Goal: Contribute content: Contribute content

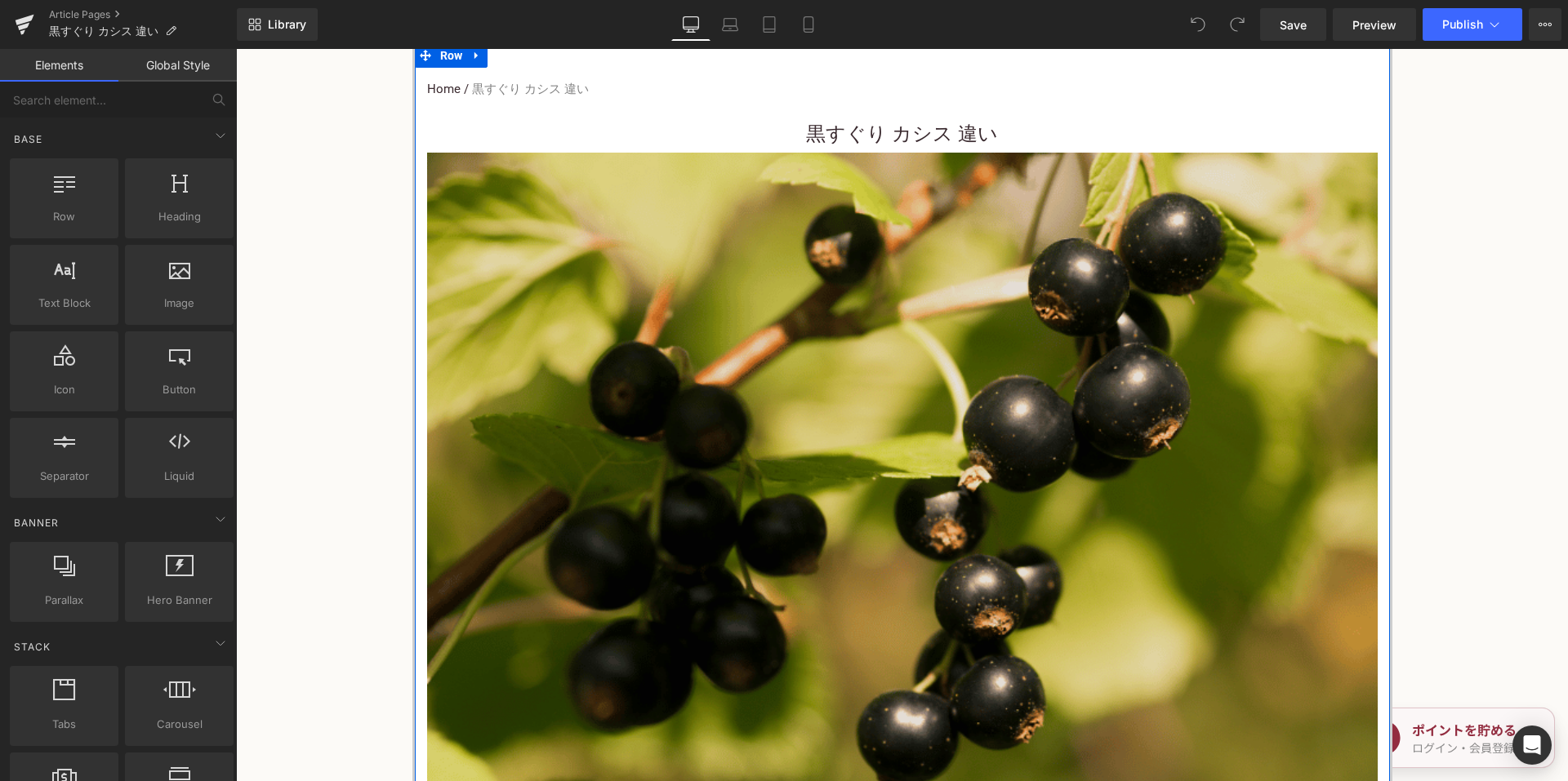
scroll to position [571, 0]
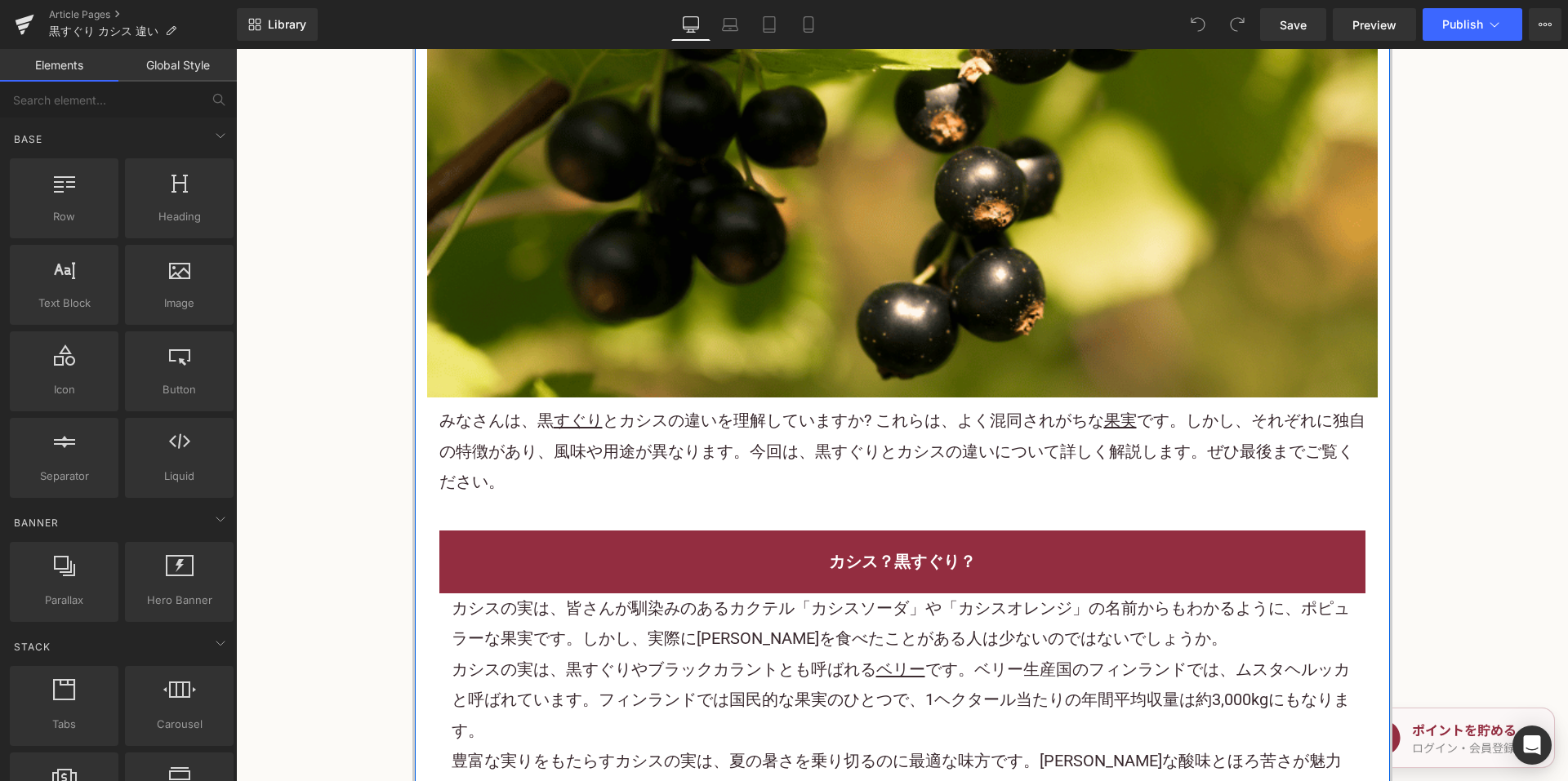
click at [701, 455] on p "みなさんは、黒 すぐり と カシス の違いを理解していますか? これらは、よく混同されがちな 果実 です。しかし、それぞれに独自の特徴があり、風味や用途が異な…" at bounding box center [903, 452] width 926 height 92
click at [700, 455] on p "みなさんは、黒 すぐり と カシス の違いを理解していますか? これらは、よく混同されがちな 果実 です。しかし、それぞれに独自の特徴があり、風味や用途が異な…" at bounding box center [903, 452] width 926 height 92
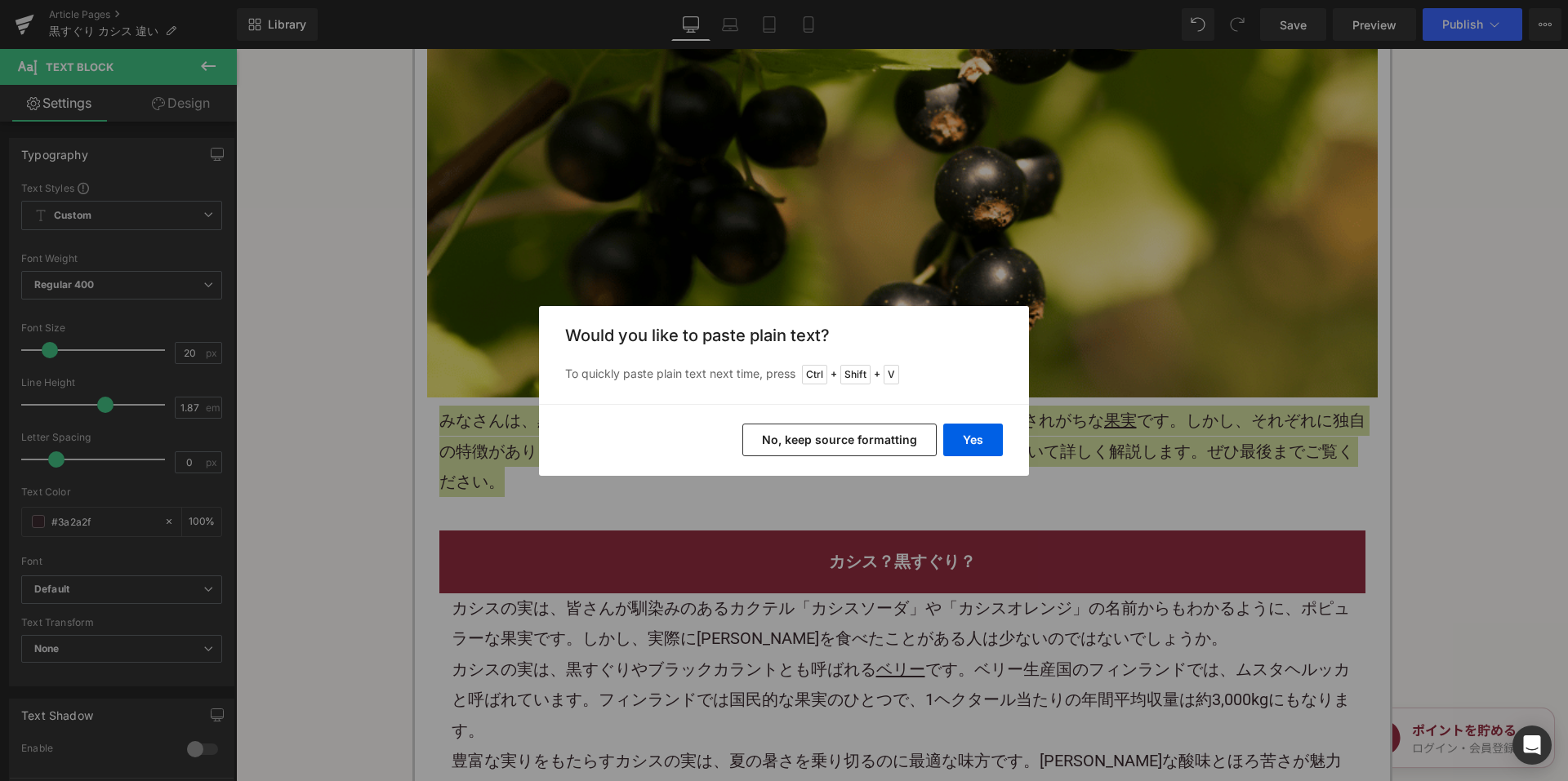
click at [780, 441] on button "No, keep source formatting" at bounding box center [840, 440] width 195 height 33
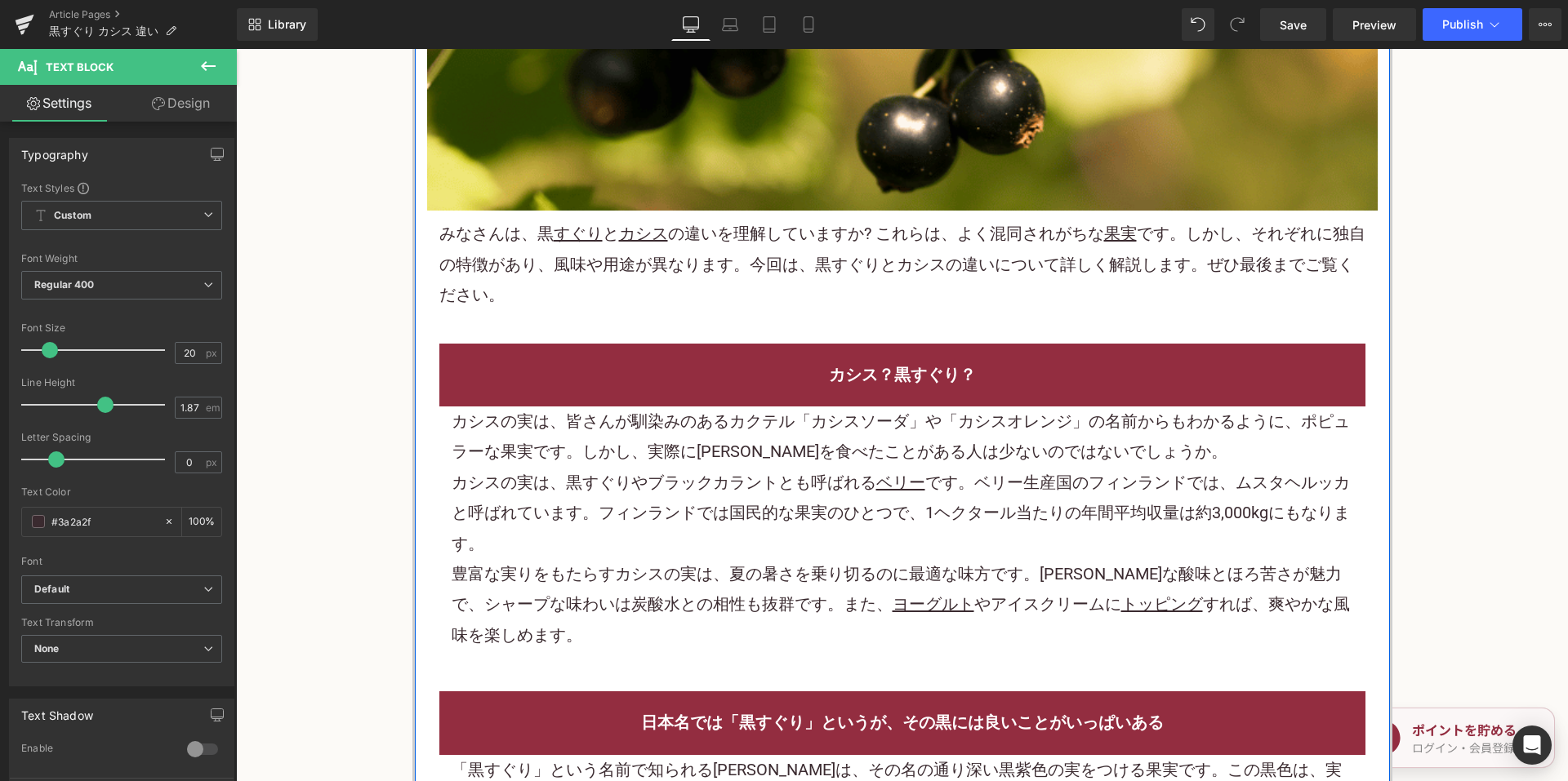
click at [573, 559] on p "豊富な実りをもたらすカシスの実は、夏の暑さを乗り切るのに最適な味方です。ほのかな酸味とほろ苦さが魅力で、シャープな味わいは炭酸水との相性も抜群です。また、 ヨ…" at bounding box center [903, 605] width 902 height 92
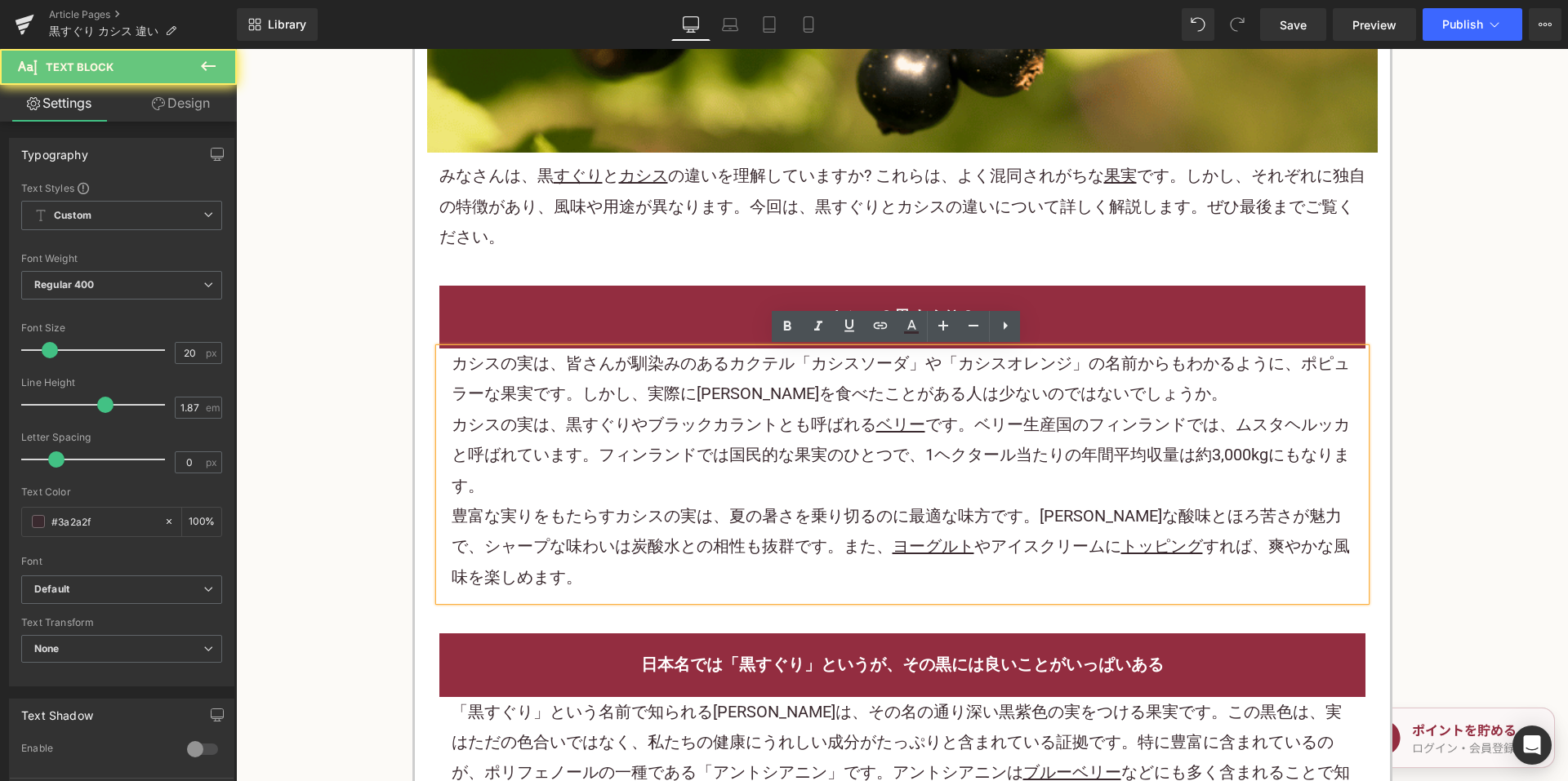
click at [573, 522] on p "豊富な実りをもたらすカシスの実は、夏の暑さを乗り切るのに最適な味方です。ほのかな酸味とほろ苦さが魅力で、シャープな味わいは炭酸水との相性も抜群です。また、 ヨ…" at bounding box center [903, 547] width 902 height 92
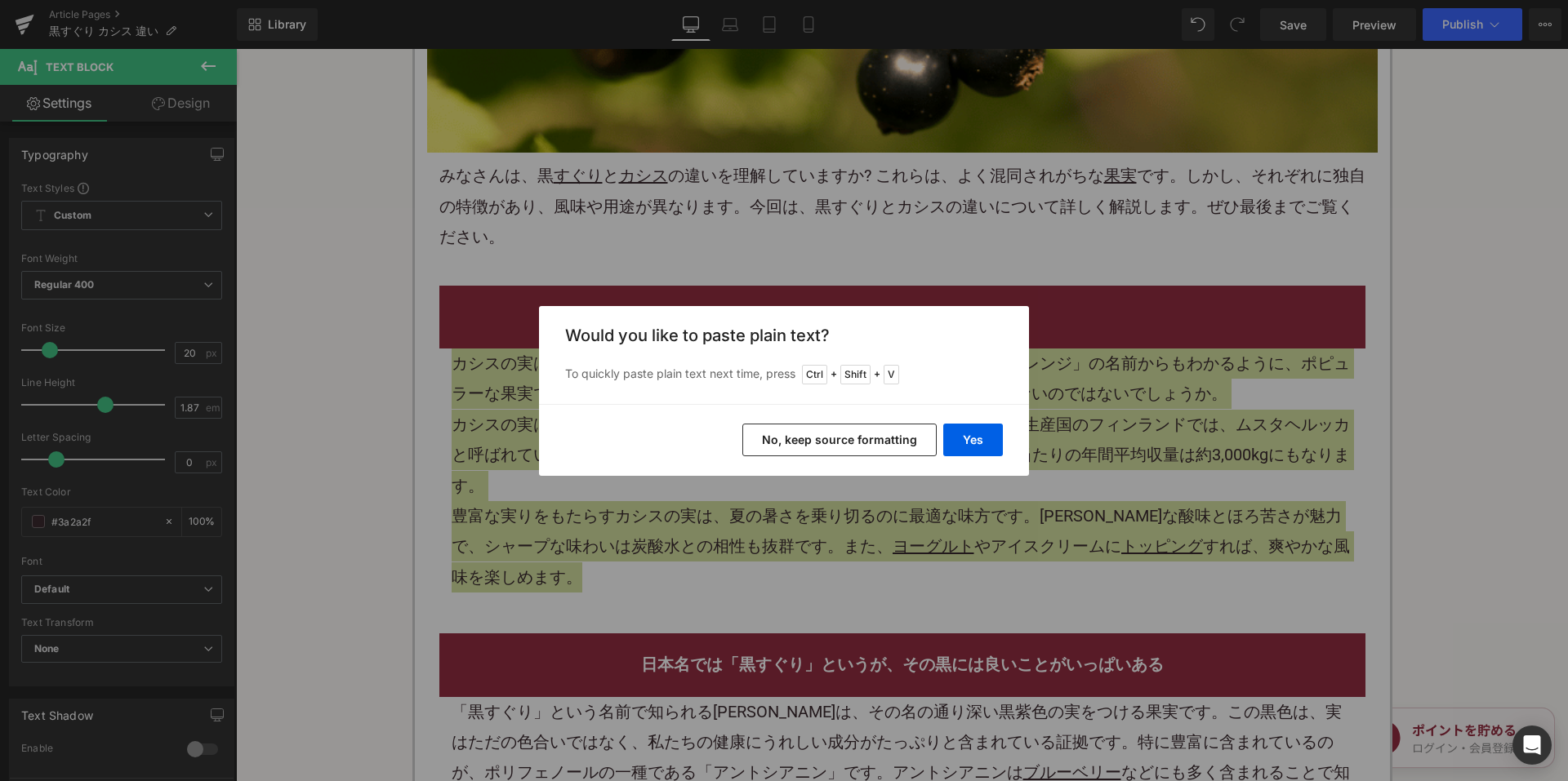
click at [815, 421] on div "Yes No, keep source formatting" at bounding box center [784, 440] width 490 height 72
click at [815, 425] on button "No, keep source formatting" at bounding box center [840, 440] width 195 height 33
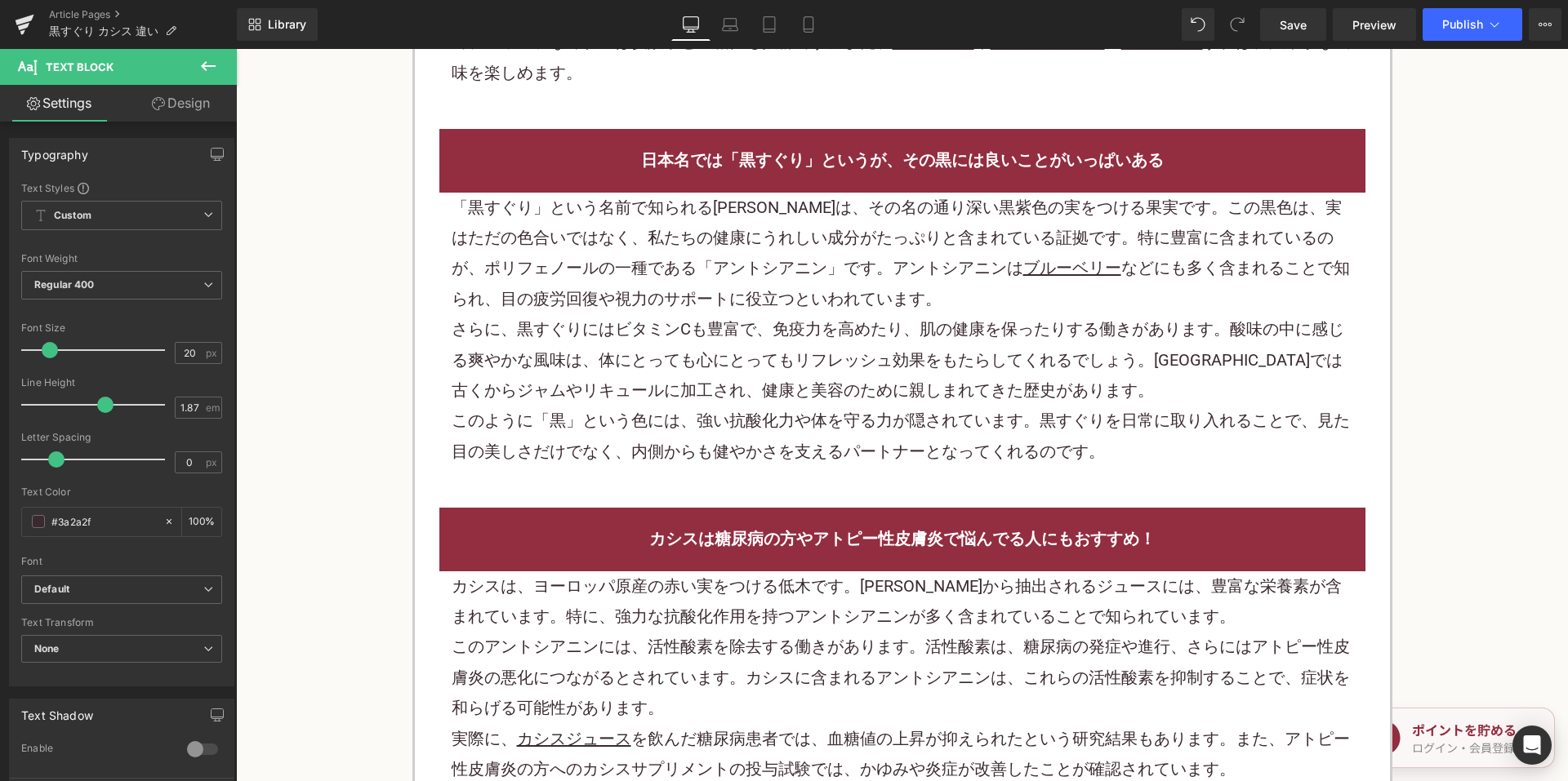
scroll to position [1388, 0]
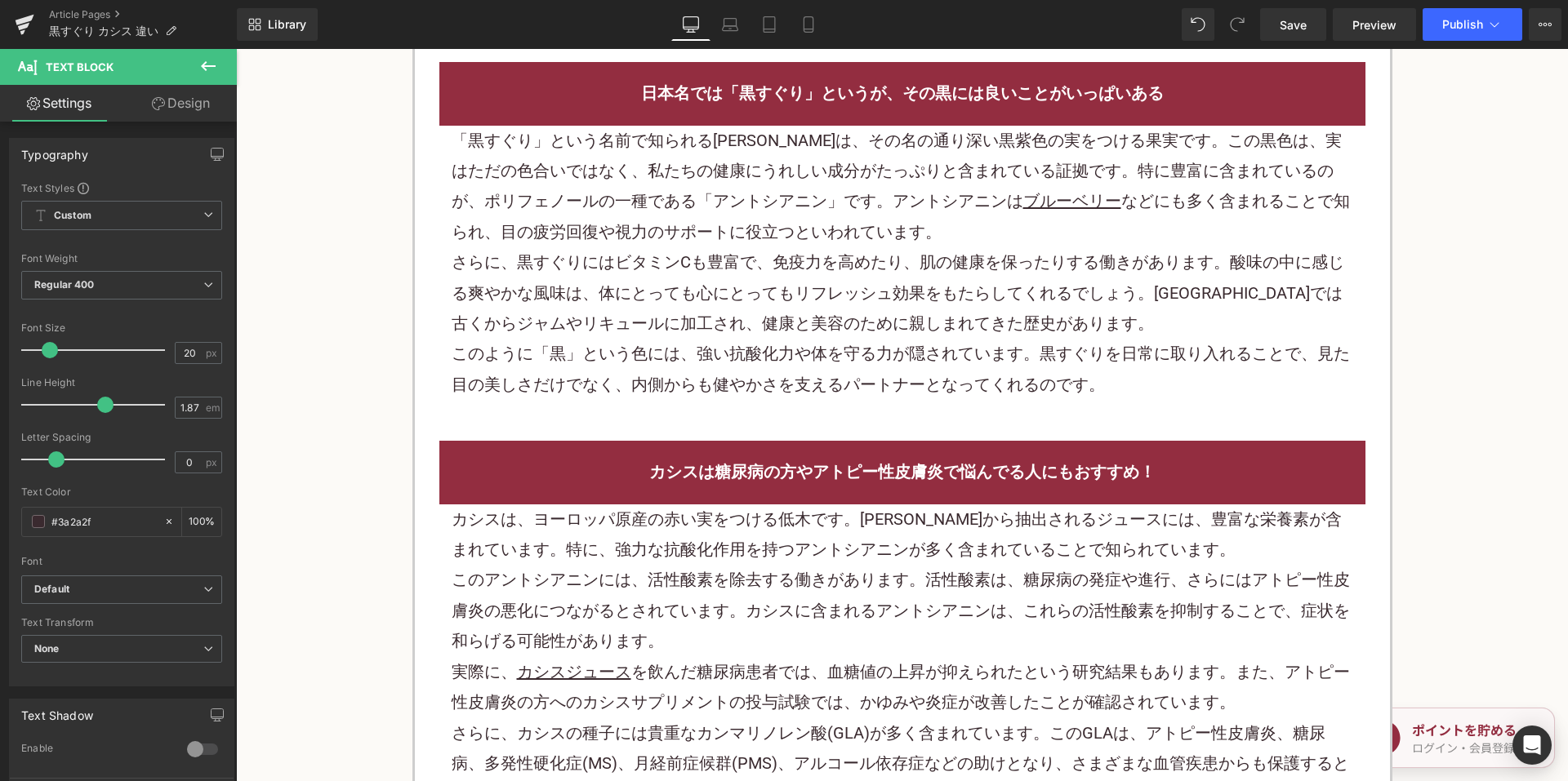
click at [751, 291] on p "さらに、黒すぐりにはビタミンCも豊富で、免疫力を高めたり、肌の健康を保ったりする働きがあります。酸味の中に感じる爽やかな風味は、体にとっても心にとってもリフレ…" at bounding box center [903, 294] width 902 height 92
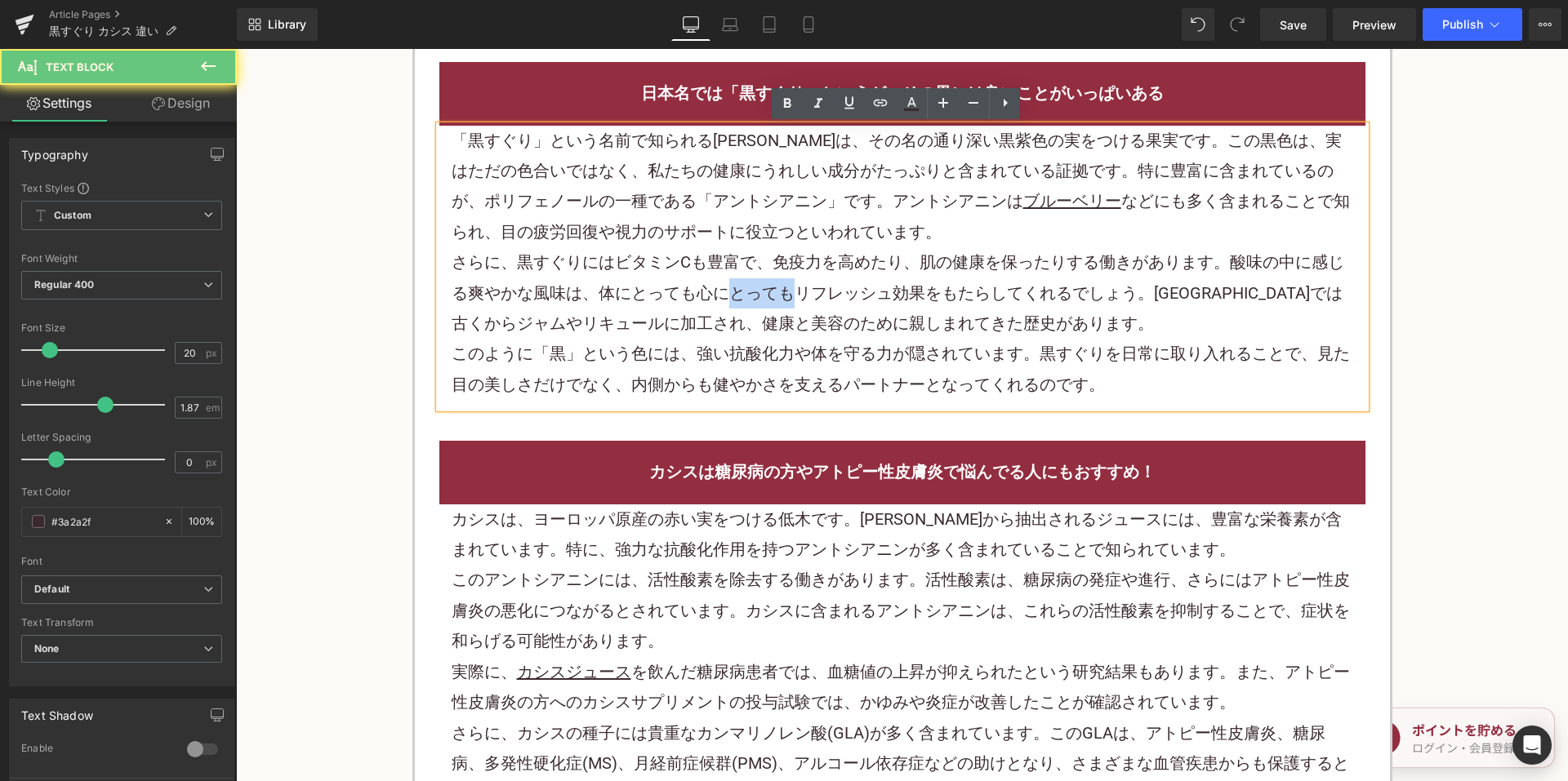
click at [749, 291] on p "さらに、黒すぐりにはビタミンCも豊富で、免疫力を高めたり、肌の健康を保ったりする働きがあります。酸味の中に感じる爽やかな風味は、体にとっても心にとってもリフレ…" at bounding box center [903, 294] width 902 height 92
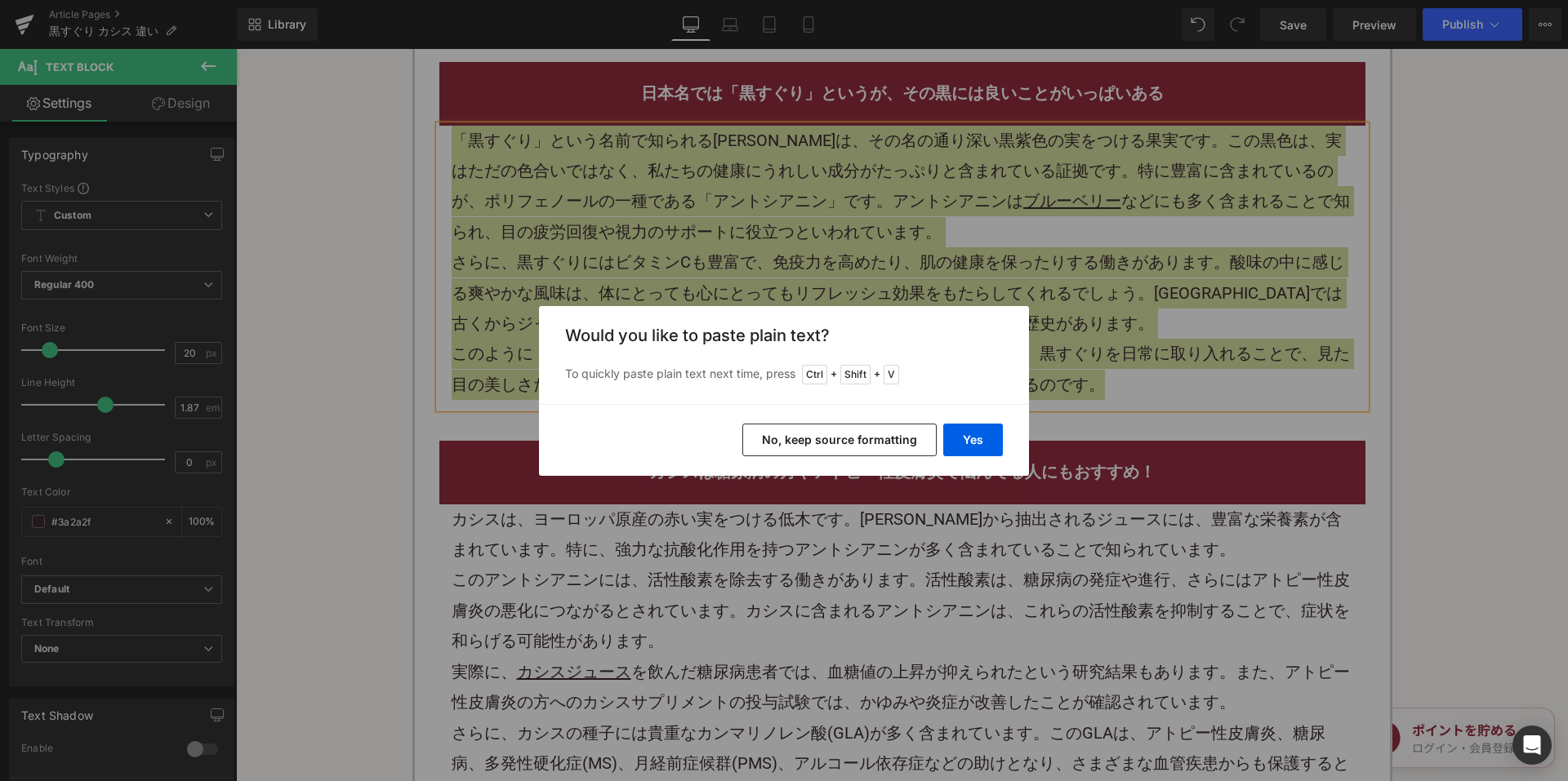
click at [777, 436] on button "No, keep source formatting" at bounding box center [840, 440] width 195 height 33
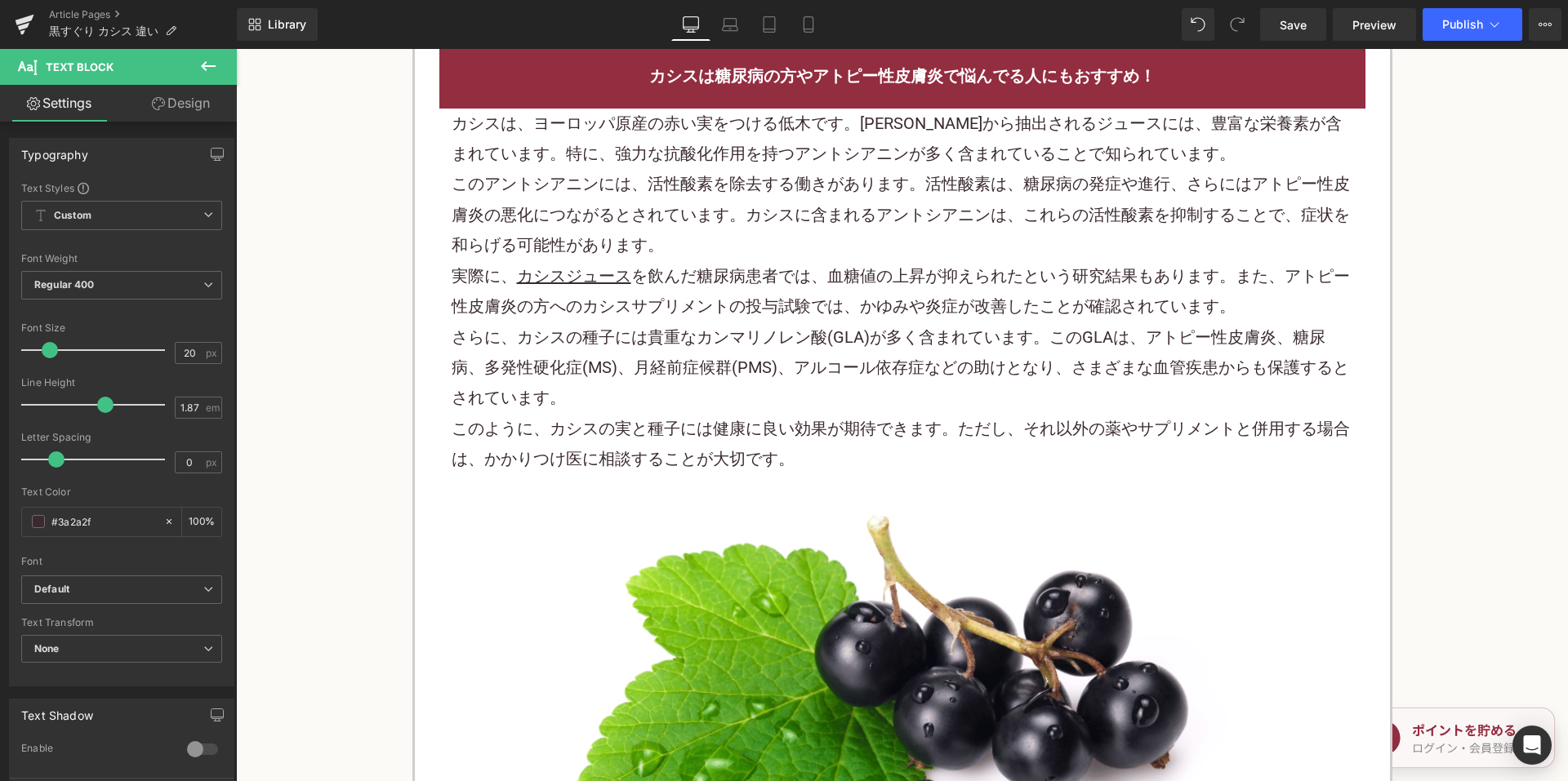
scroll to position [1797, 0]
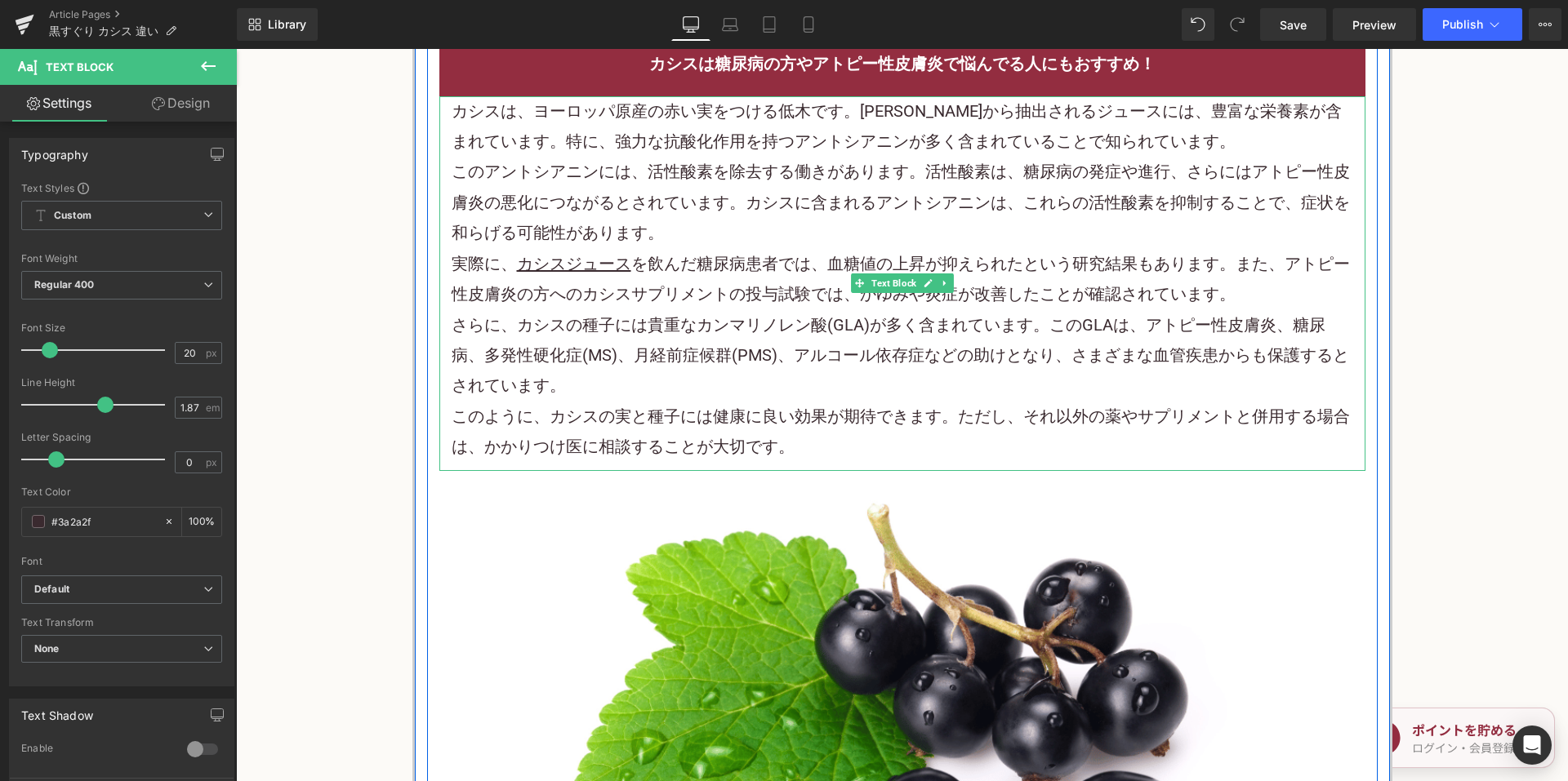
click at [860, 262] on p "実際に、 カシスジュース を飲んだ糖尿病患者では、血糖値の上昇が抑えられたという研究結果もあります。また、アトピー性皮膚炎の方へのカシスサプリメントの投与試験…" at bounding box center [903, 279] width 902 height 61
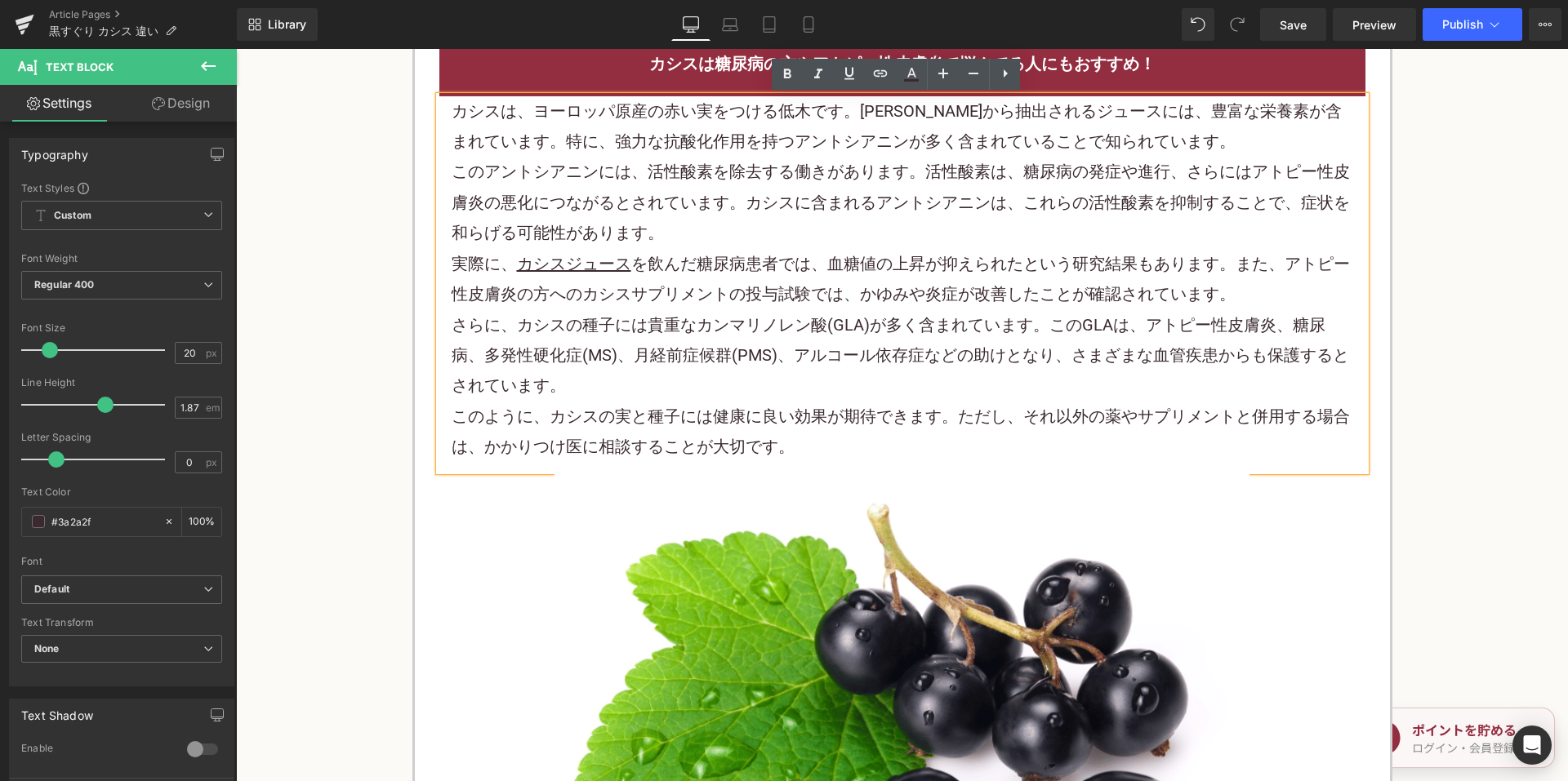
click at [756, 276] on p "実際に、 カシスジュース を飲んだ糖尿病患者では、血糖値の上昇が抑えられたという研究結果もあります。また、アトピー性皮膚炎の方へのカシスサプリメントの投与試験…" at bounding box center [903, 279] width 902 height 61
click at [755, 275] on p "実際に、 カシスジュース を飲んだ糖尿病患者では、血糖値の上昇が抑えられたという研究結果もあります。また、アトピー性皮膚炎の方へのカシスサプリメントの投与試験…" at bounding box center [903, 279] width 902 height 61
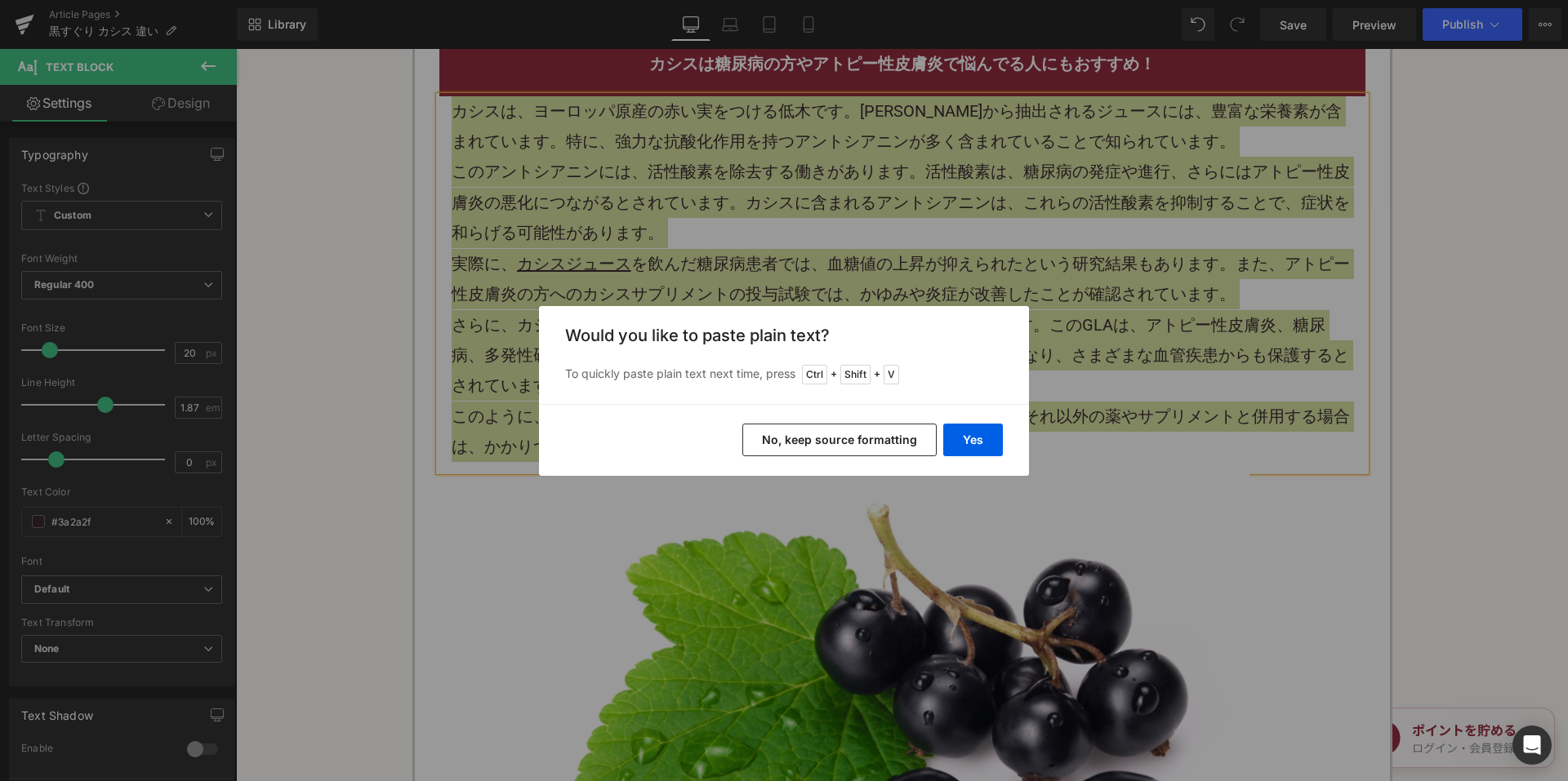
click at [785, 434] on button "No, keep source formatting" at bounding box center [840, 440] width 195 height 33
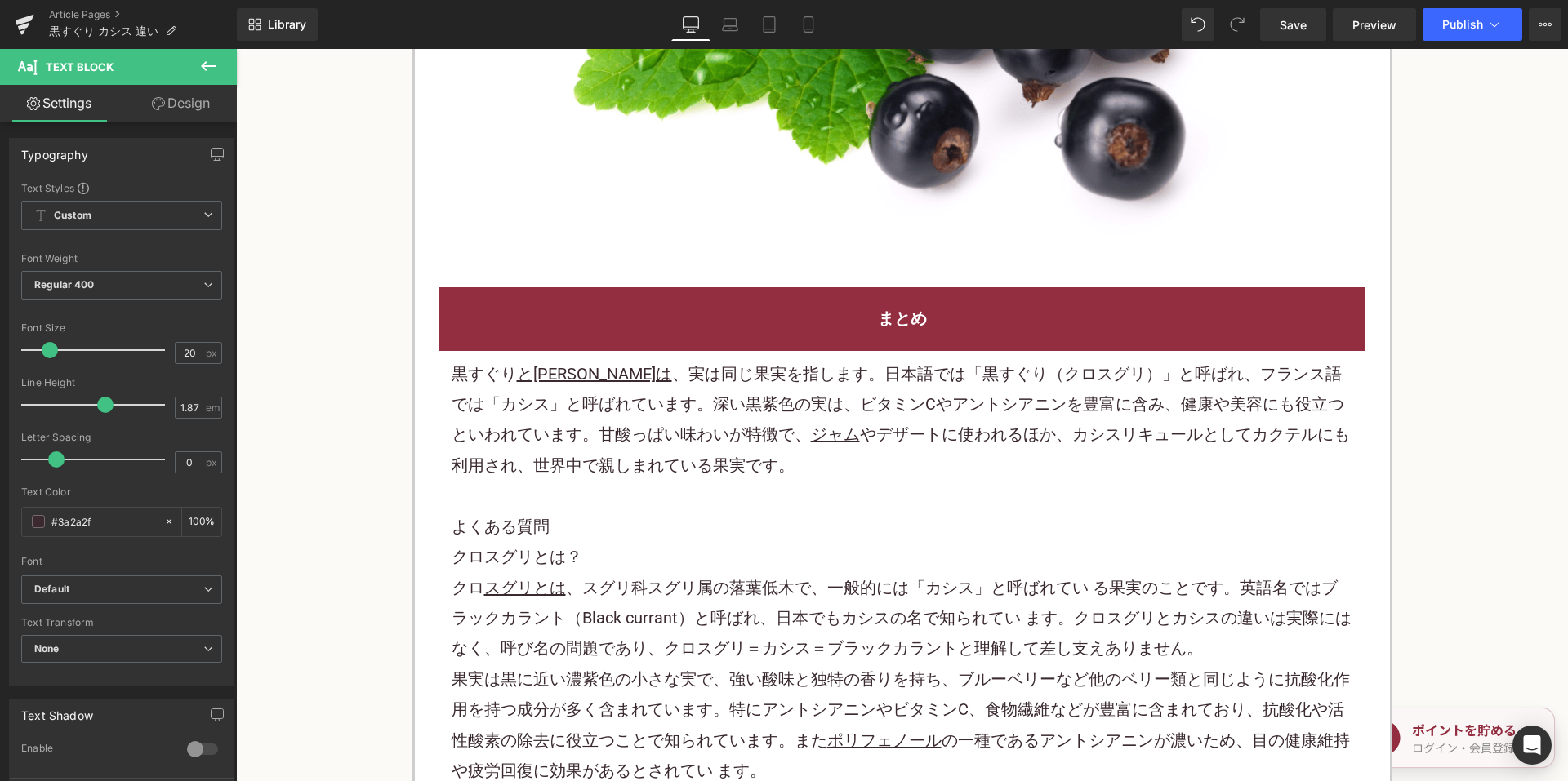
scroll to position [2613, 0]
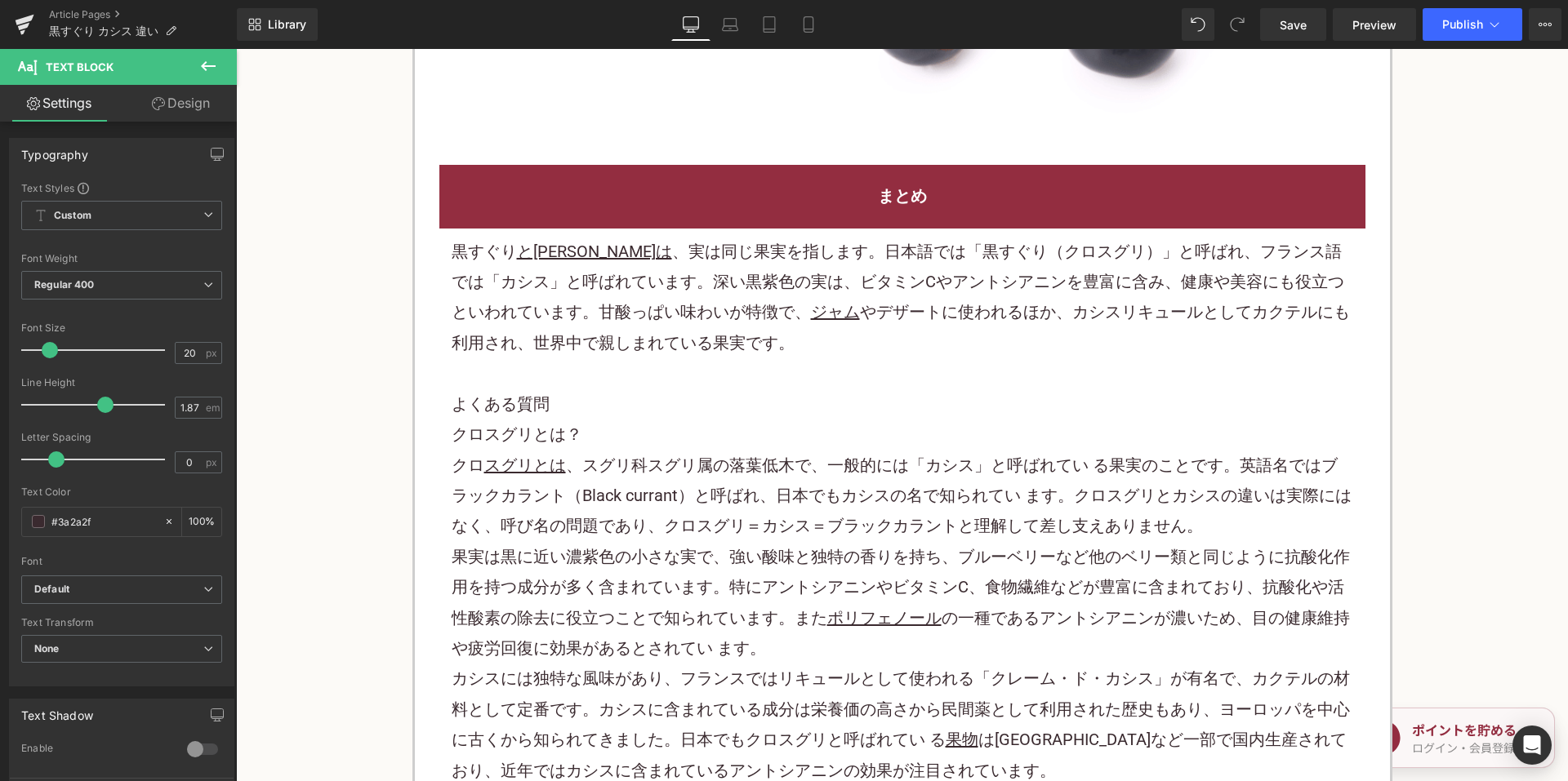
click at [717, 351] on p "黒すぐり とカシスは 、実は同じ果実を指します。日本語では「黒すぐり（クロ スグリ ）」と呼ばれ、フランス語では「カシス」と呼ばれています。深い黒紫色の実は、…" at bounding box center [903, 297] width 902 height 123
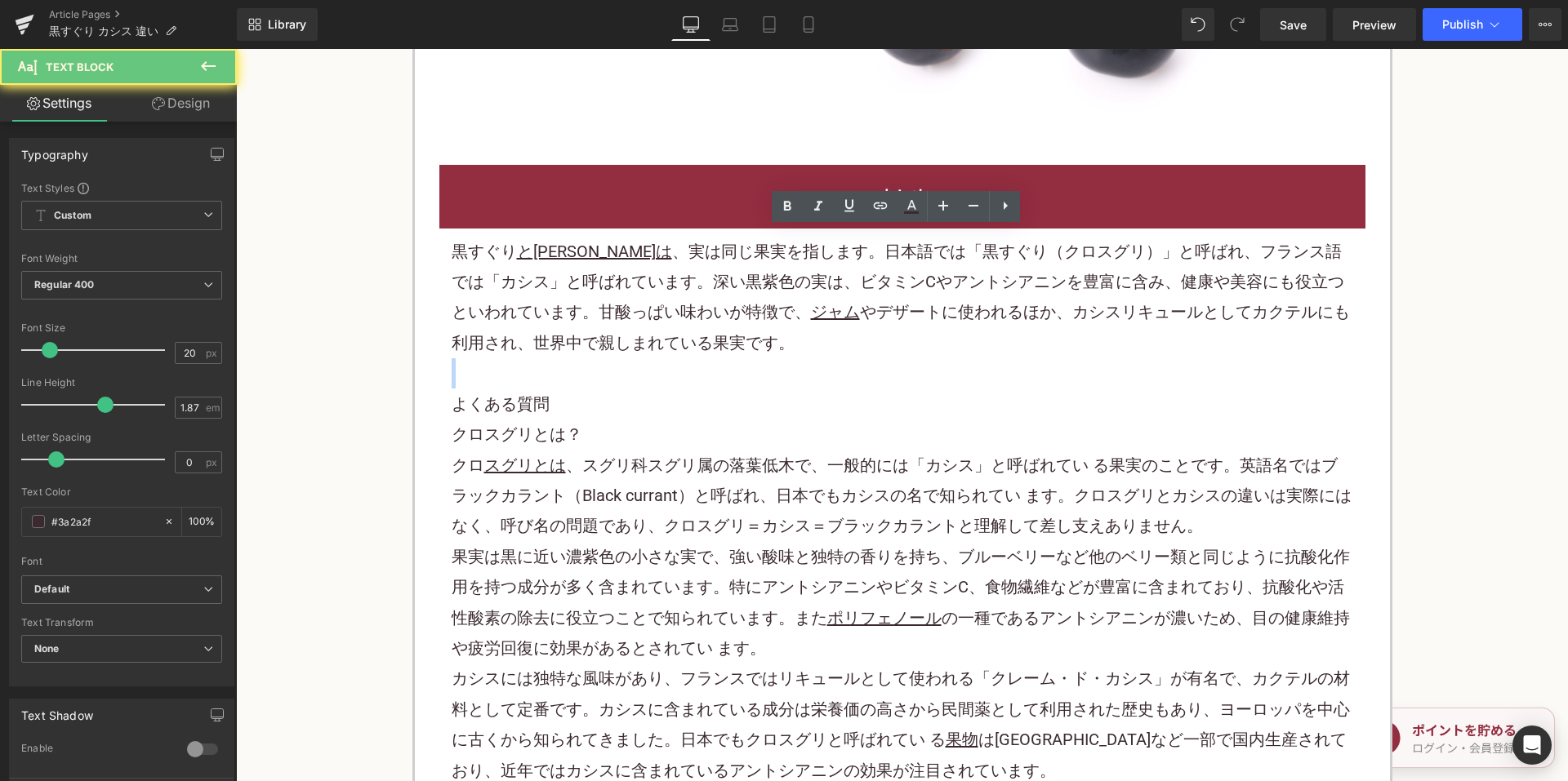
click at [717, 351] on p "黒すぐり とカシスは 、実は同じ果実を指します。日本語では「黒すぐり（クロ スグリ ）」と呼ばれ、フランス語では「カシス」と呼ばれています。深い黒紫色の実は、…" at bounding box center [903, 297] width 902 height 123
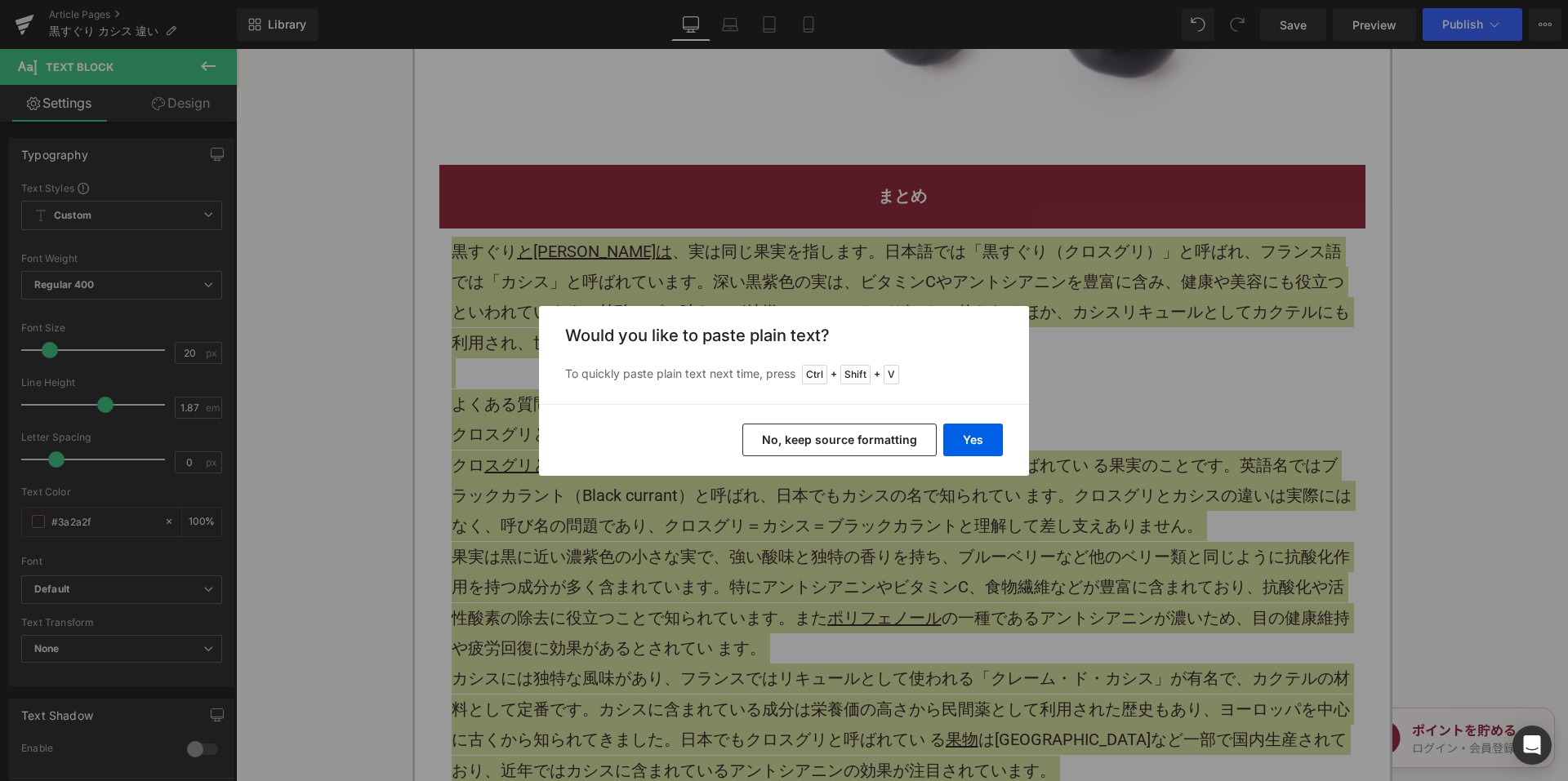
click at [788, 439] on button "No, keep source formatting" at bounding box center [840, 440] width 195 height 33
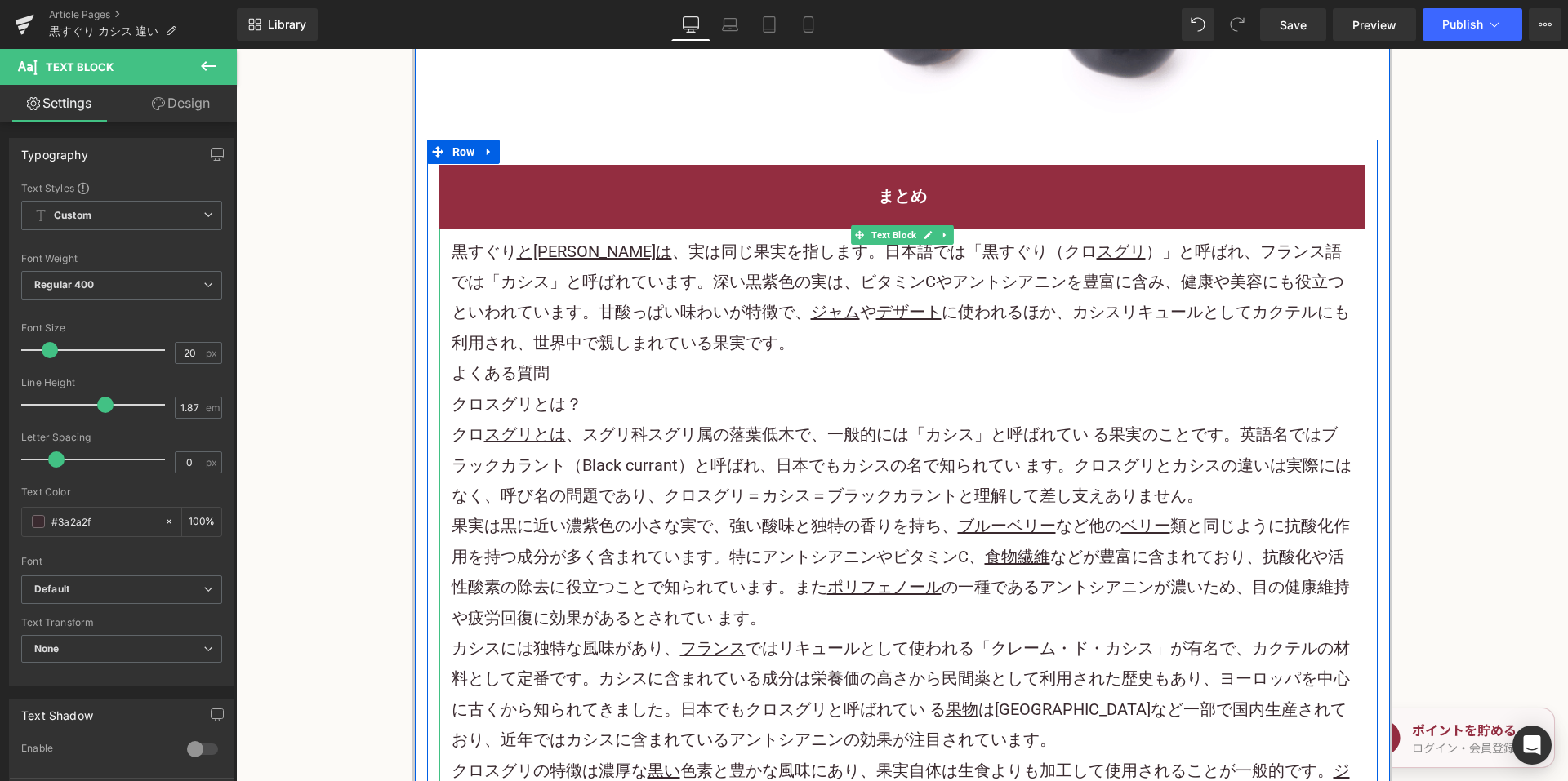
click at [711, 342] on p "黒すぐり とカシスは 、実は同じ果実を指します。日本語では「黒すぐり（クロ スグリ ）」と呼ばれ、フランス語では「カシス」と呼ばれています。深い黒紫色の実は、…" at bounding box center [903, 297] width 902 height 123
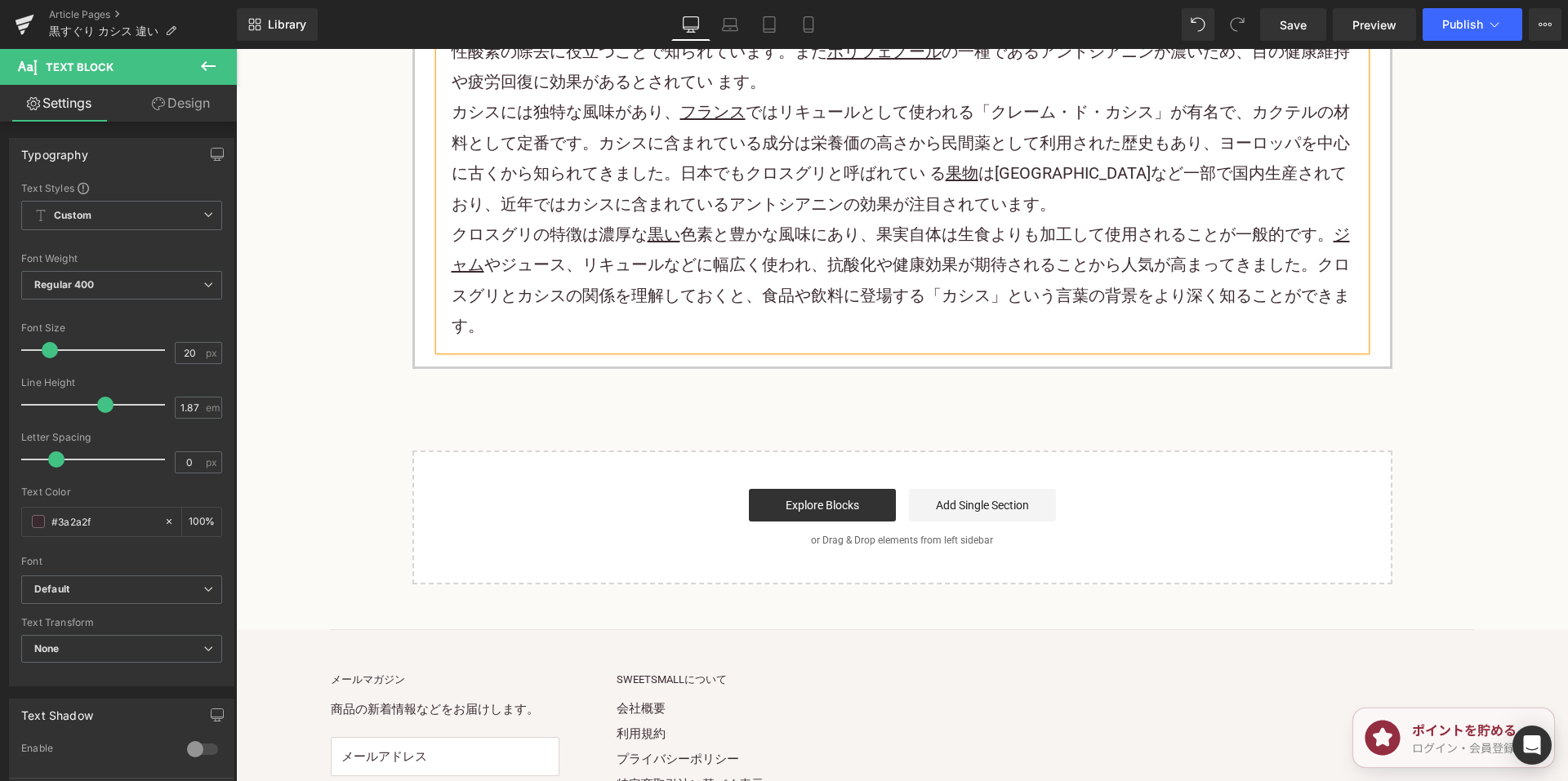
scroll to position [3185, 0]
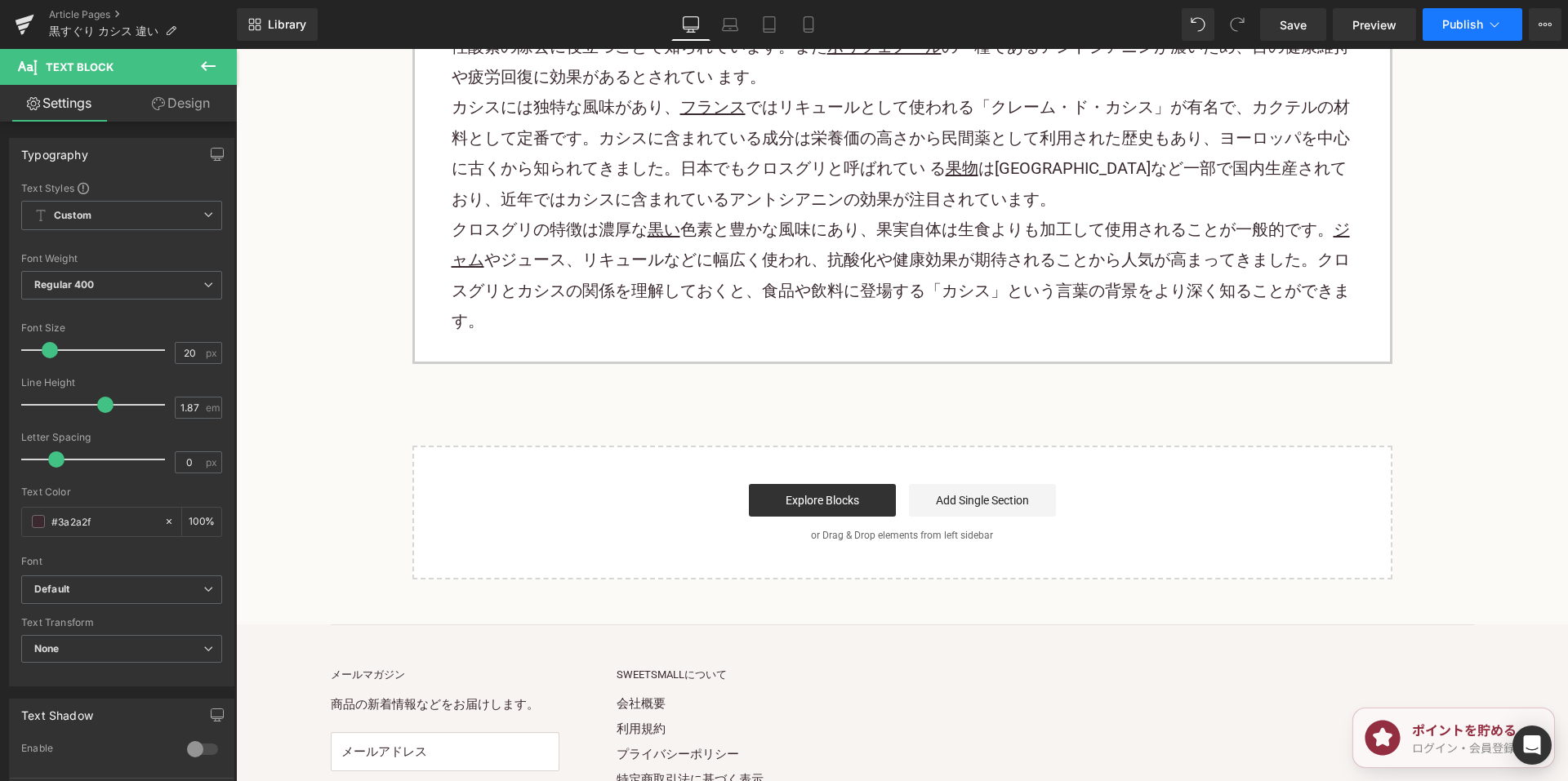
click at [1500, 21] on icon at bounding box center [1494, 23] width 16 height 16
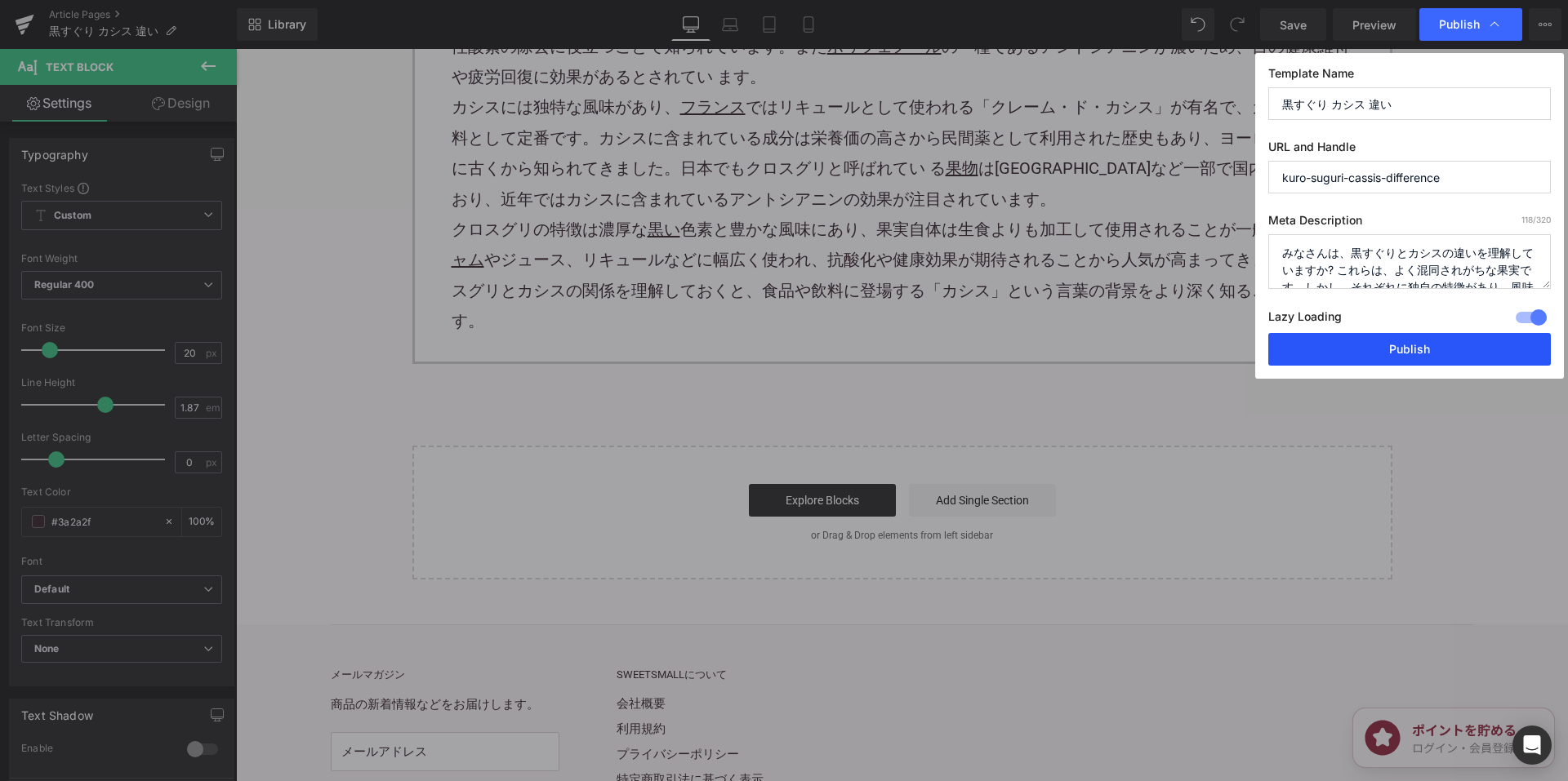
click at [1350, 342] on button "Publish" at bounding box center [1410, 349] width 283 height 33
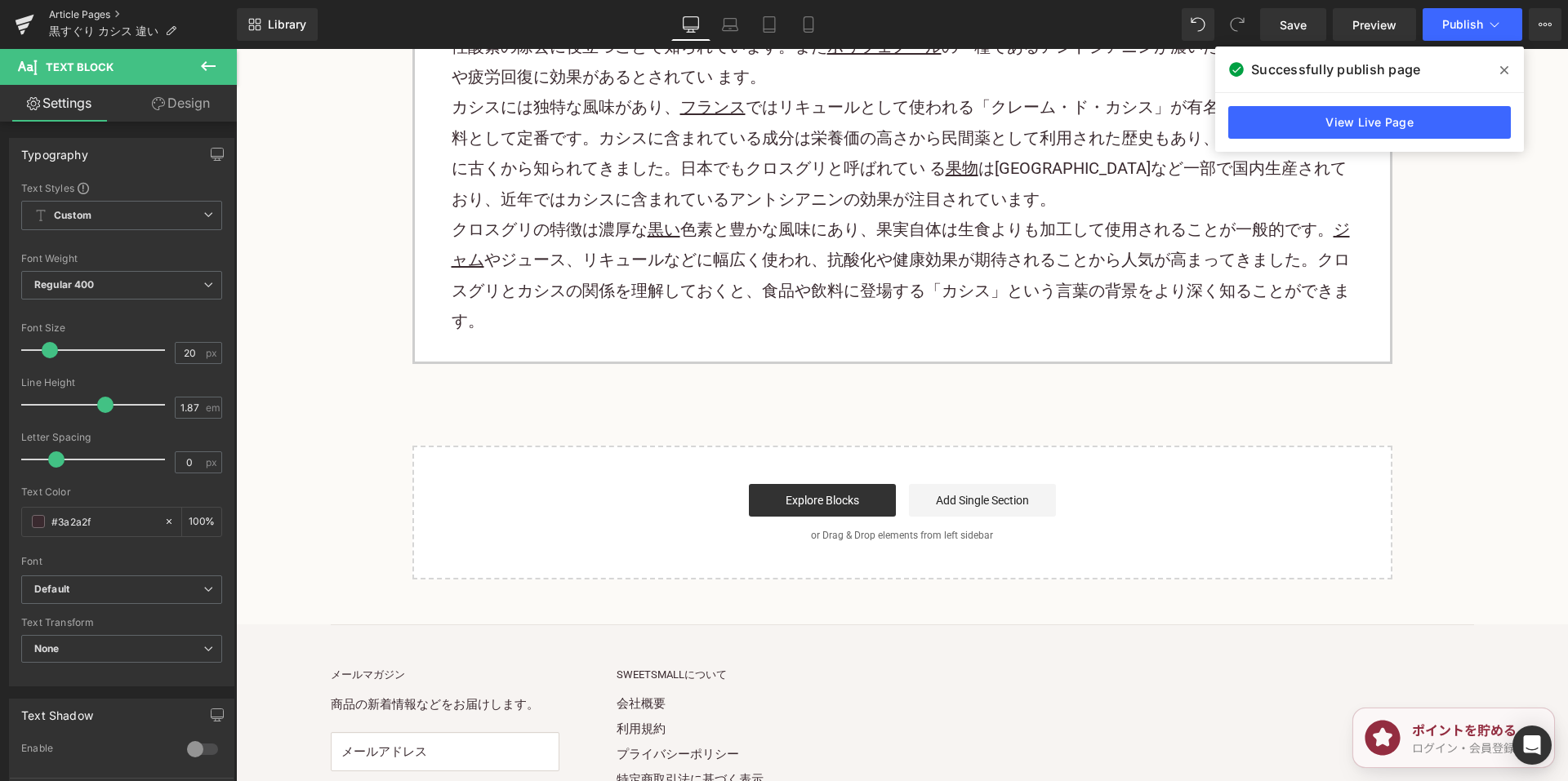
click at [86, 11] on link "Article Pages" at bounding box center [142, 15] width 188 height 13
click at [1294, 22] on span "Save" at bounding box center [1293, 24] width 27 height 17
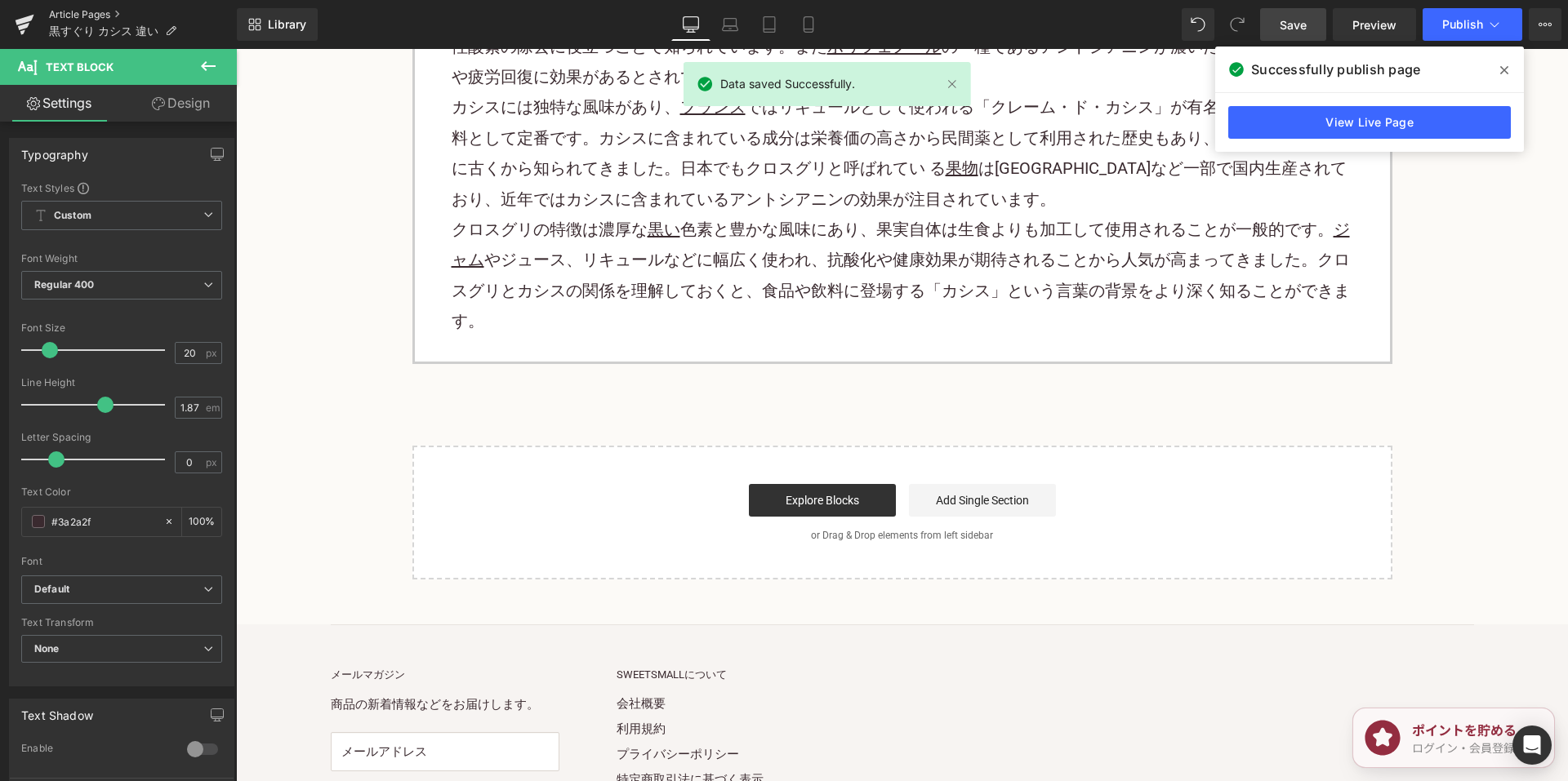
click at [93, 11] on link "Article Pages" at bounding box center [142, 15] width 188 height 13
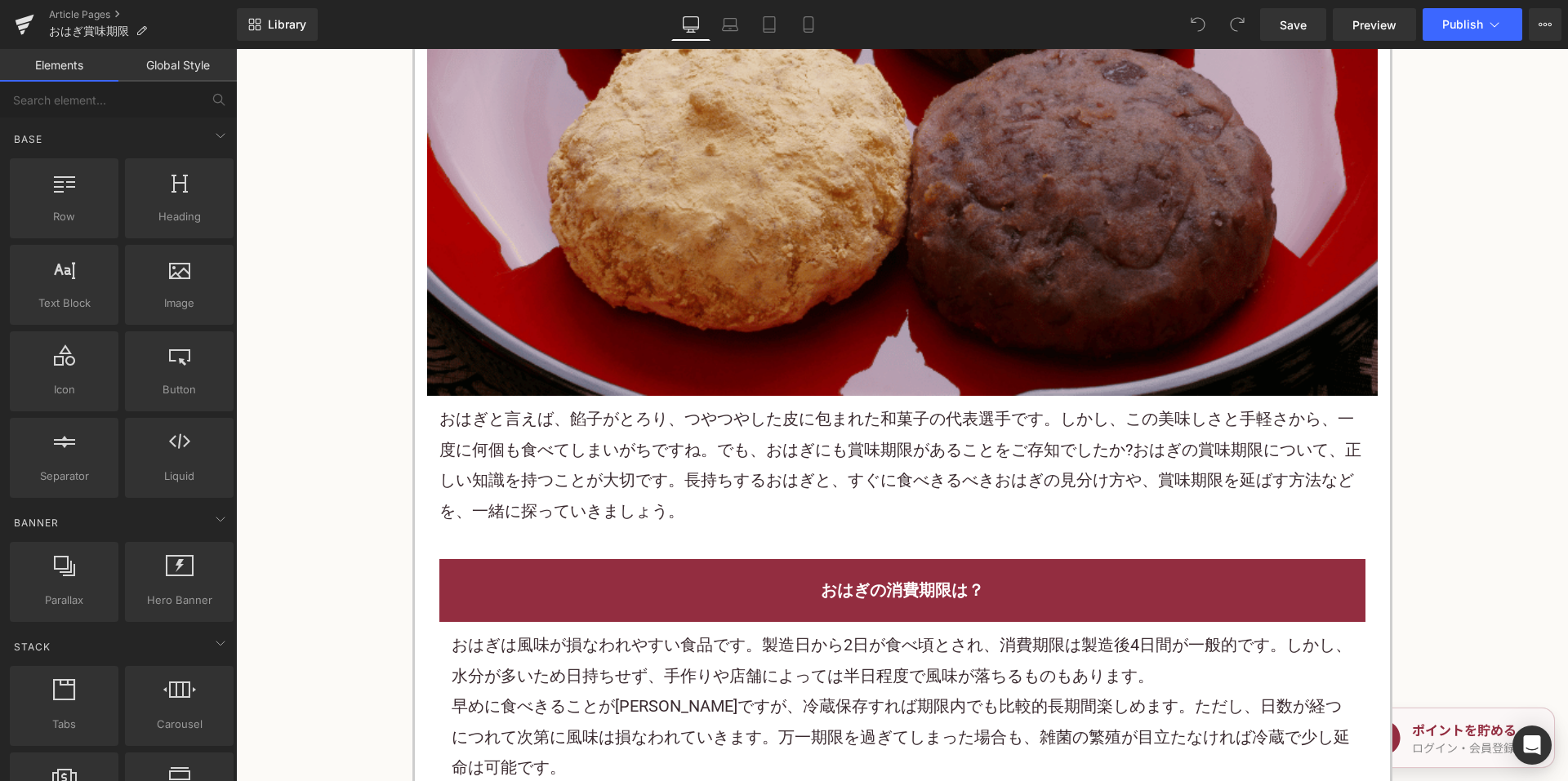
scroll to position [735, 0]
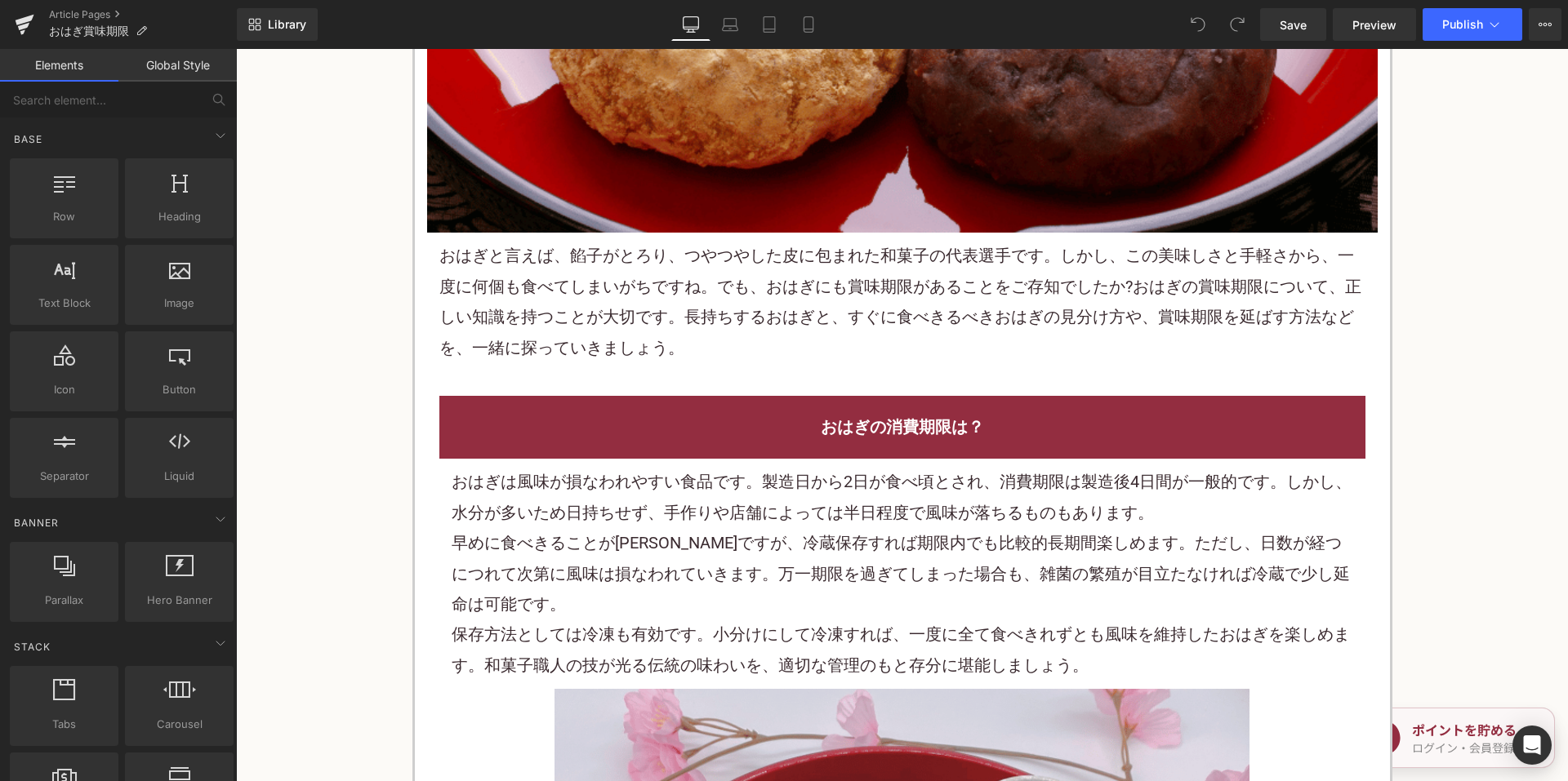
click at [714, 311] on p "お はぎと言えば、餡子がとろり、つやつやした皮に包まれた 和菓子 の代表選手です。しかし、この美味しさと手軽さから、一度に何個も食べてしまいがちですね。でも、…" at bounding box center [903, 302] width 926 height 123
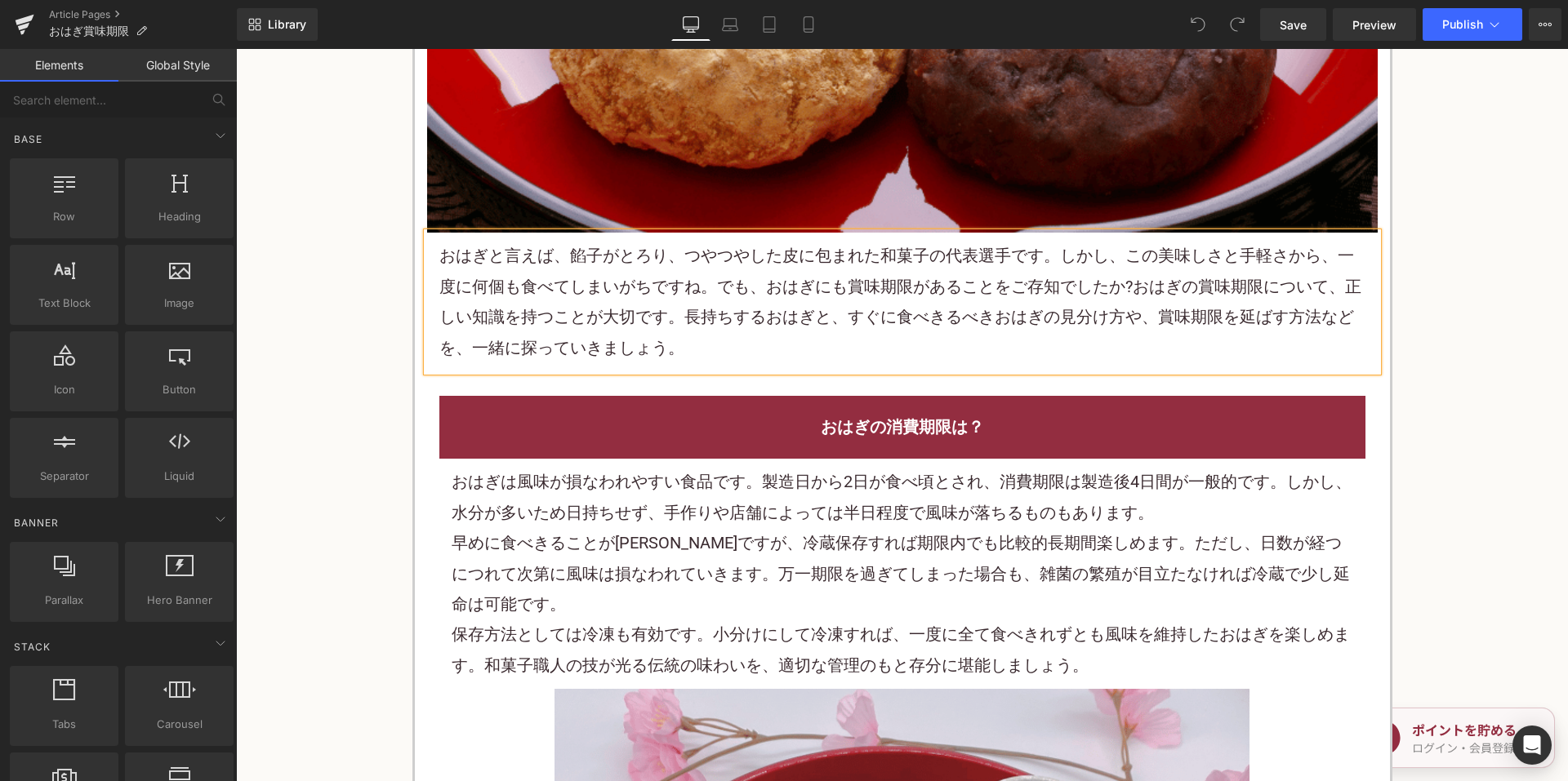
click at [714, 311] on p "お はぎと言えば、餡子がとろり、つやつやした皮に包まれた 和菓子 の代表選手です。しかし、この美味しさと手軽さから、一度に何個も食べてしまいがちですね。でも、…" at bounding box center [903, 302] width 926 height 123
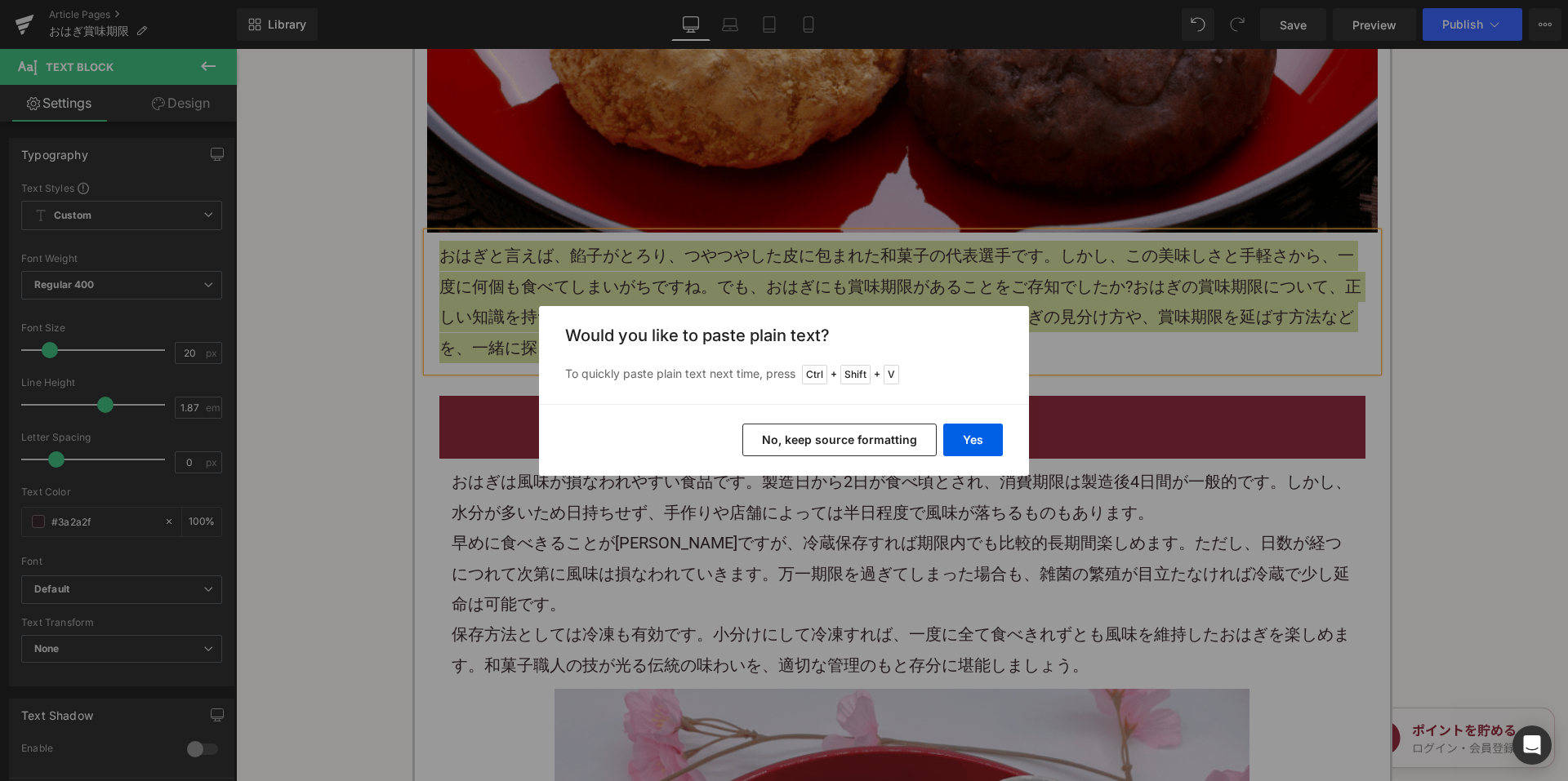
drag, startPoint x: 807, startPoint y: 445, endPoint x: 571, endPoint y: 396, distance: 241.0
click at [807, 445] on button "No, keep source formatting" at bounding box center [840, 440] width 195 height 33
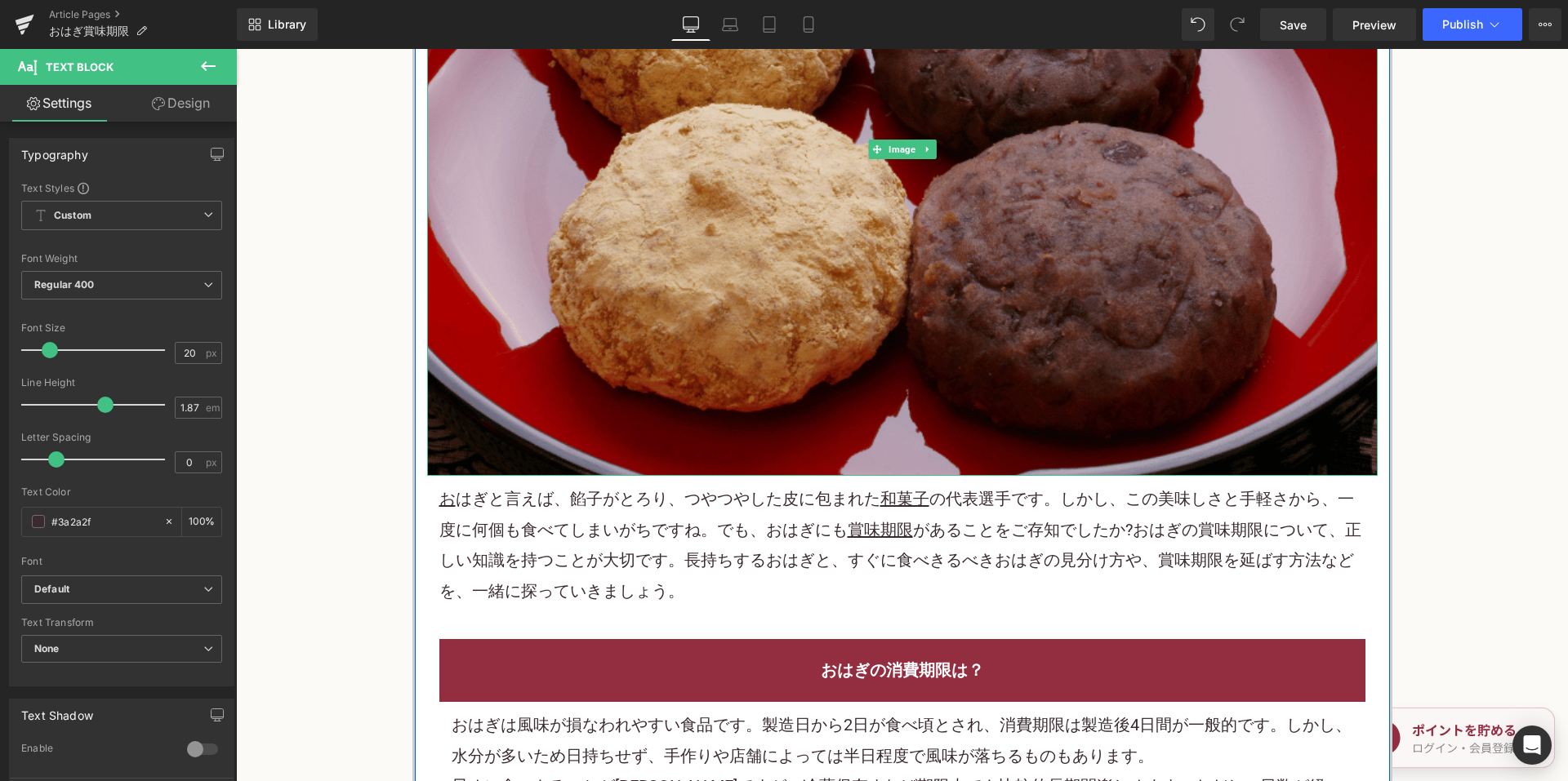
scroll to position [164, 0]
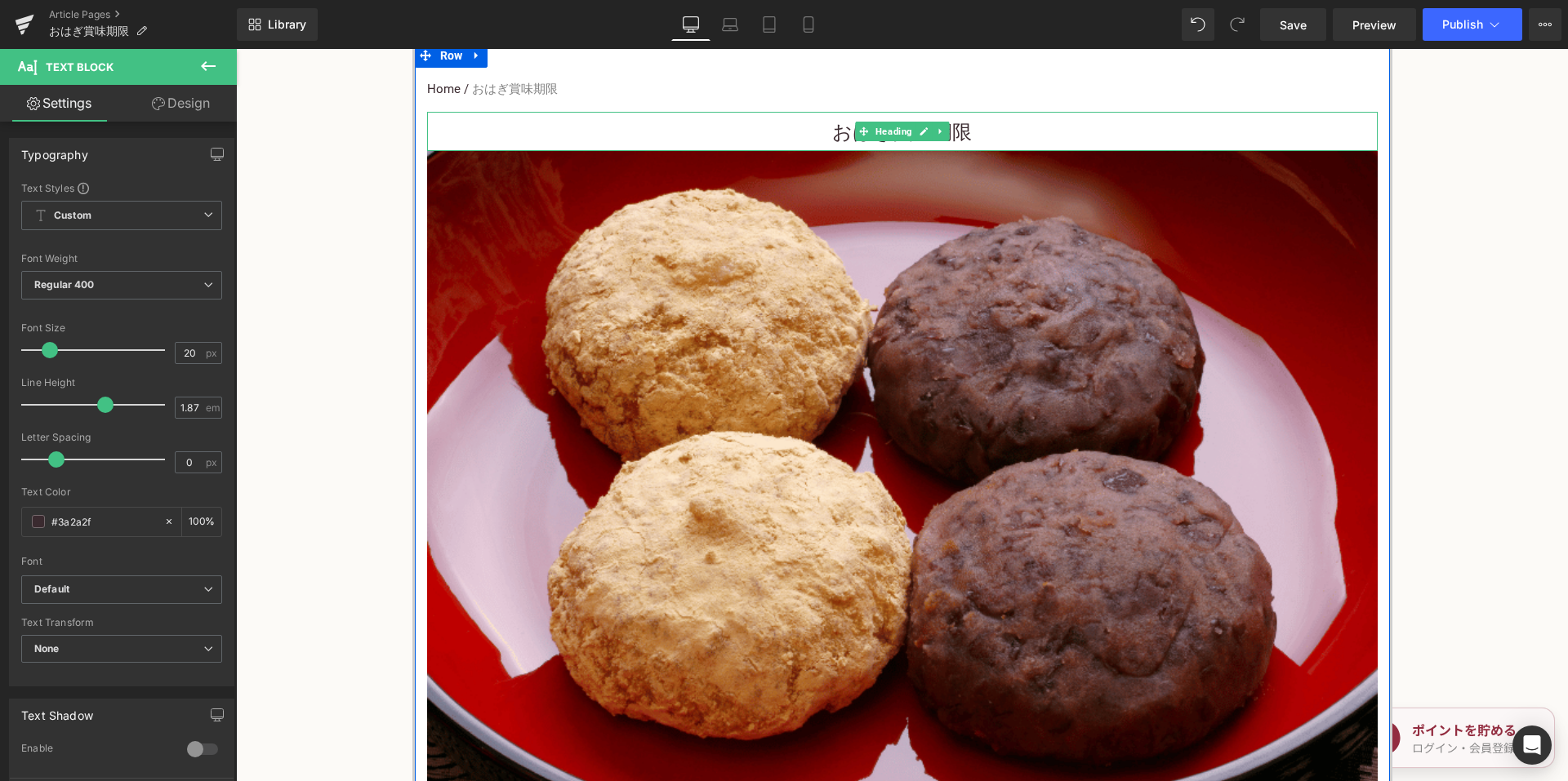
click at [747, 128] on h3 "おはぎ賞味期限" at bounding box center [903, 132] width 951 height 36
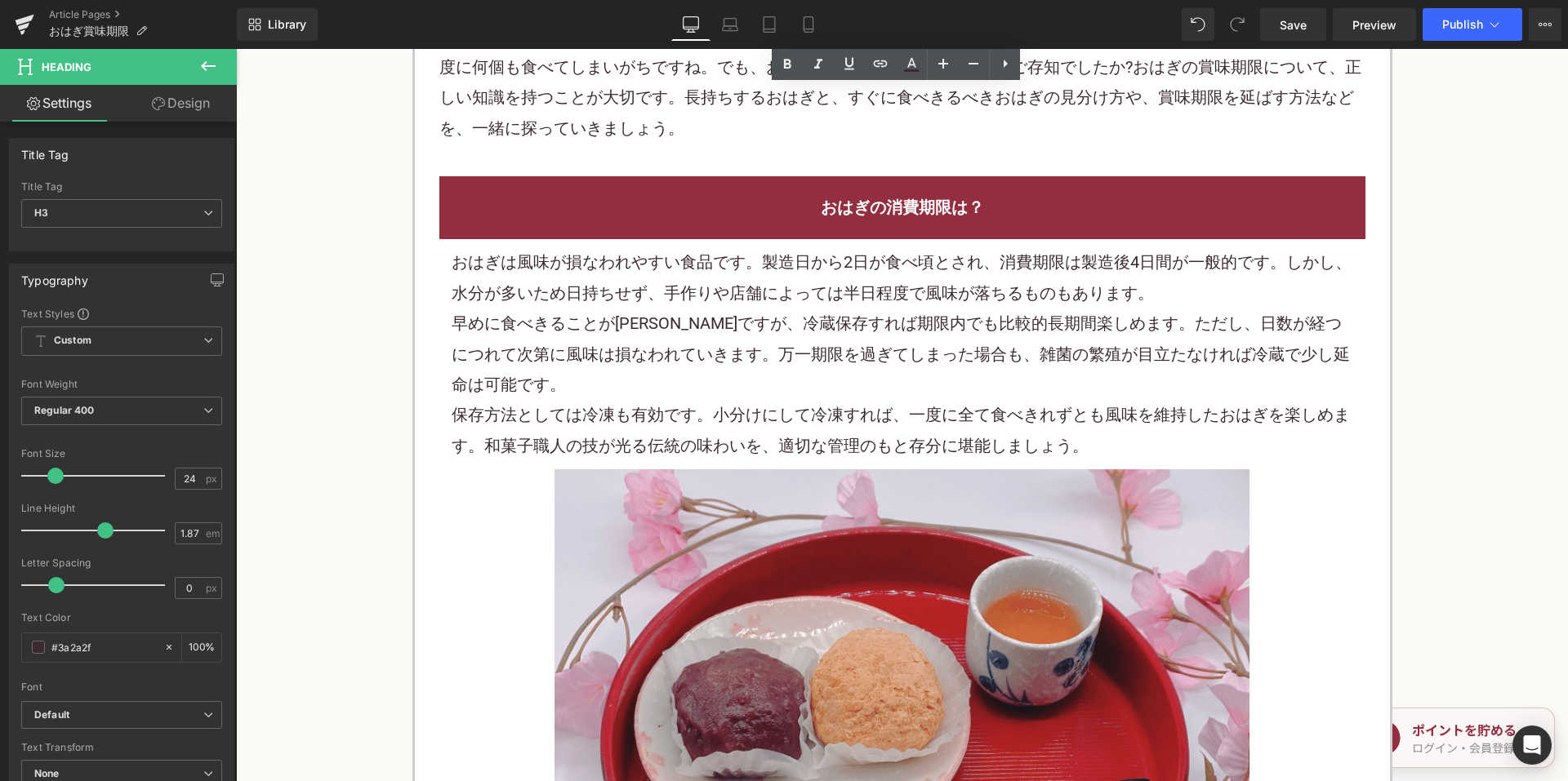
scroll to position [1062, 0]
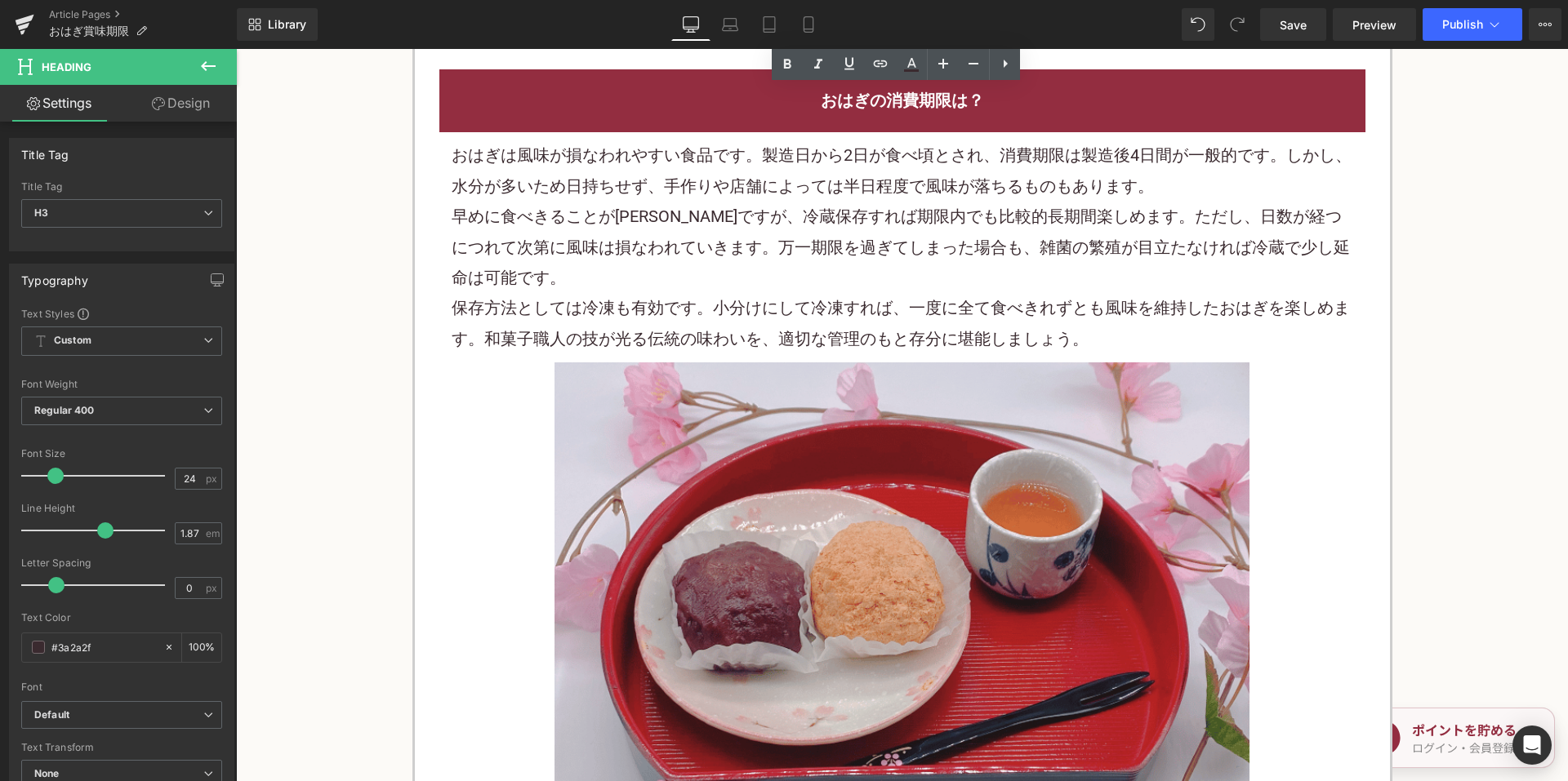
click at [667, 246] on p "早めに食べきることが賢明ですが、冷蔵保存すれば期限内でも比較的長期間楽しめます。ただし、日数が経つにつれて次第に風味は損なわれていきます。万一期限を過ぎてしま…" at bounding box center [903, 248] width 902 height 92
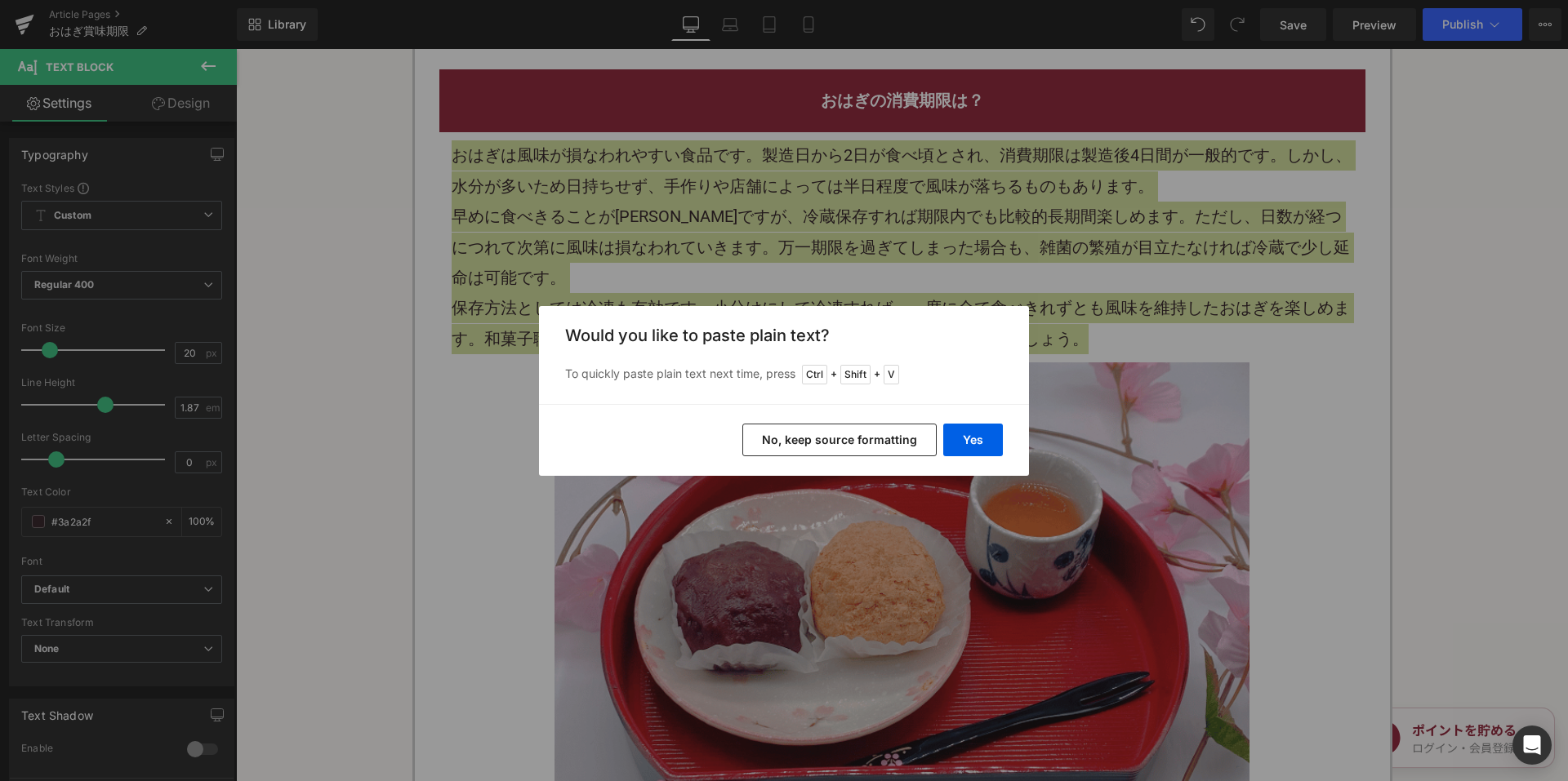
drag, startPoint x: 779, startPoint y: 441, endPoint x: 522, endPoint y: 325, distance: 282.0
click at [779, 441] on button "No, keep source formatting" at bounding box center [840, 440] width 195 height 33
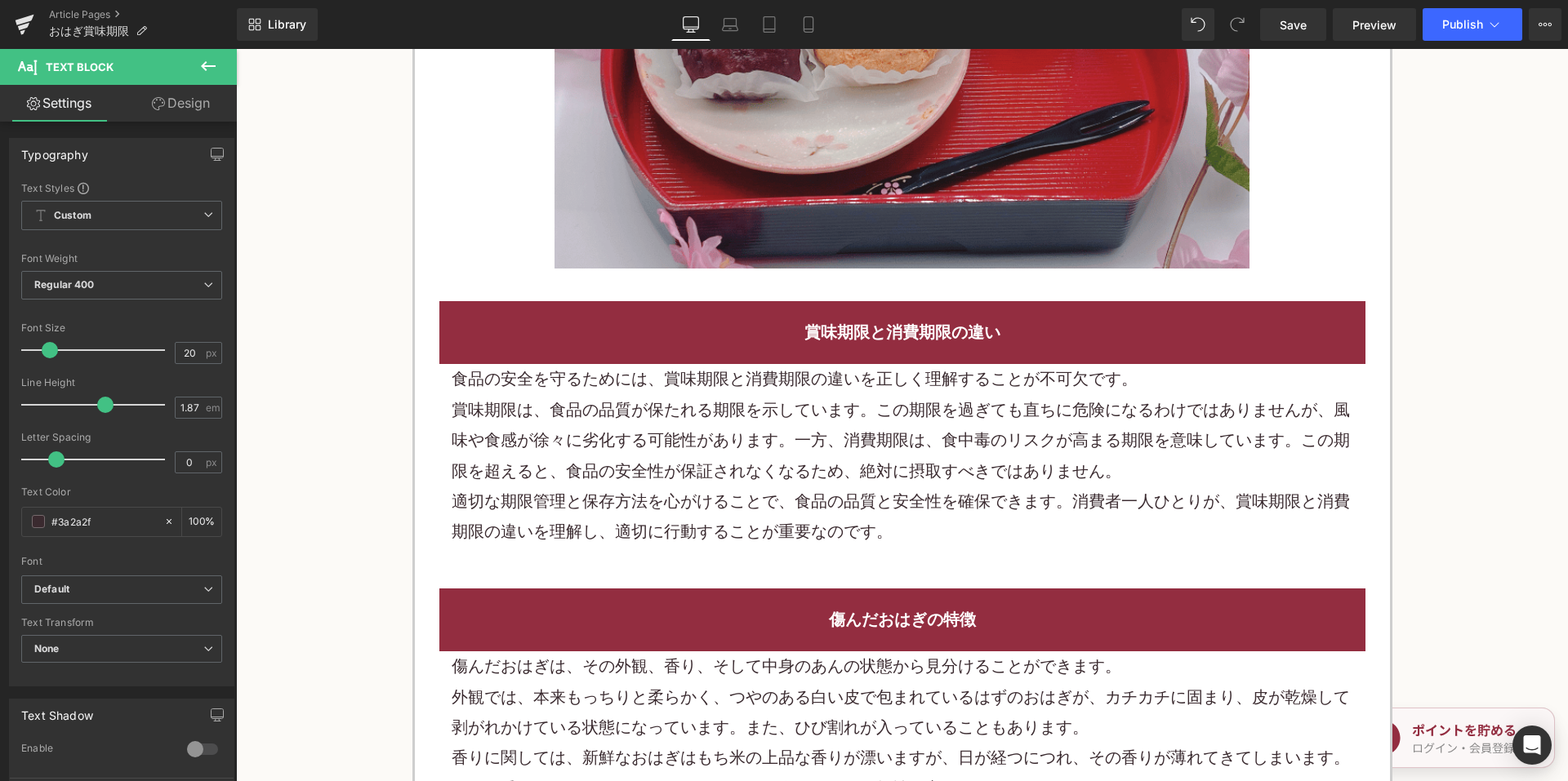
scroll to position [1714, 0]
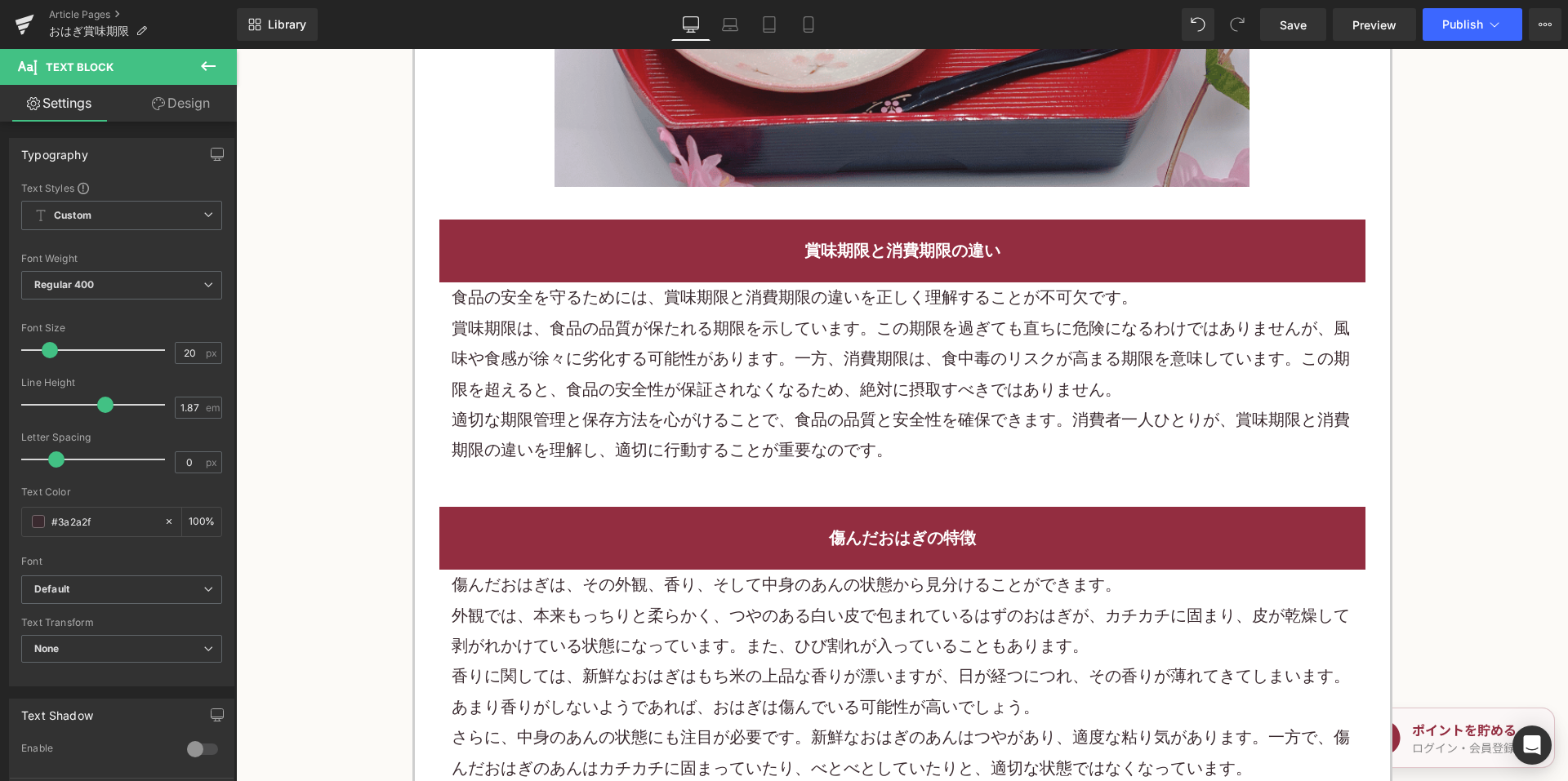
click at [665, 360] on p "賞味期限は、食品の品質が保たれる期限を示しています。この期限を過ぎても直ちに危険になるわけではありませんが、風味や食感が徐々に劣化する可能性があります。一方、…" at bounding box center [903, 359] width 902 height 92
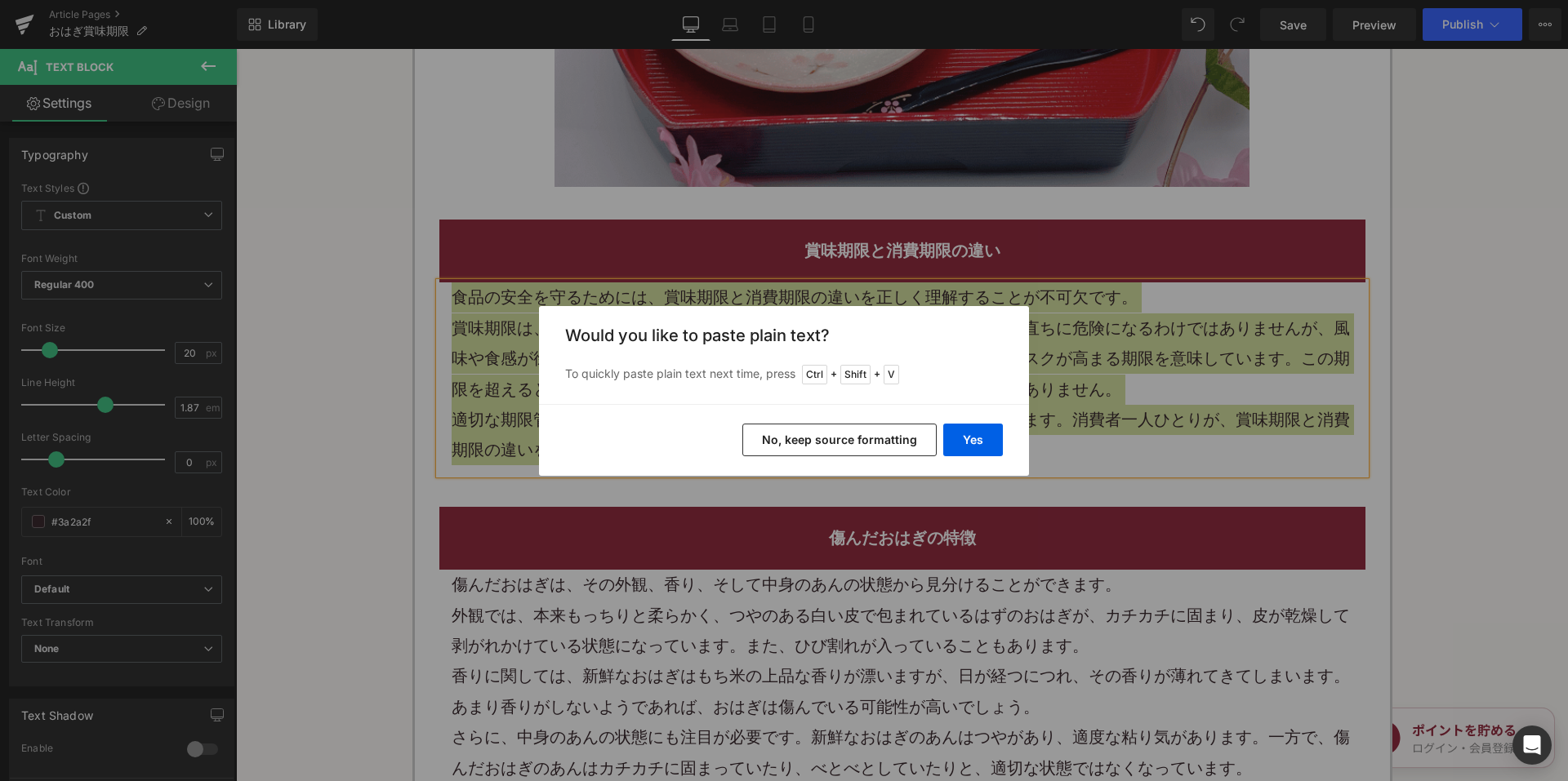
click at [784, 441] on button "No, keep source formatting" at bounding box center [840, 440] width 195 height 33
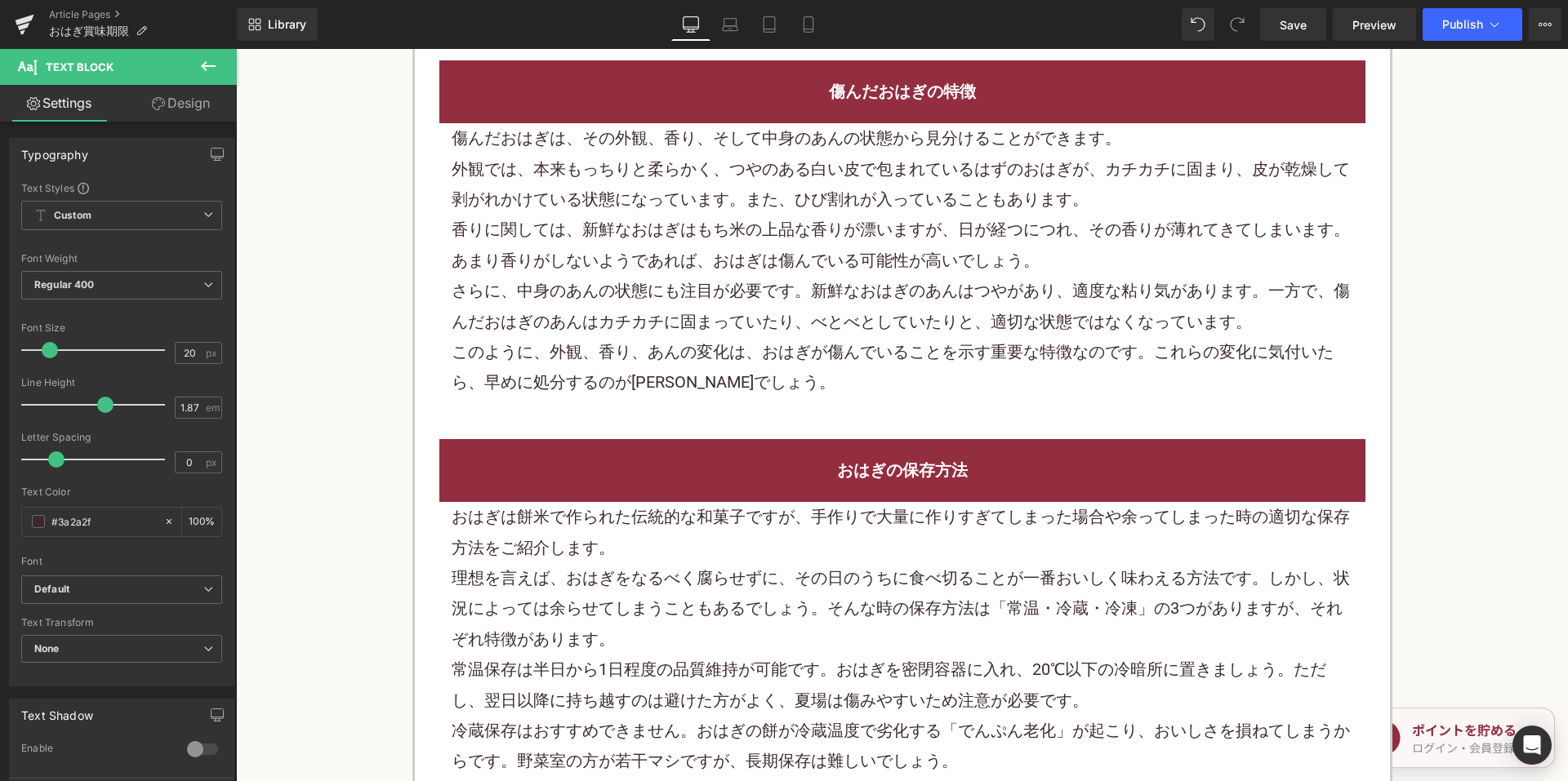
scroll to position [2205, 0]
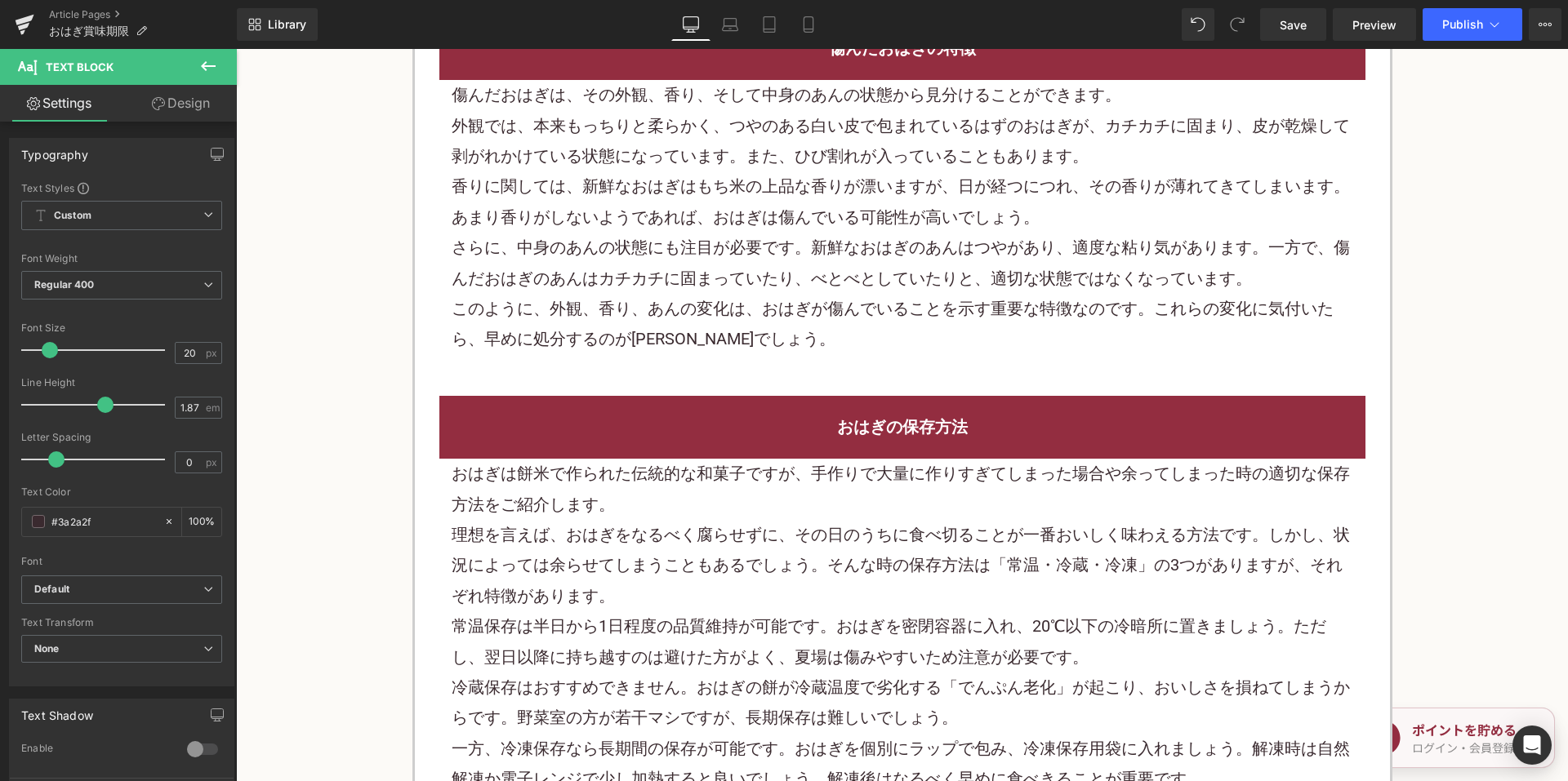
click at [650, 253] on p "さらに、中身のあんの状態にも注目が必要です。新鮮なおはぎのあんはつやがあり、適度な粘り気があります。一方で、傷んだおはぎのあんはカチカチに固まっていたり、べと…" at bounding box center [903, 263] width 902 height 61
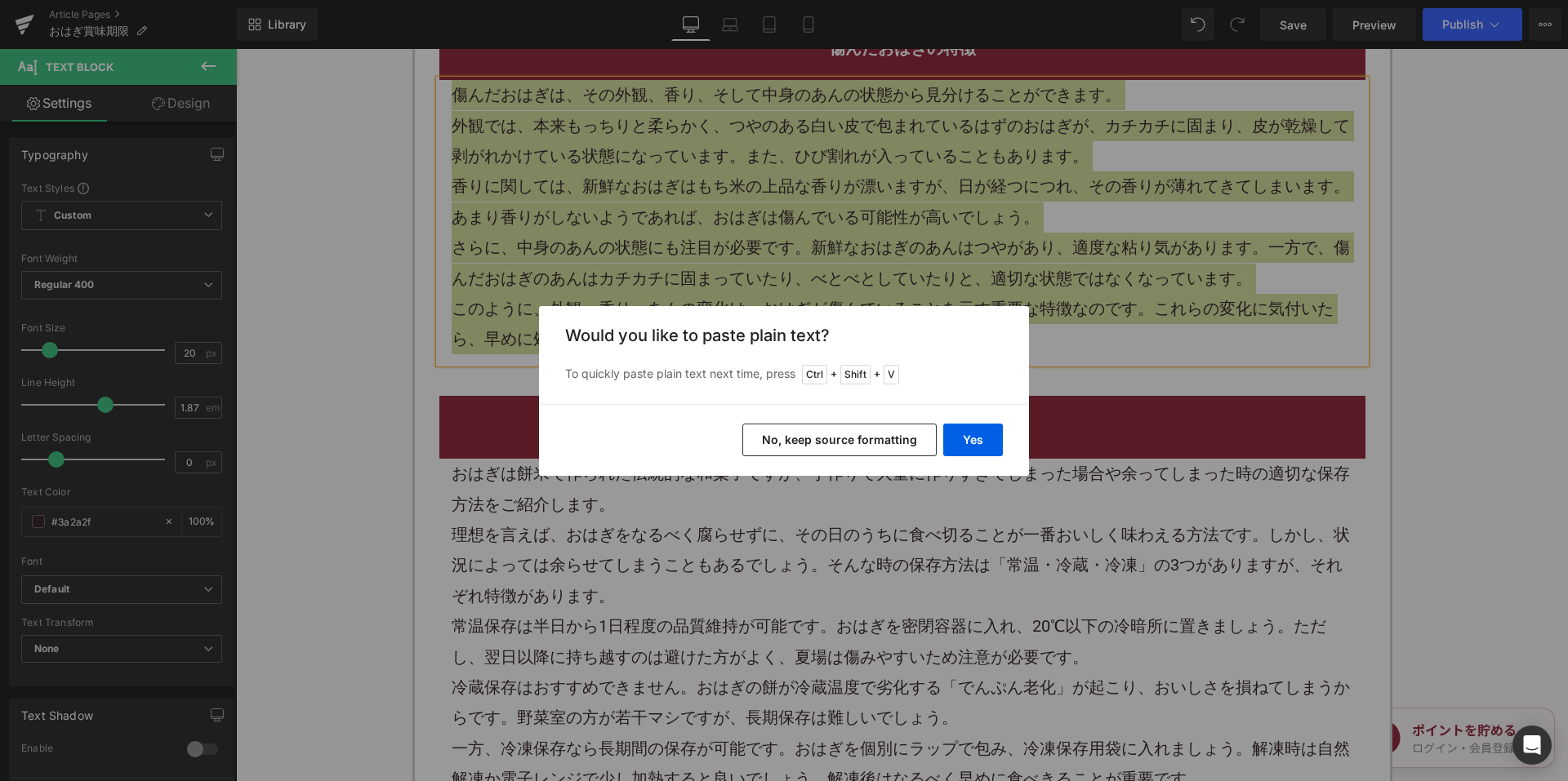
drag, startPoint x: 789, startPoint y: 441, endPoint x: 515, endPoint y: 308, distance: 304.6
click at [789, 441] on button "No, keep source formatting" at bounding box center [840, 440] width 195 height 33
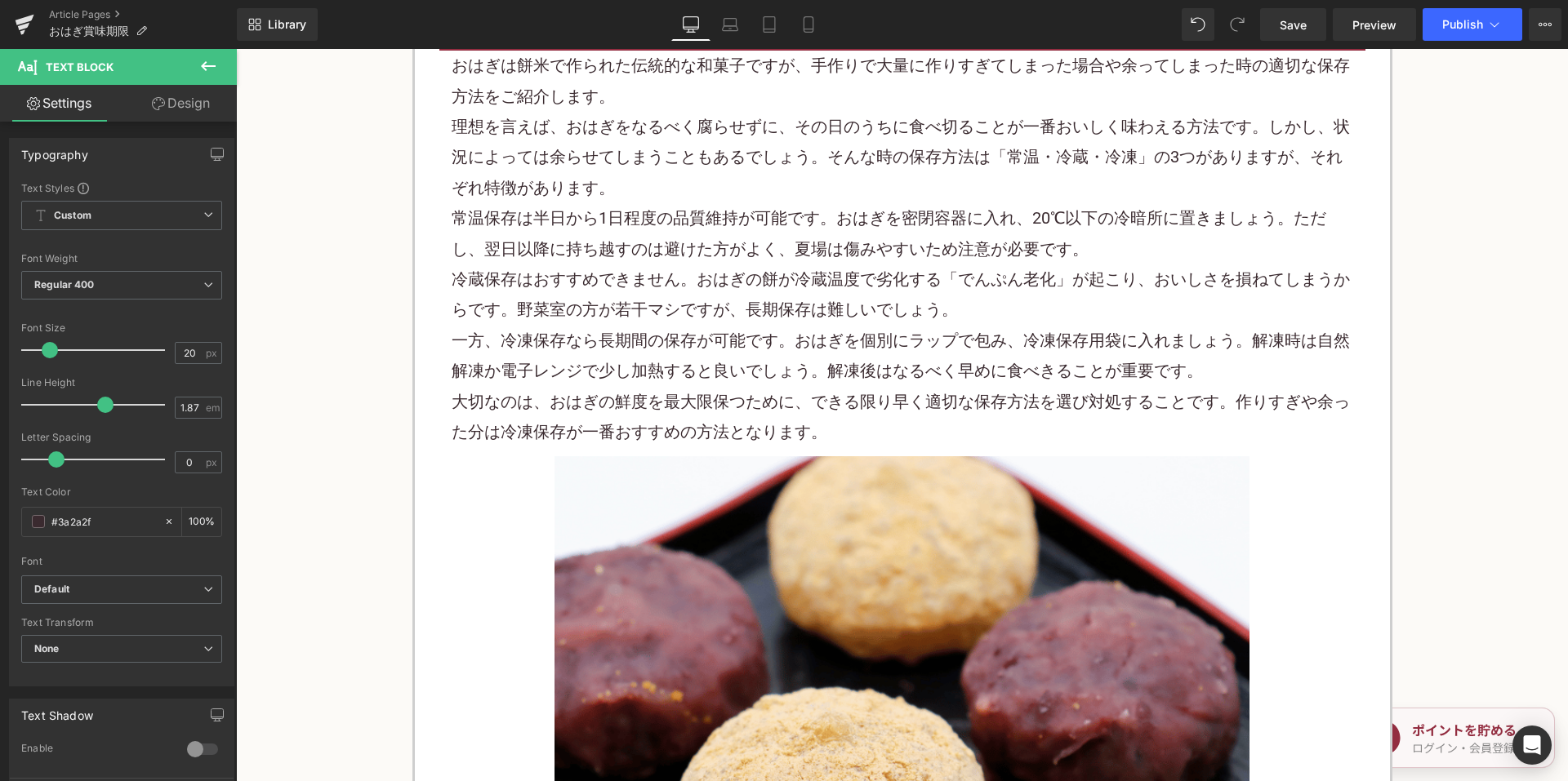
scroll to position [2531, 0]
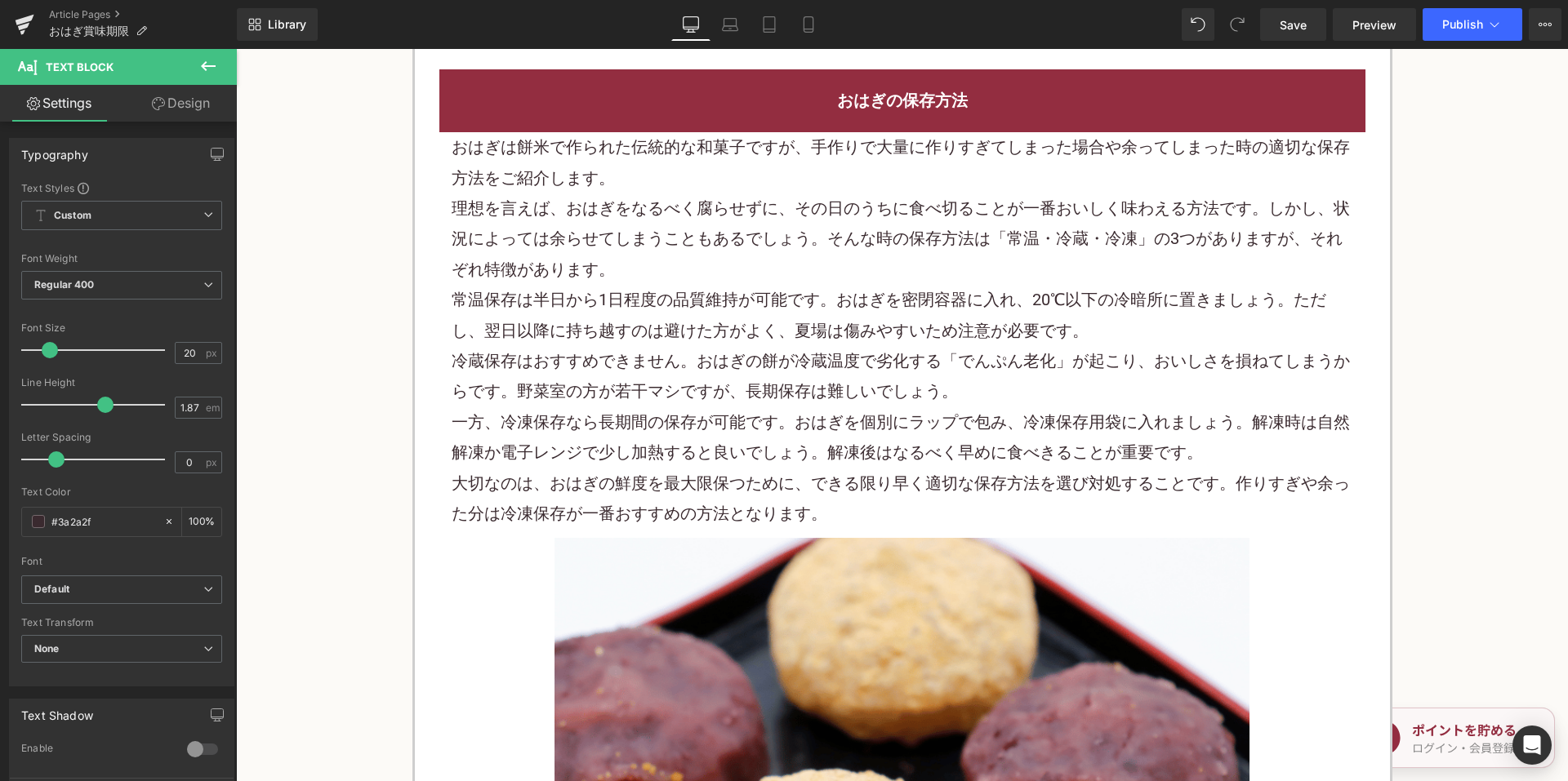
click at [738, 253] on p "理想を言えば、おはぎをなるべく腐らせずに、その日のうちに食べ切ることが一番おいしく味わえる方法です。しかし、状況によっては余らせてしまうこともあるでしょう。そ…" at bounding box center [903, 239] width 902 height 92
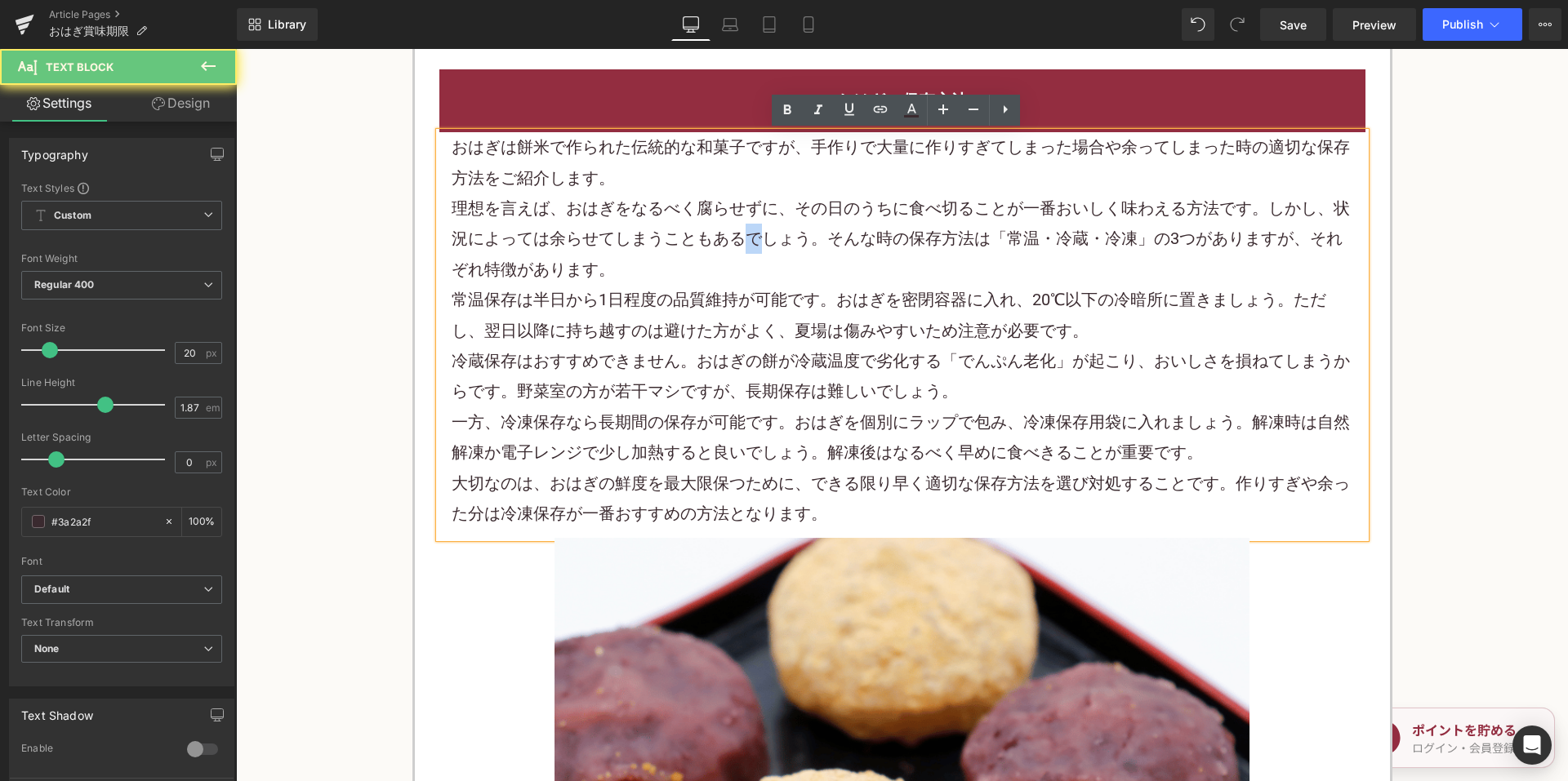
click at [738, 253] on p "理想を言えば、おはぎをなるべく腐らせずに、その日のうちに食べ切ることが一番おいしく味わえる方法です。しかし、状況によっては余らせてしまうこともあるでしょう。そ…" at bounding box center [903, 239] width 902 height 92
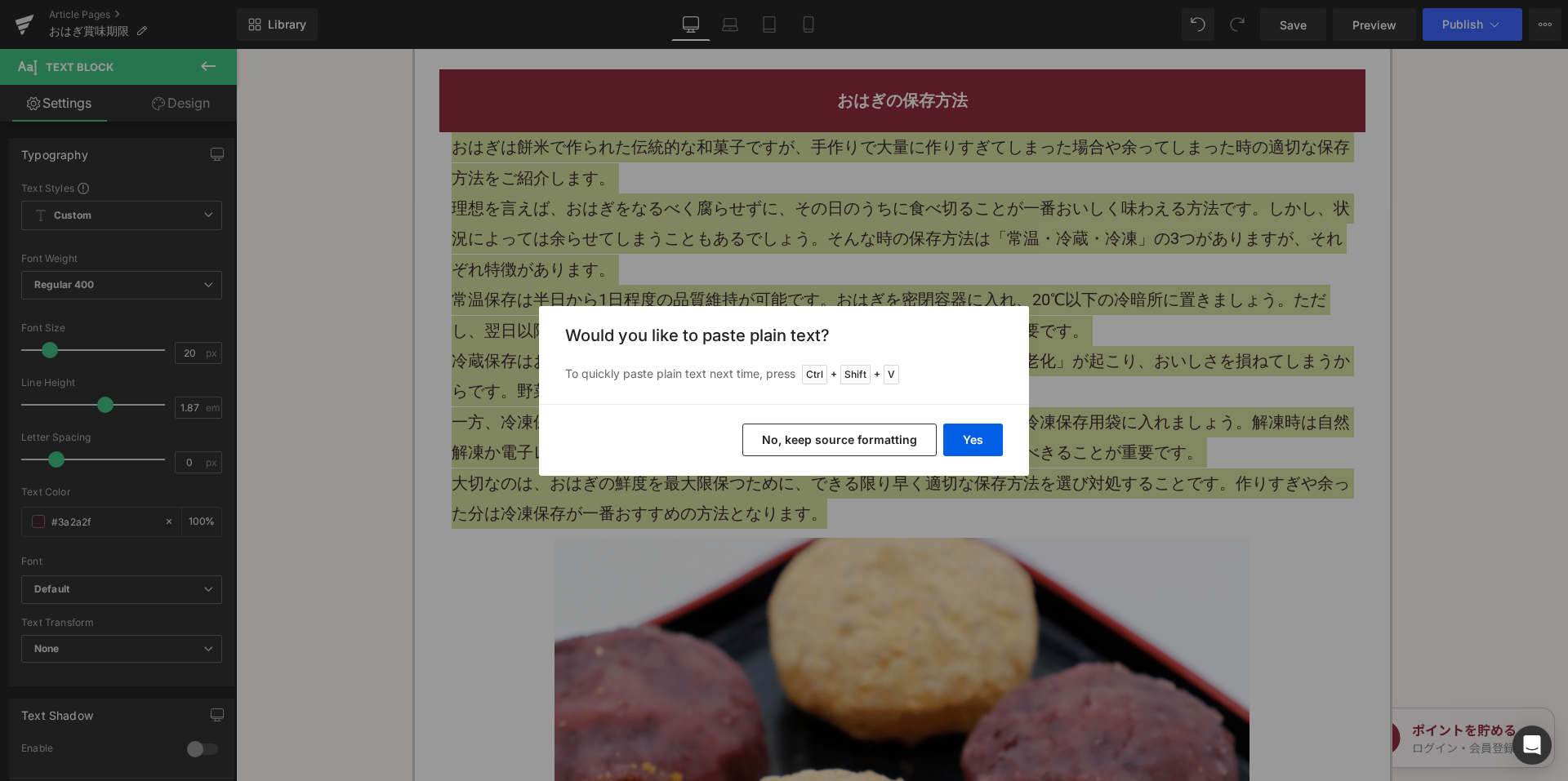
click at [829, 436] on button "No, keep source formatting" at bounding box center [840, 440] width 195 height 33
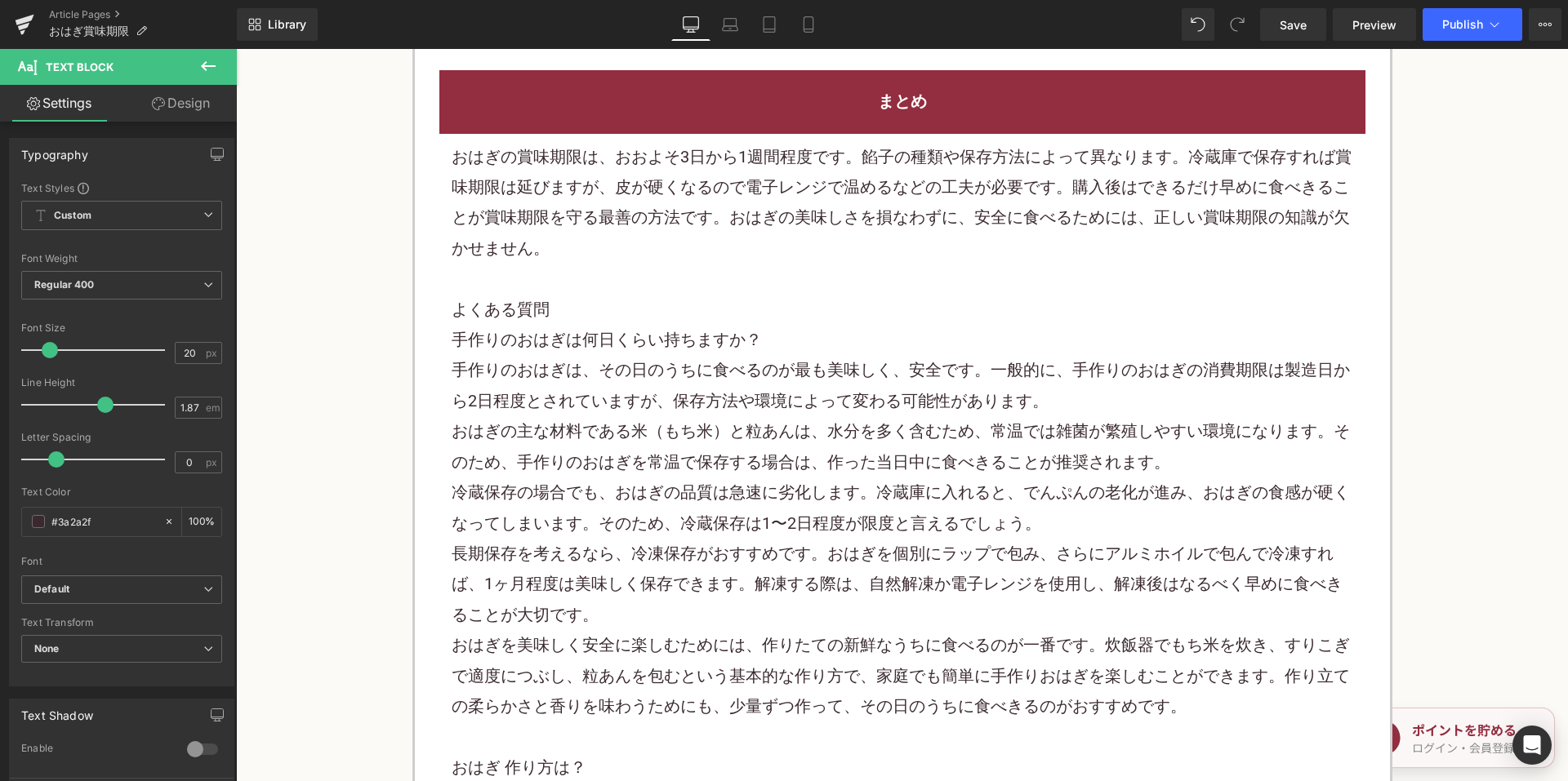
scroll to position [3511, 0]
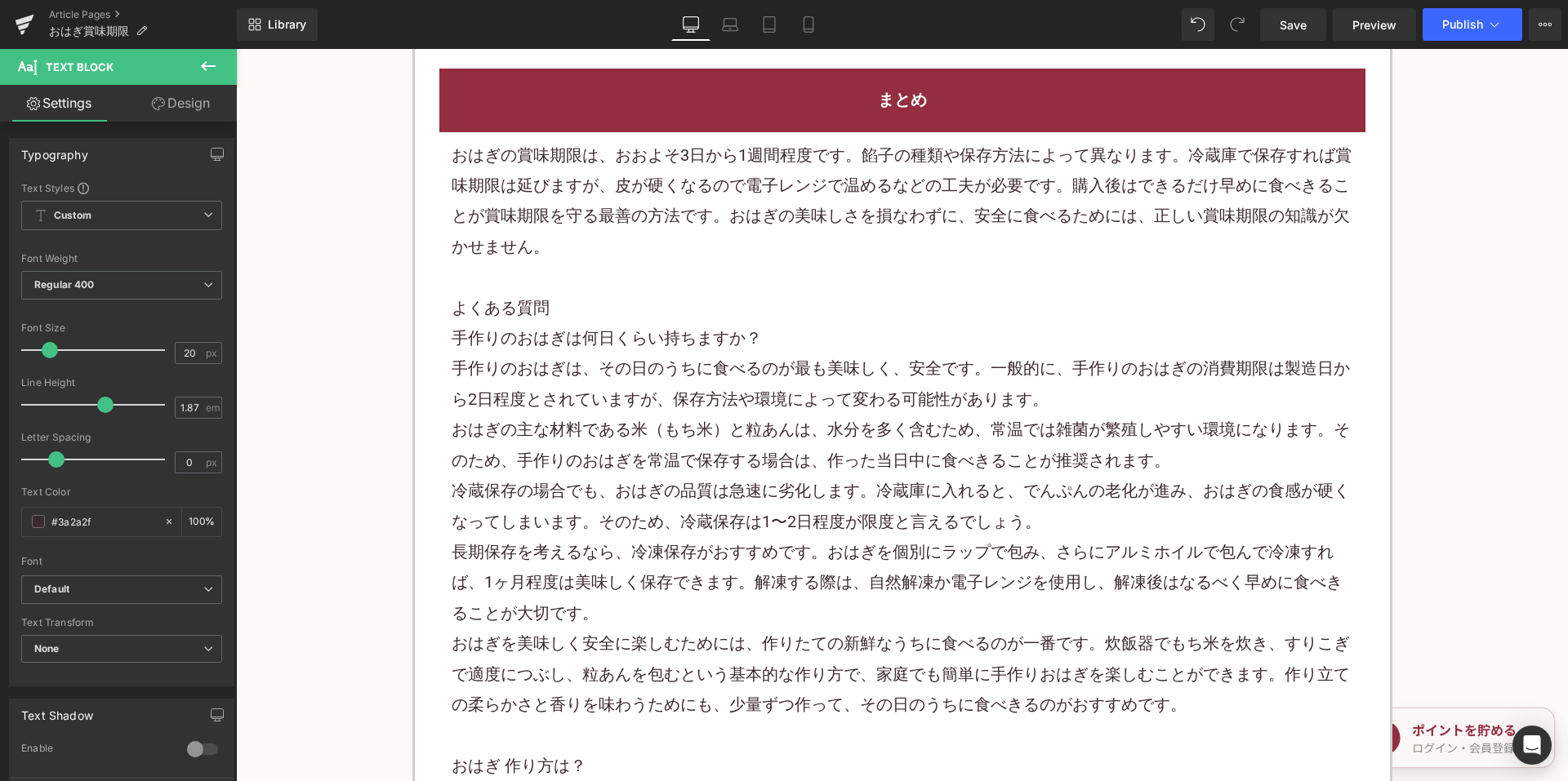
click at [615, 213] on p "おはぎの賞味期限は、おおよそ3日から1週間程度です。餡子の種類や保存方法によって異なります。冷蔵庫で保存すれば賞味期限は延びますが、皮が硬くなるので電子レンジ…" at bounding box center [903, 201] width 902 height 123
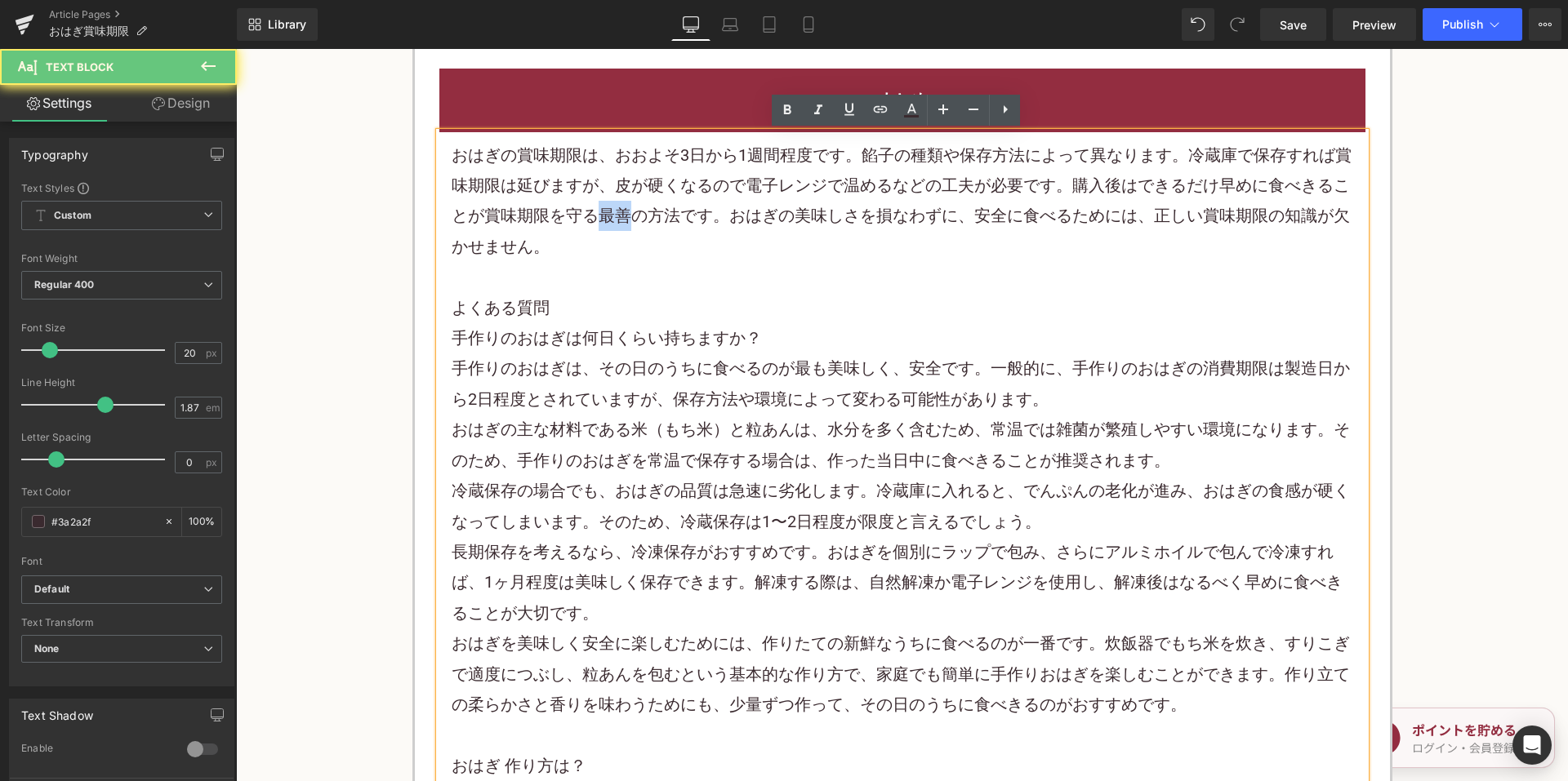
click at [615, 211] on p "おはぎの賞味期限は、おおよそ3日から1週間程度です。餡子の種類や保存方法によって異なります。冷蔵庫で保存すれば賞味期限は延びますが、皮が硬くなるので電子レンジ…" at bounding box center [903, 201] width 902 height 123
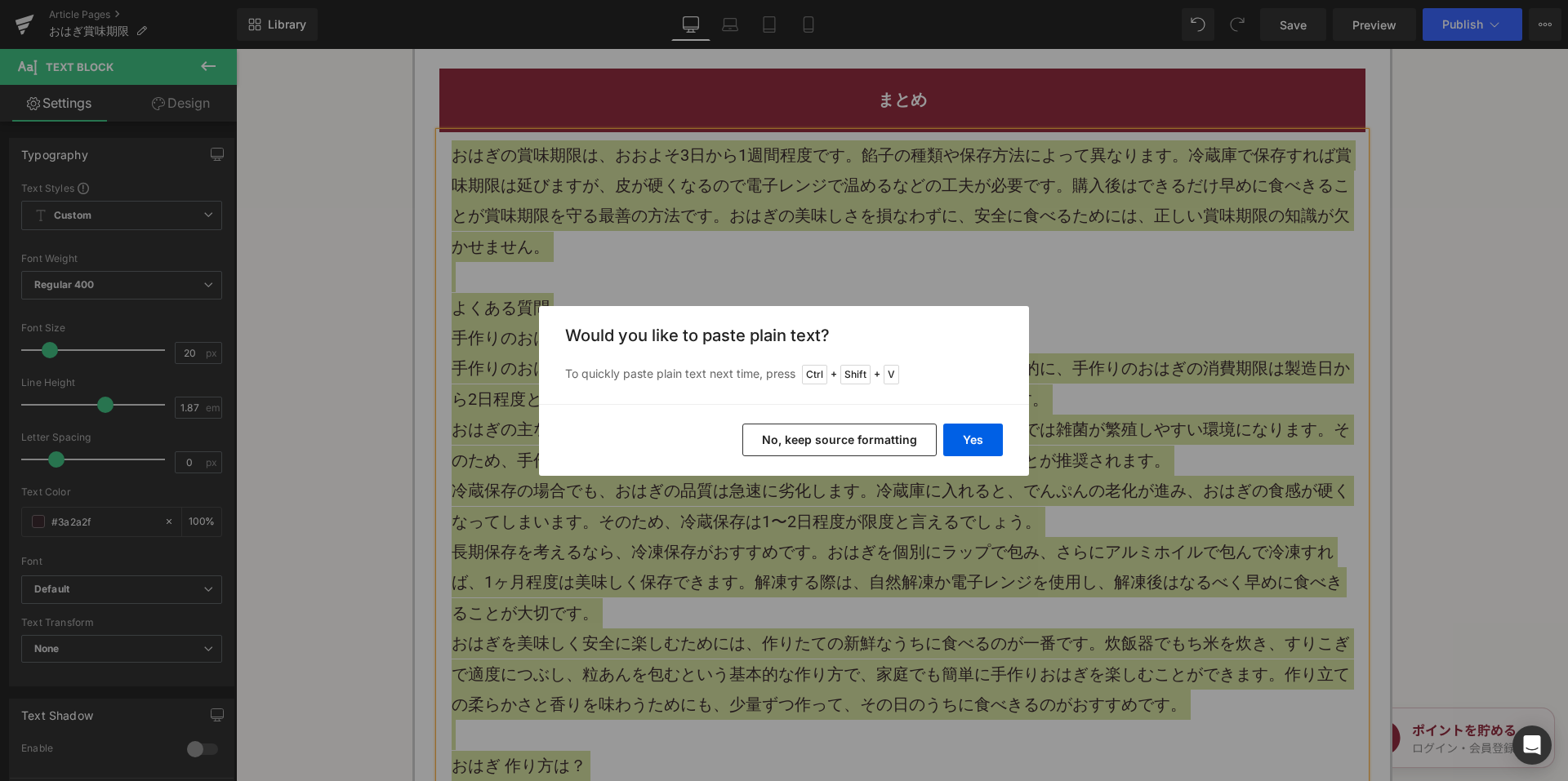
click at [767, 427] on button "No, keep source formatting" at bounding box center [840, 440] width 195 height 33
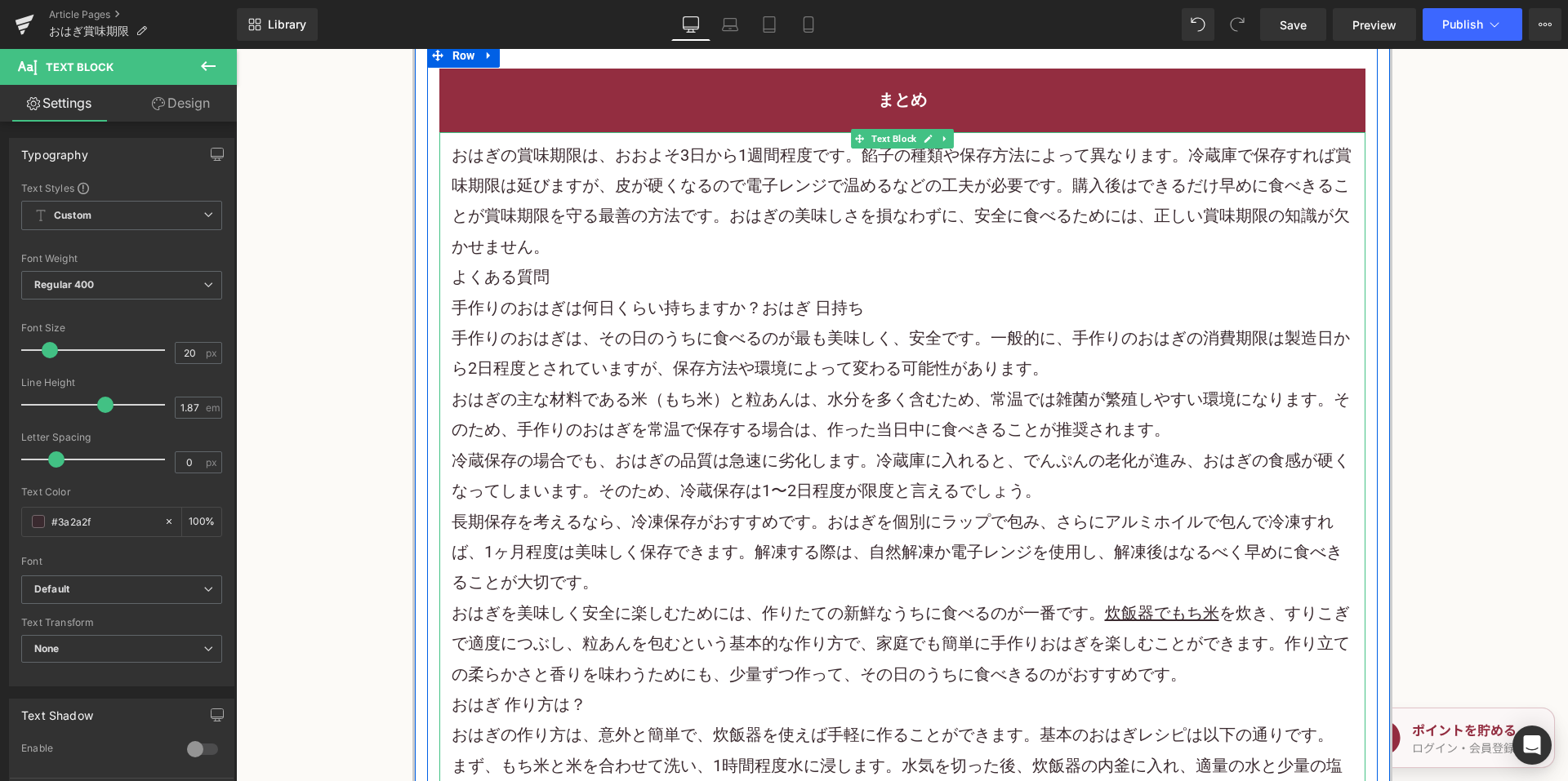
click at [654, 246] on p "おはぎの賞味期限は、おおよそ3日から1週間程度です。餡子の種類や保存方法によって異なります。冷蔵庫で保存すれば賞味期限は延びますが、皮が硬くなるので電子レンジ…" at bounding box center [903, 201] width 902 height 123
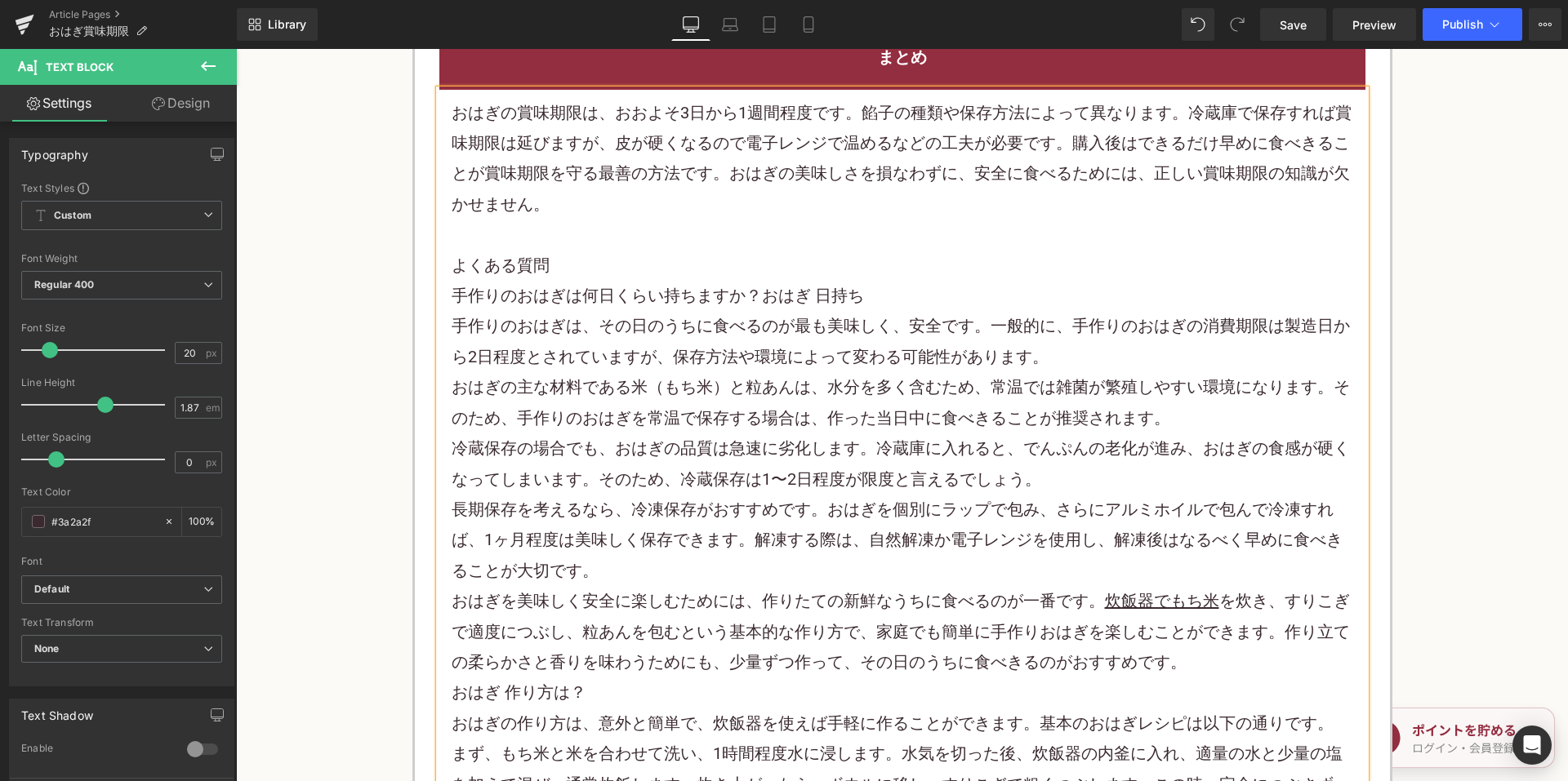
scroll to position [3838, 0]
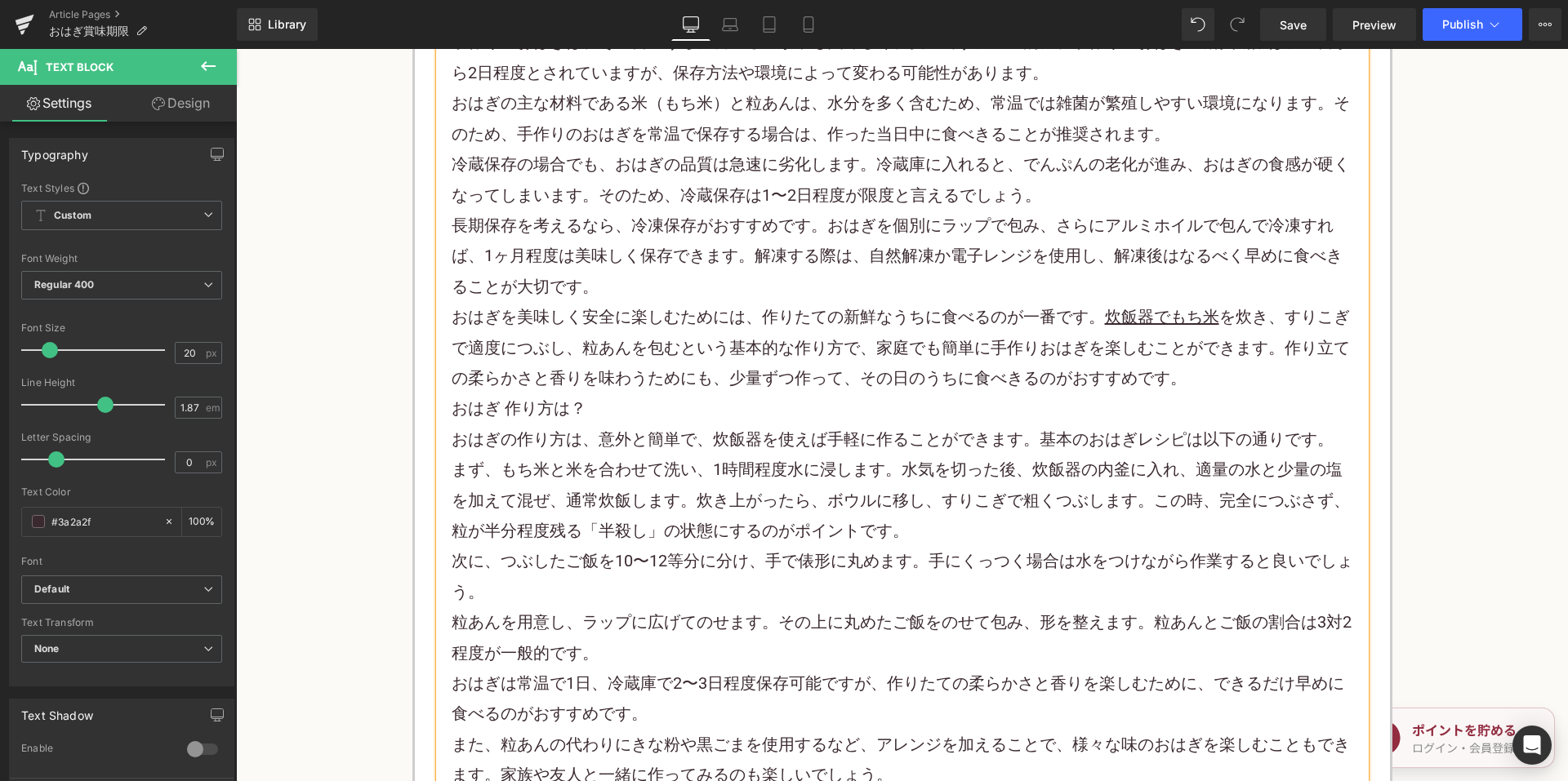
click at [1203, 388] on p "おはぎを美味しく安全に楽しむためには、作りたての新鮮なうちに食べるのが一番です。 炊飯器でもち米 を炊き、すりこぎで適度につぶし、粒あんを包むという基本的な作…" at bounding box center [903, 348] width 902 height 92
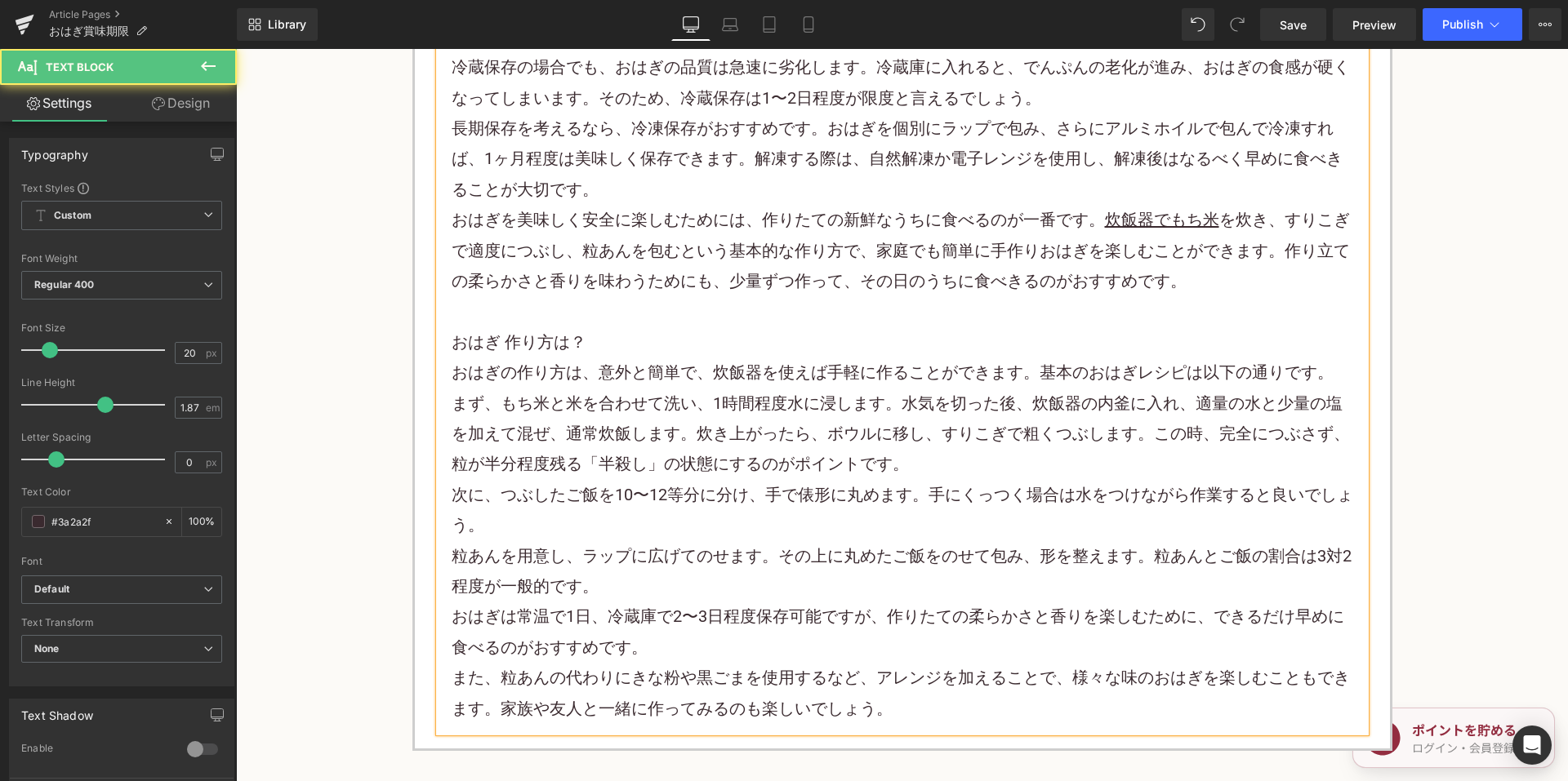
scroll to position [4328, 0]
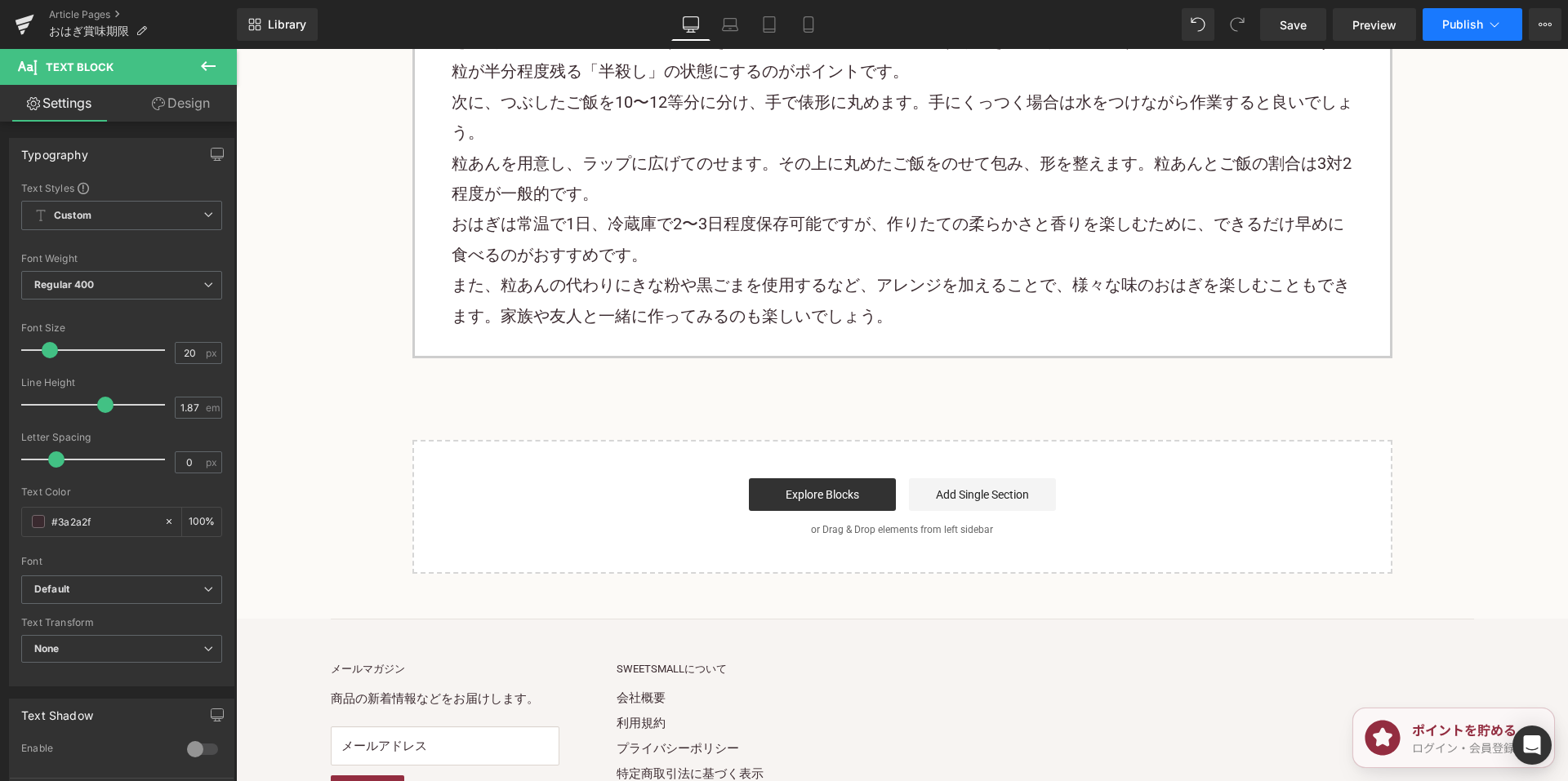
click at [1474, 10] on button "Publish" at bounding box center [1473, 24] width 100 height 33
click at [1296, 22] on span "Save" at bounding box center [1293, 24] width 27 height 17
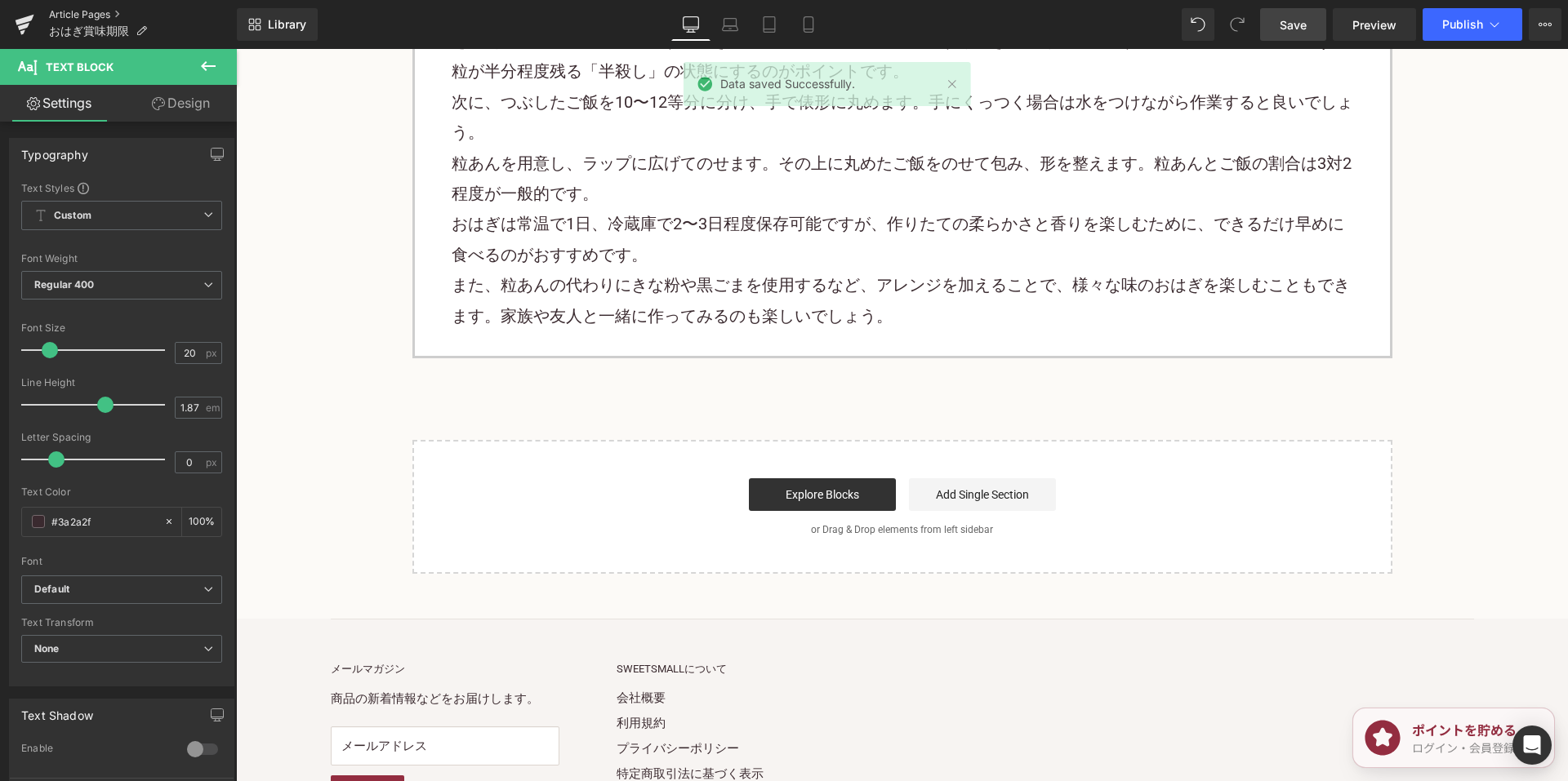
click at [91, 8] on link "Article Pages" at bounding box center [142, 15] width 188 height 13
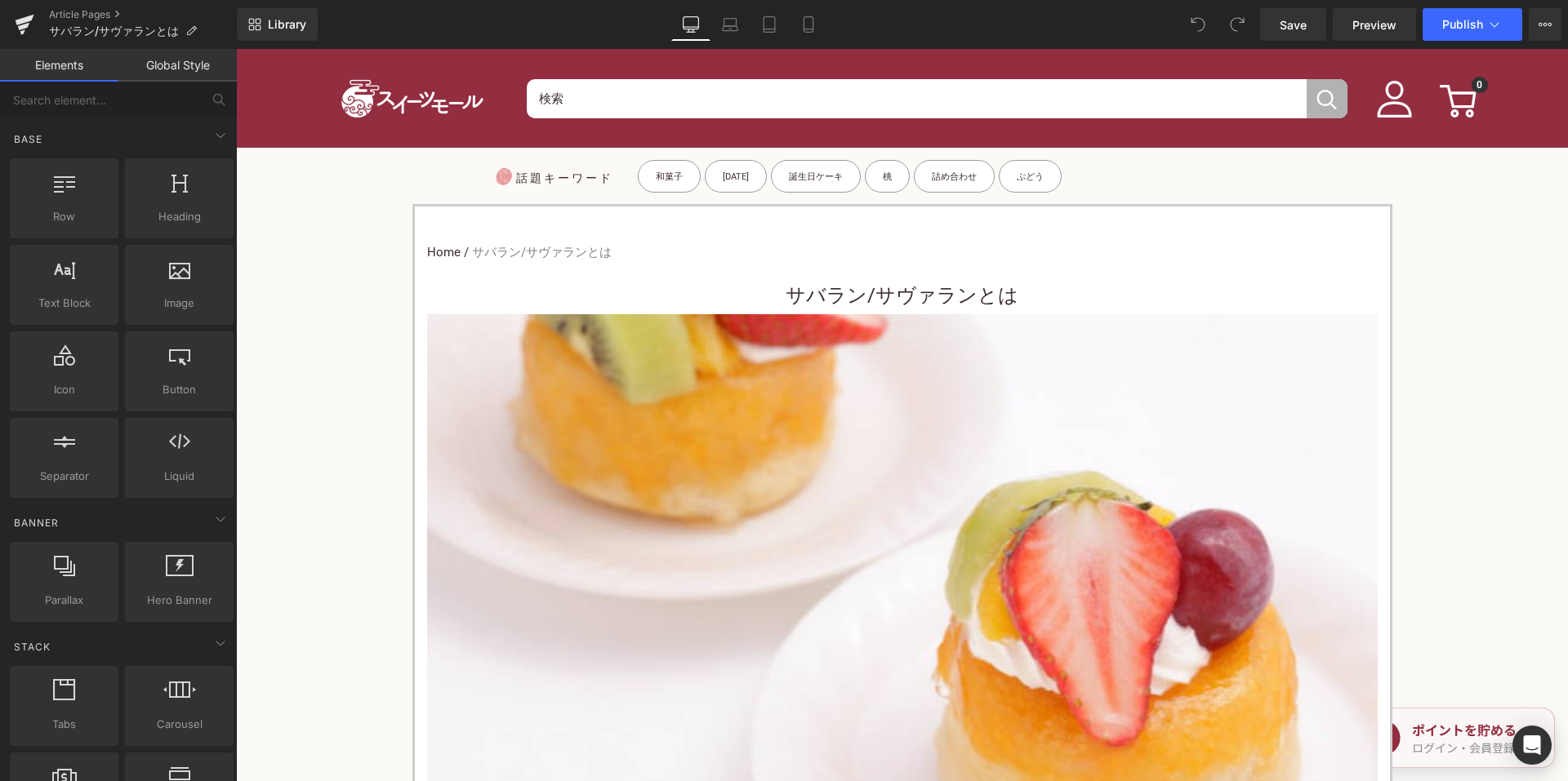
click at [759, 288] on h1 "サバラン/サヴァランとは" at bounding box center [903, 296] width 951 height 36
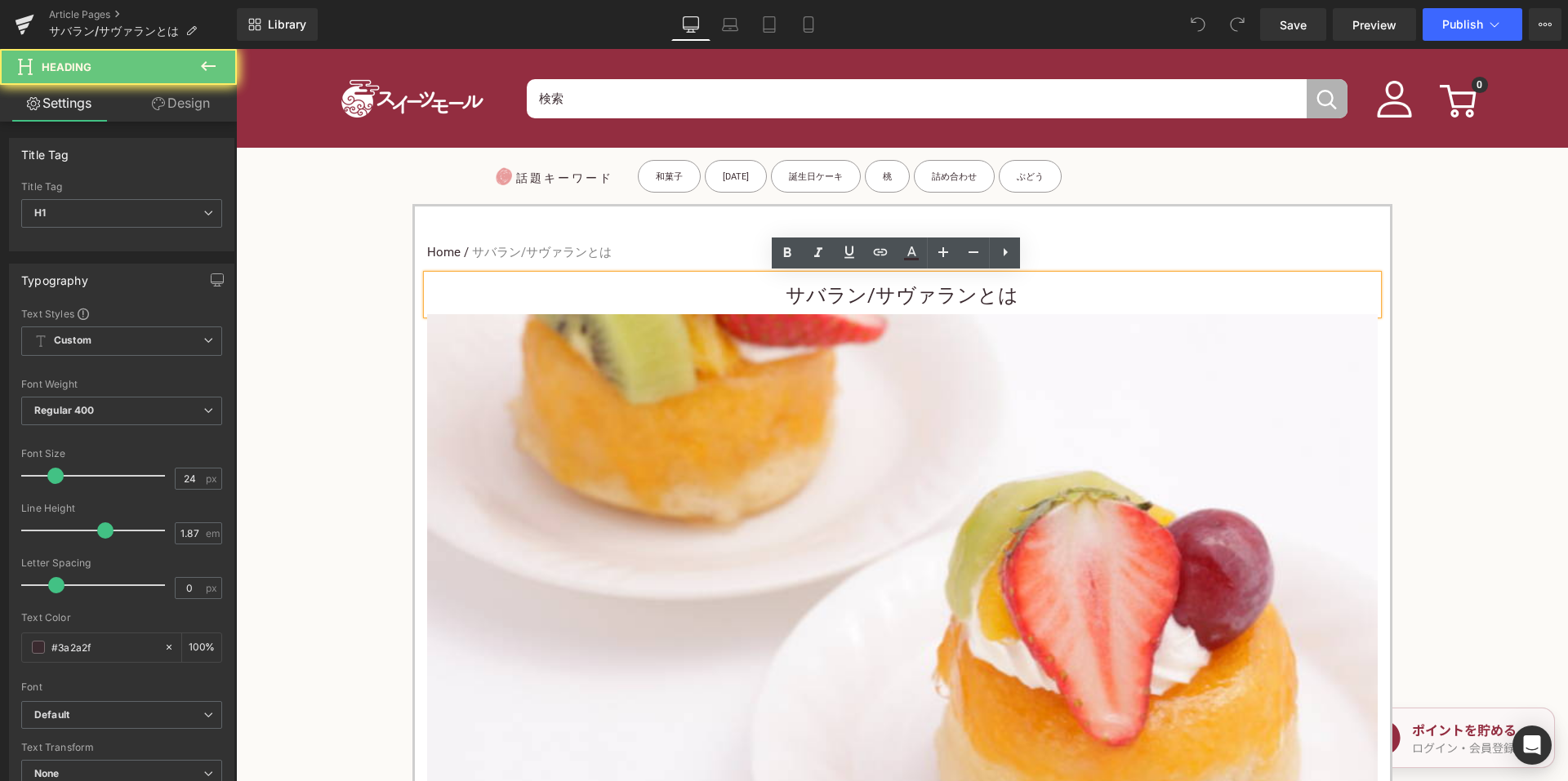
click at [779, 294] on h1 "サバラン/サヴァランとは" at bounding box center [903, 296] width 951 height 36
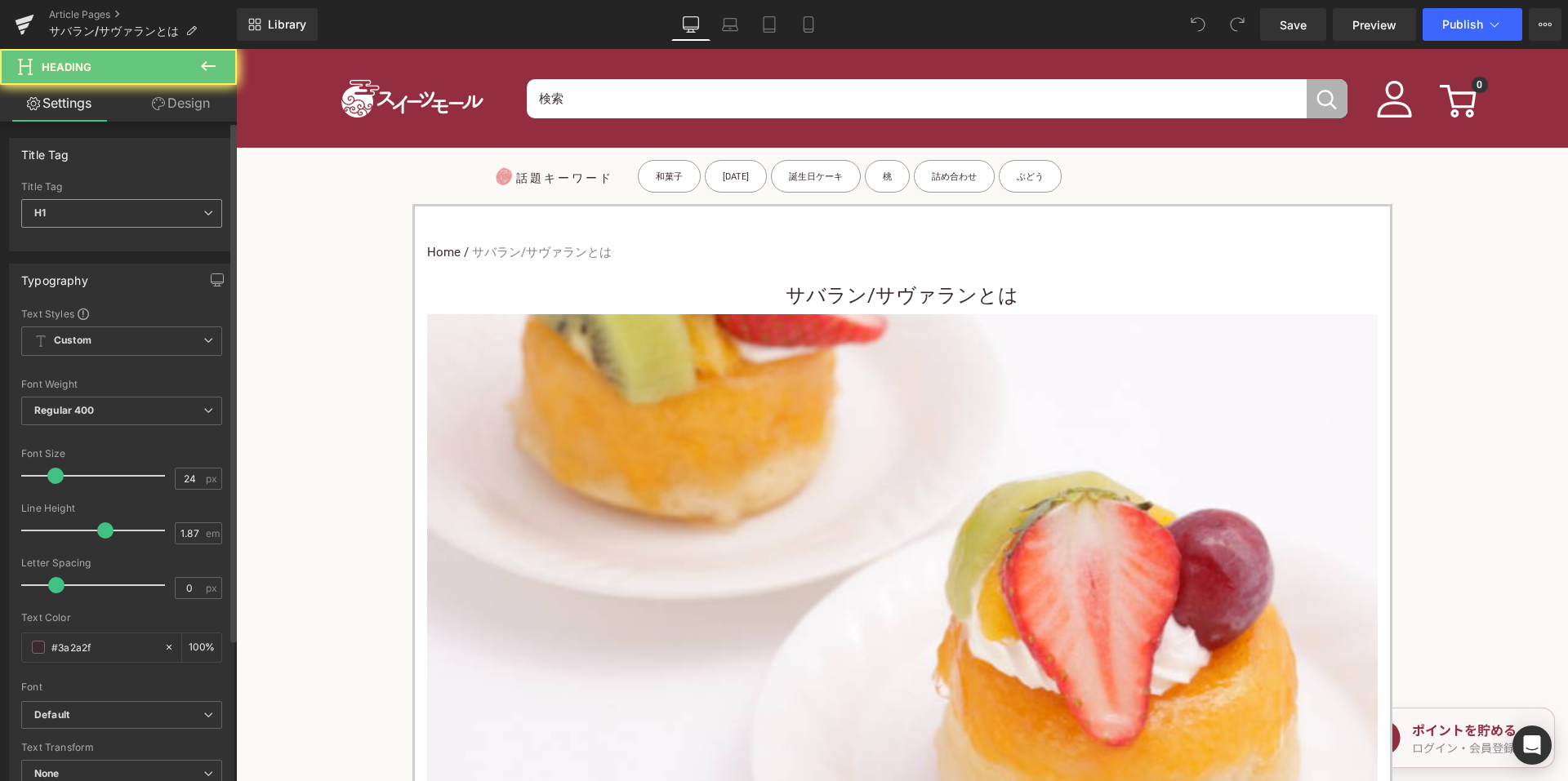
click at [133, 225] on span "H1" at bounding box center [122, 213] width 201 height 29
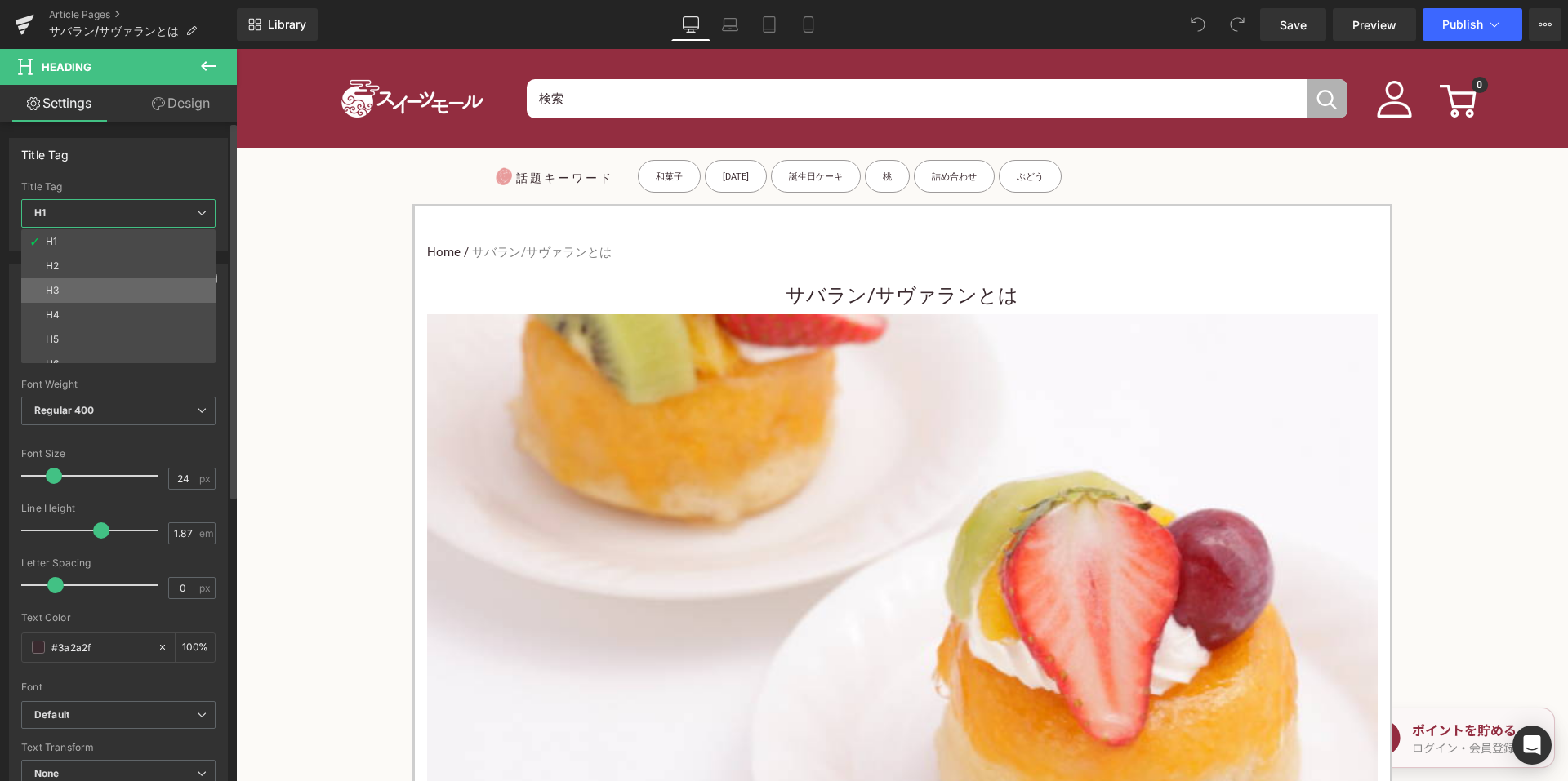
click at [104, 289] on li "H3" at bounding box center [123, 291] width 202 height 24
type input "15"
type input "100"
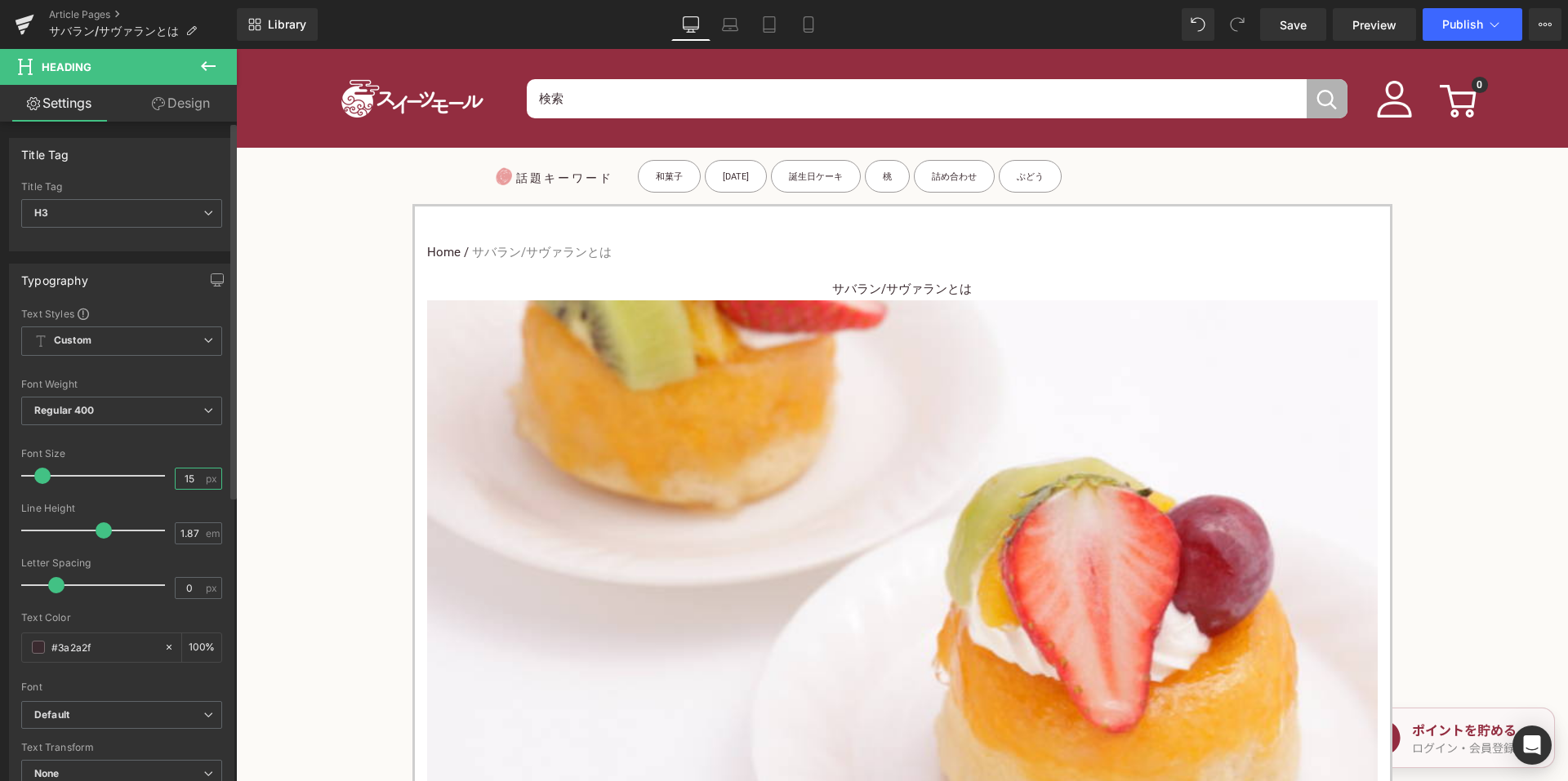
drag, startPoint x: 192, startPoint y: 480, endPoint x: 154, endPoint y: 471, distance: 39.1
click at [155, 472] on div "Font Size 15 px" at bounding box center [122, 475] width 201 height 54
type input "24"
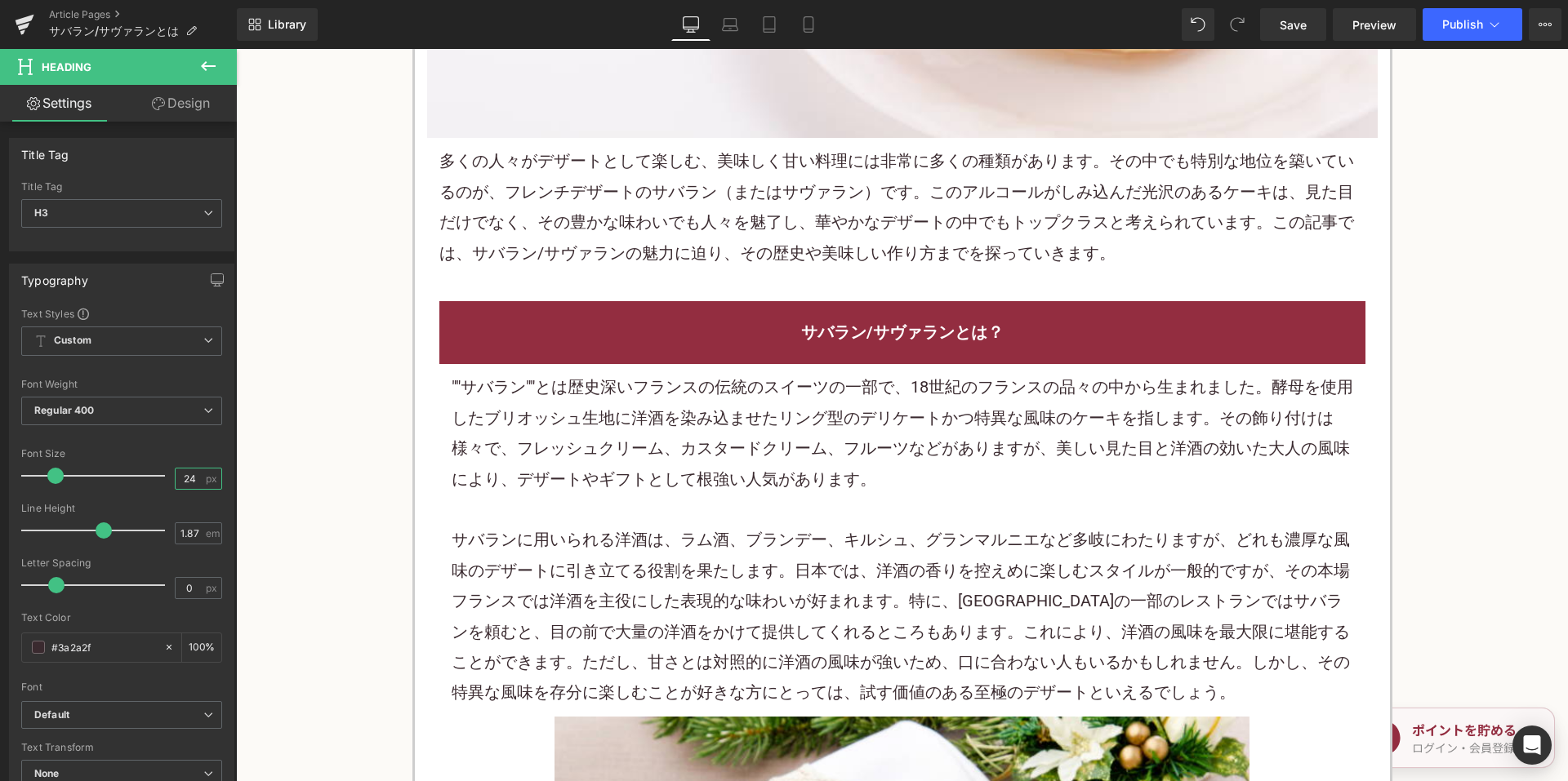
scroll to position [831, 0]
click at [569, 426] on p """サバラン""とは歴史深いフランスの伝統のスイーツの一部で、18世紀のフランスの品々の中から生まれました。酵母を使用したブリオッシュ生地に洋酒を染み込ませた…" at bounding box center [903, 432] width 902 height 123
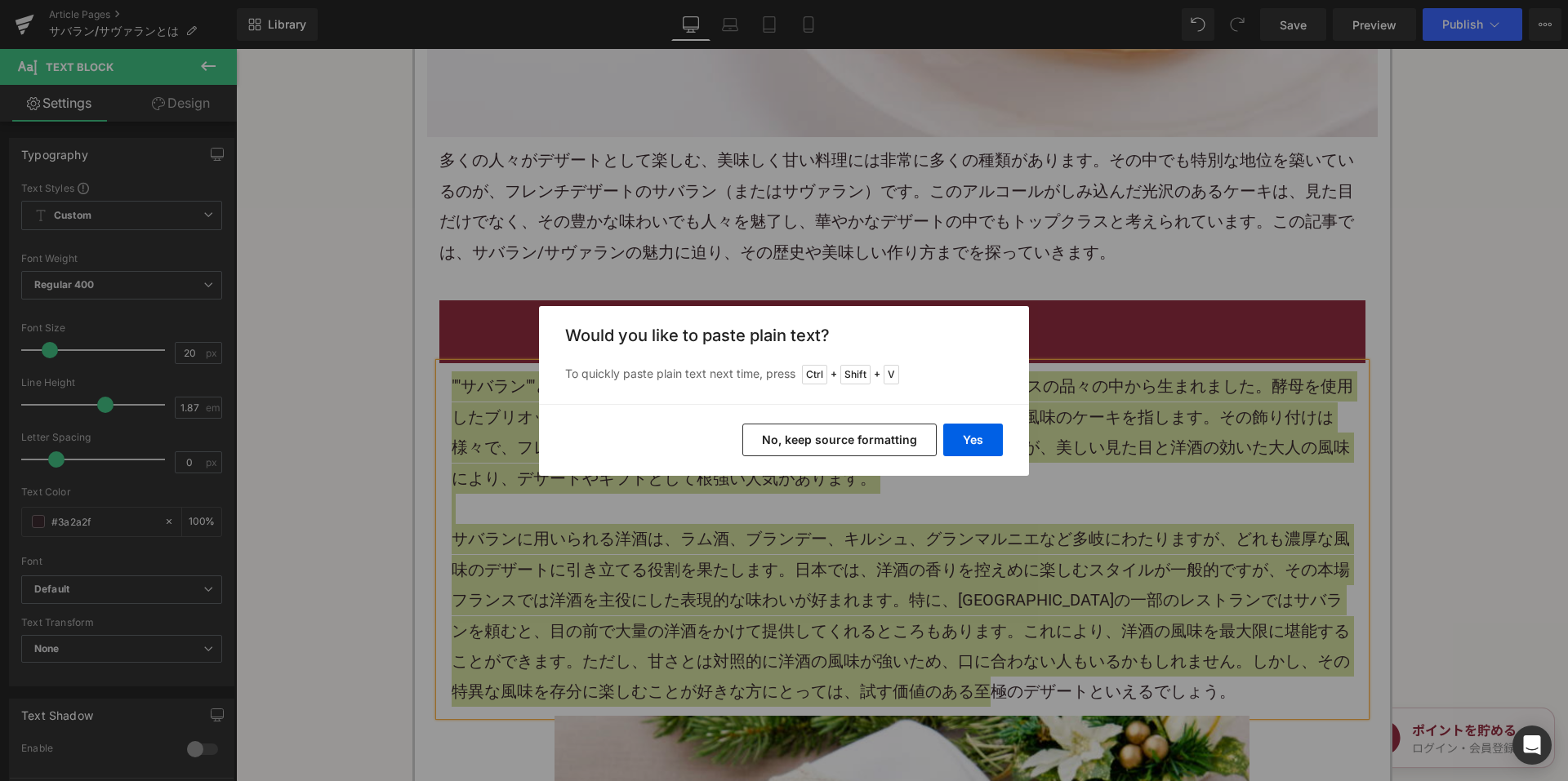
click at [813, 432] on button "No, keep source formatting" at bounding box center [840, 440] width 195 height 33
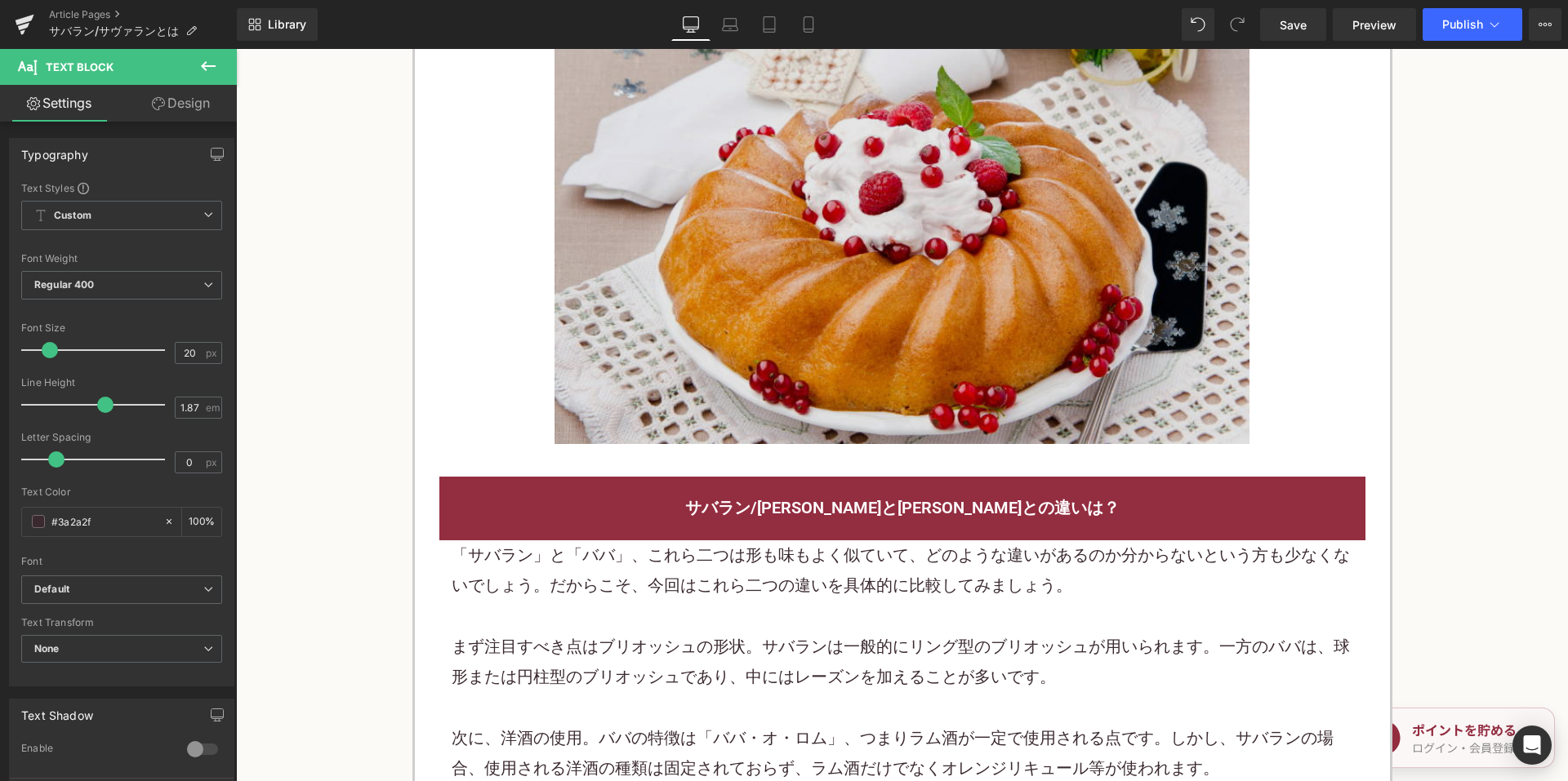
scroll to position [1810, 0]
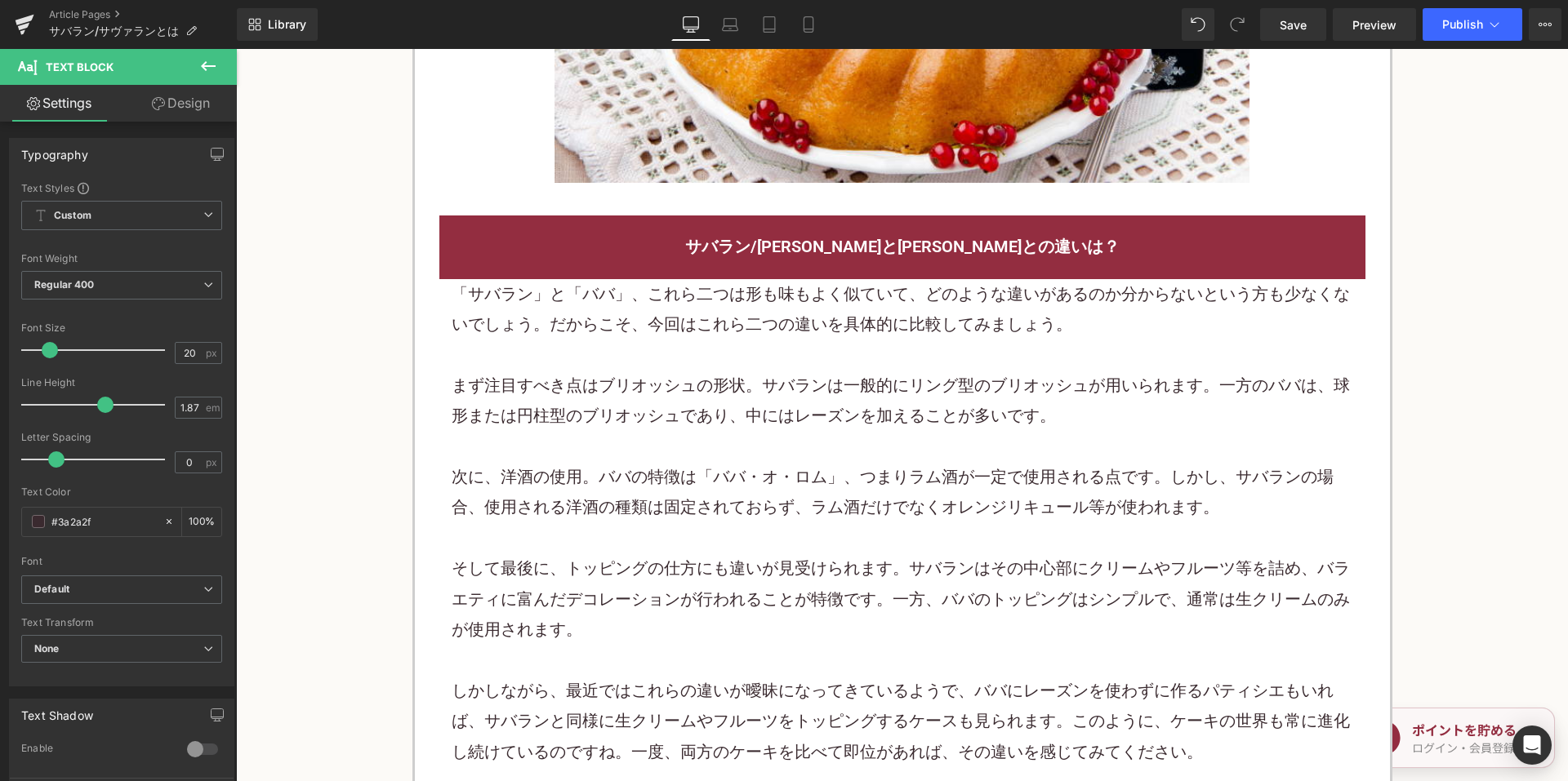
click at [667, 402] on p "まず注目すべき点はブリオッシュの形状。サバランは一般的にリング型のブリオッシュが用いられます。一方のババは、球形または円柱型のブリオッシュであり、中にはレーズ…" at bounding box center [903, 400] width 902 height 61
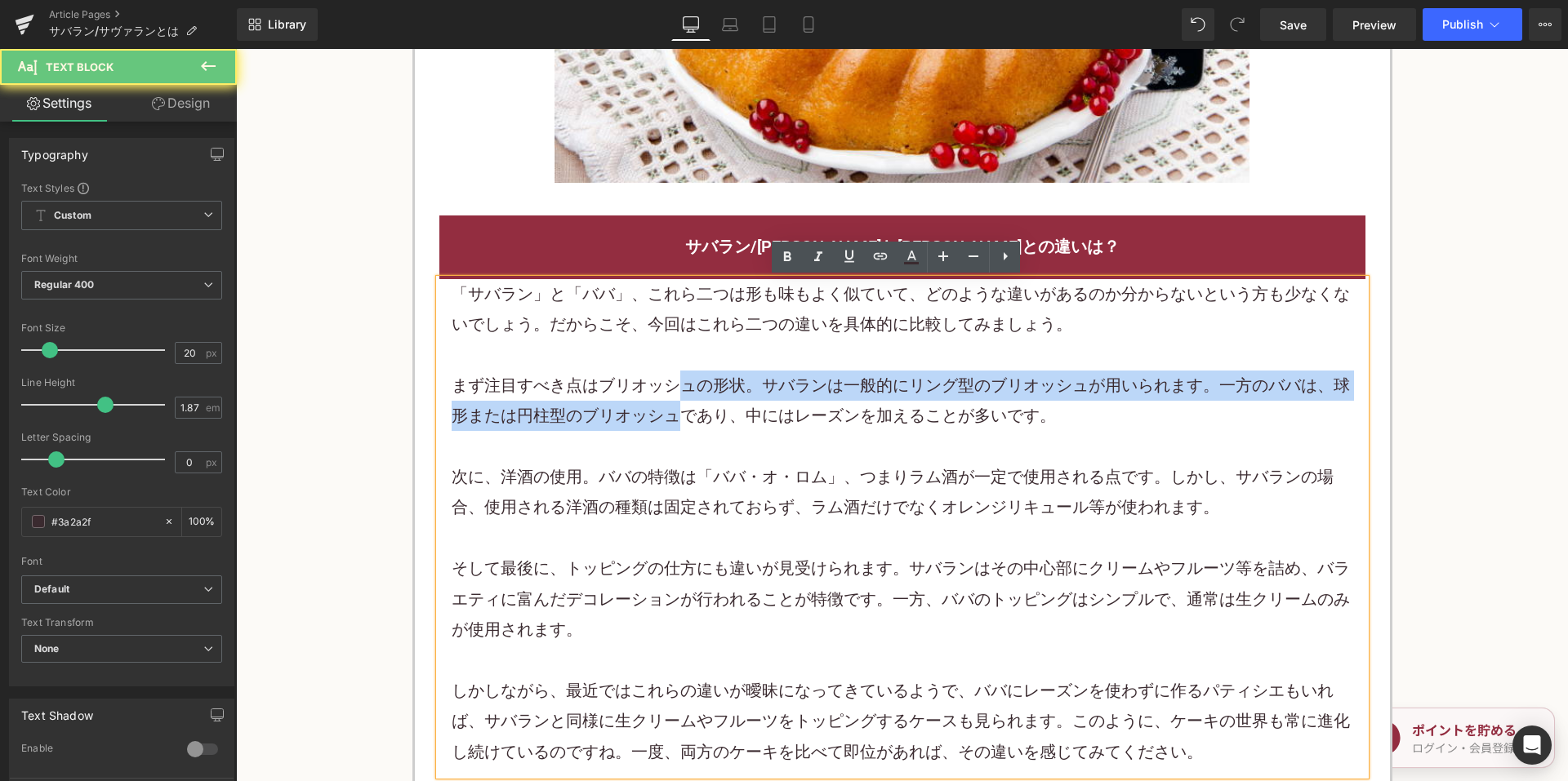
click at [667, 402] on p "まず注目すべき点はブリオッシュの形状。サバランは一般的にリング型のブリオッシュが用いられます。一方のババは、球形または円柱型のブリオッシュであり、中にはレーズ…" at bounding box center [903, 400] width 902 height 61
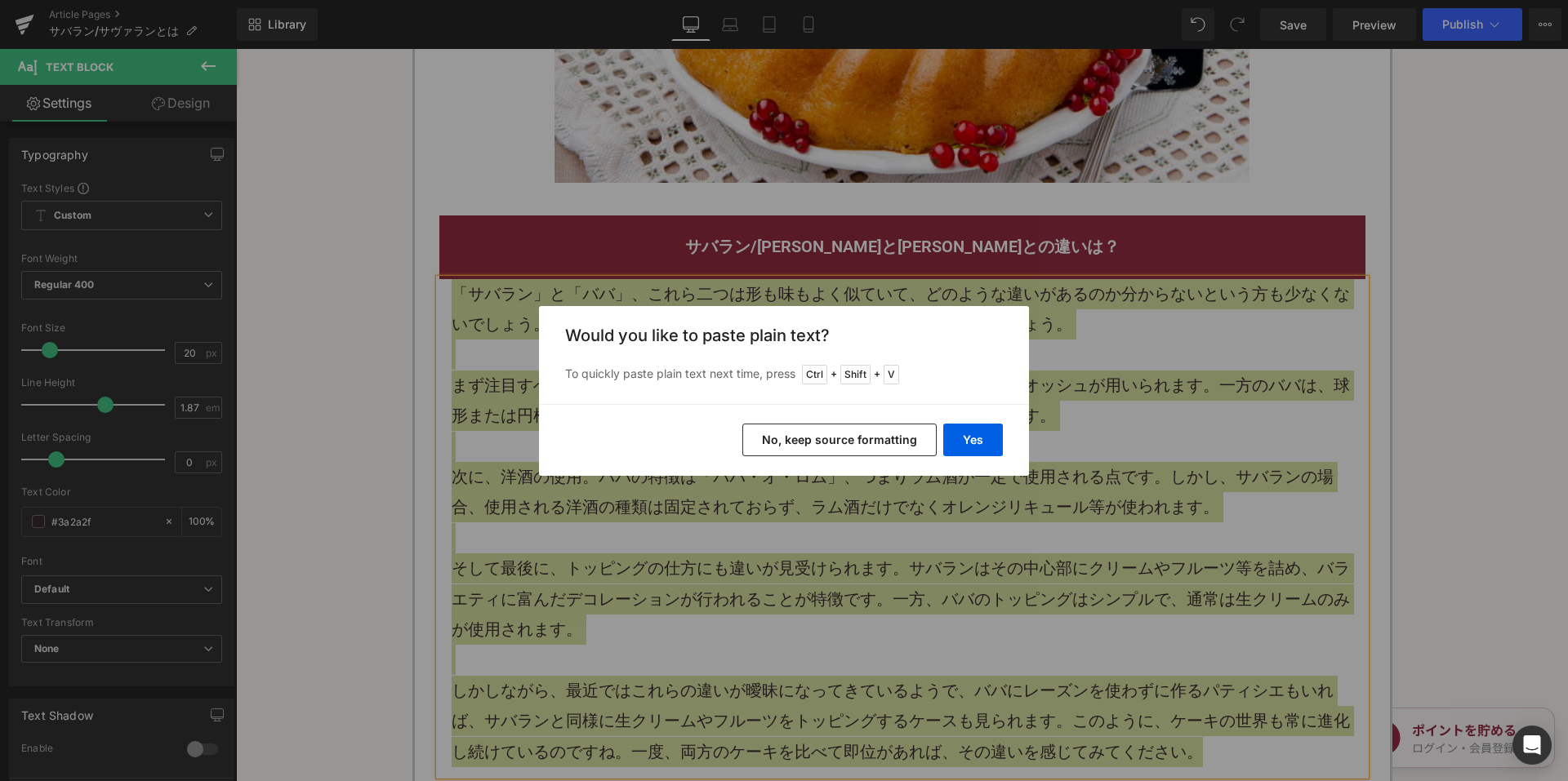
click at [815, 441] on button "No, keep source formatting" at bounding box center [840, 440] width 195 height 33
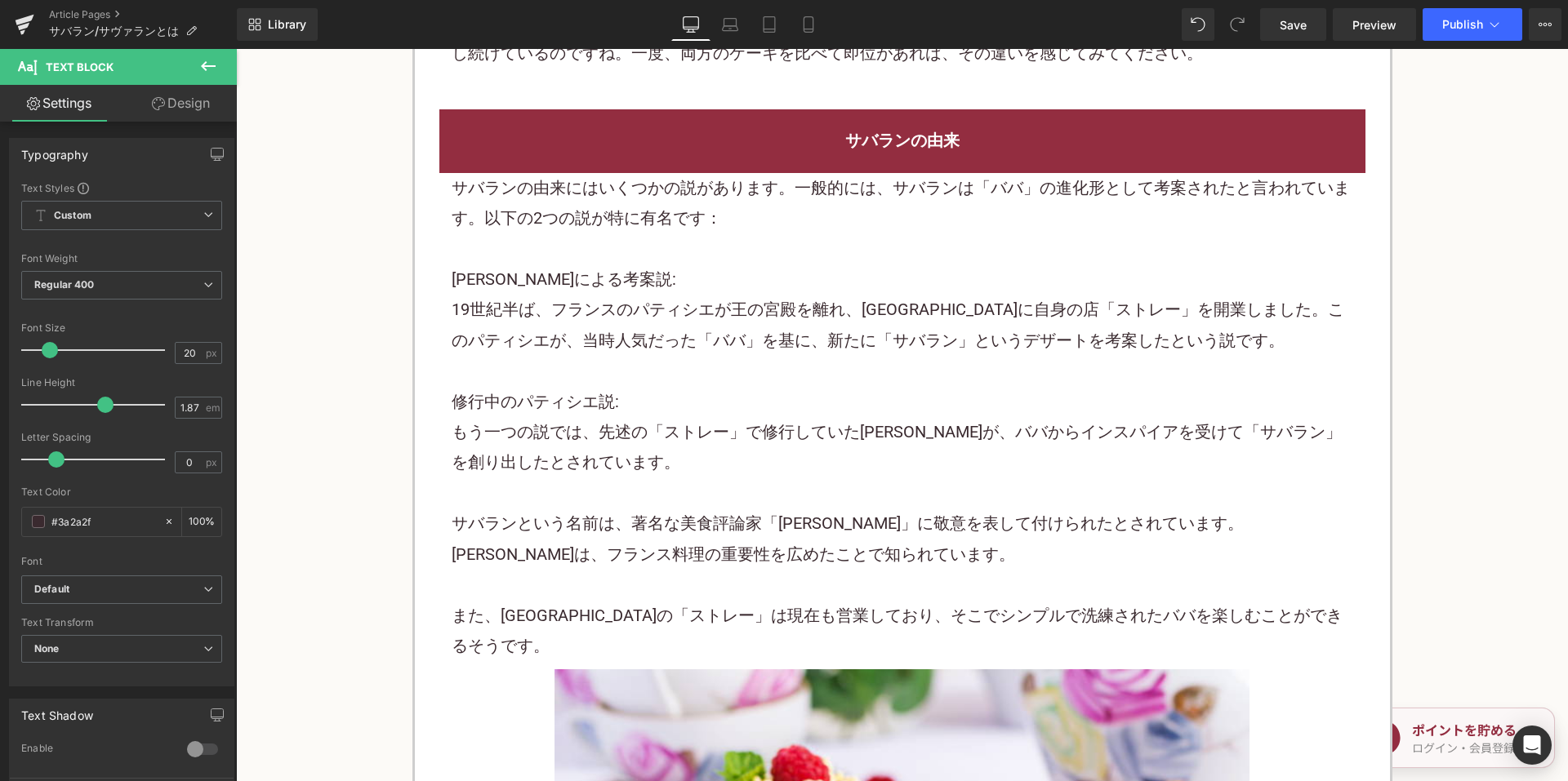
scroll to position [2464, 0]
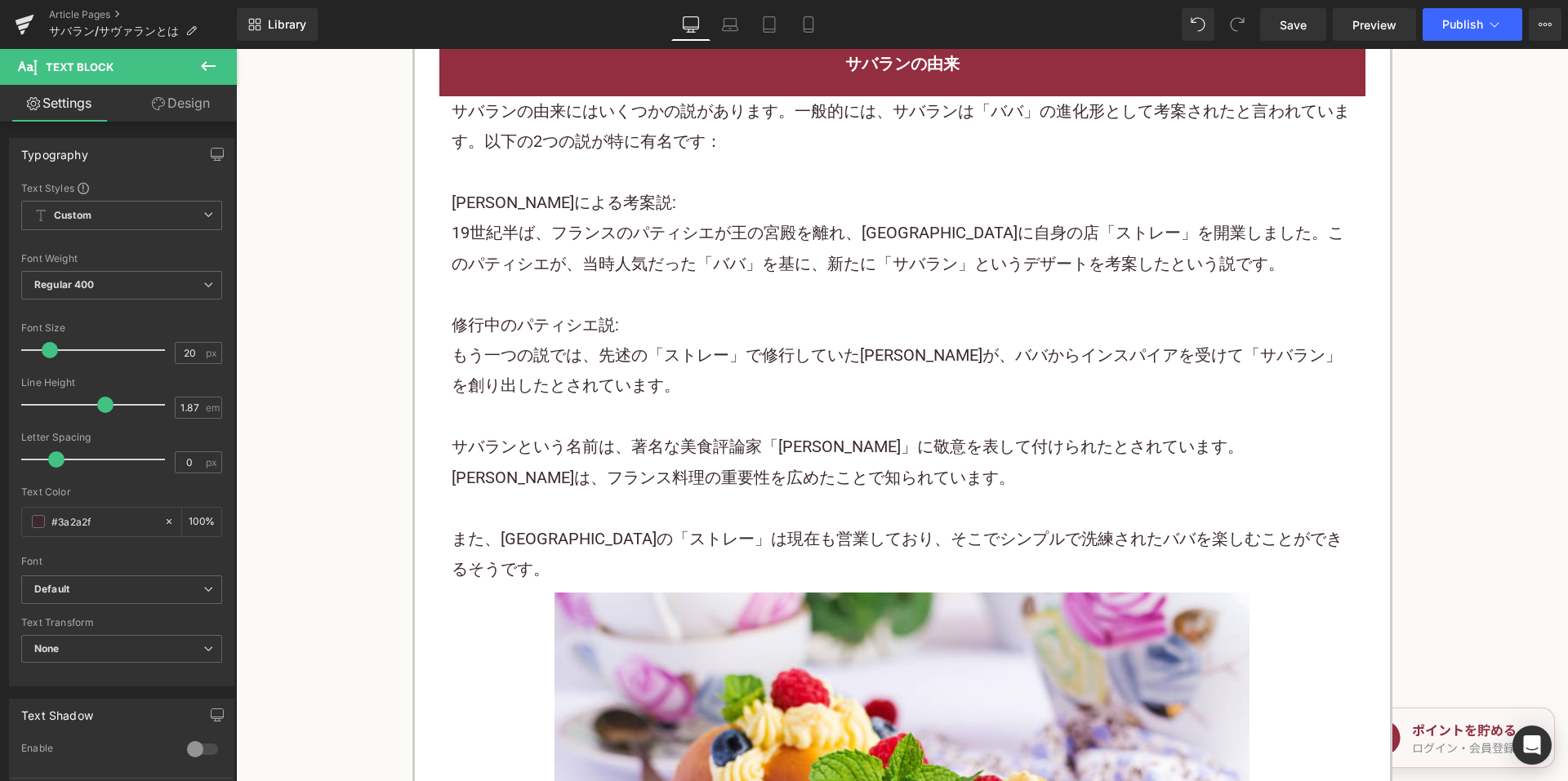
click at [694, 231] on p "19世紀半ば、フランスのパティシエが王の宮殿を離れ、パリに自身の店「ストレー」を開業しました。このパティシエが、当時人気だった「ババ」を基に、新たに「サバラン…" at bounding box center [903, 248] width 902 height 61
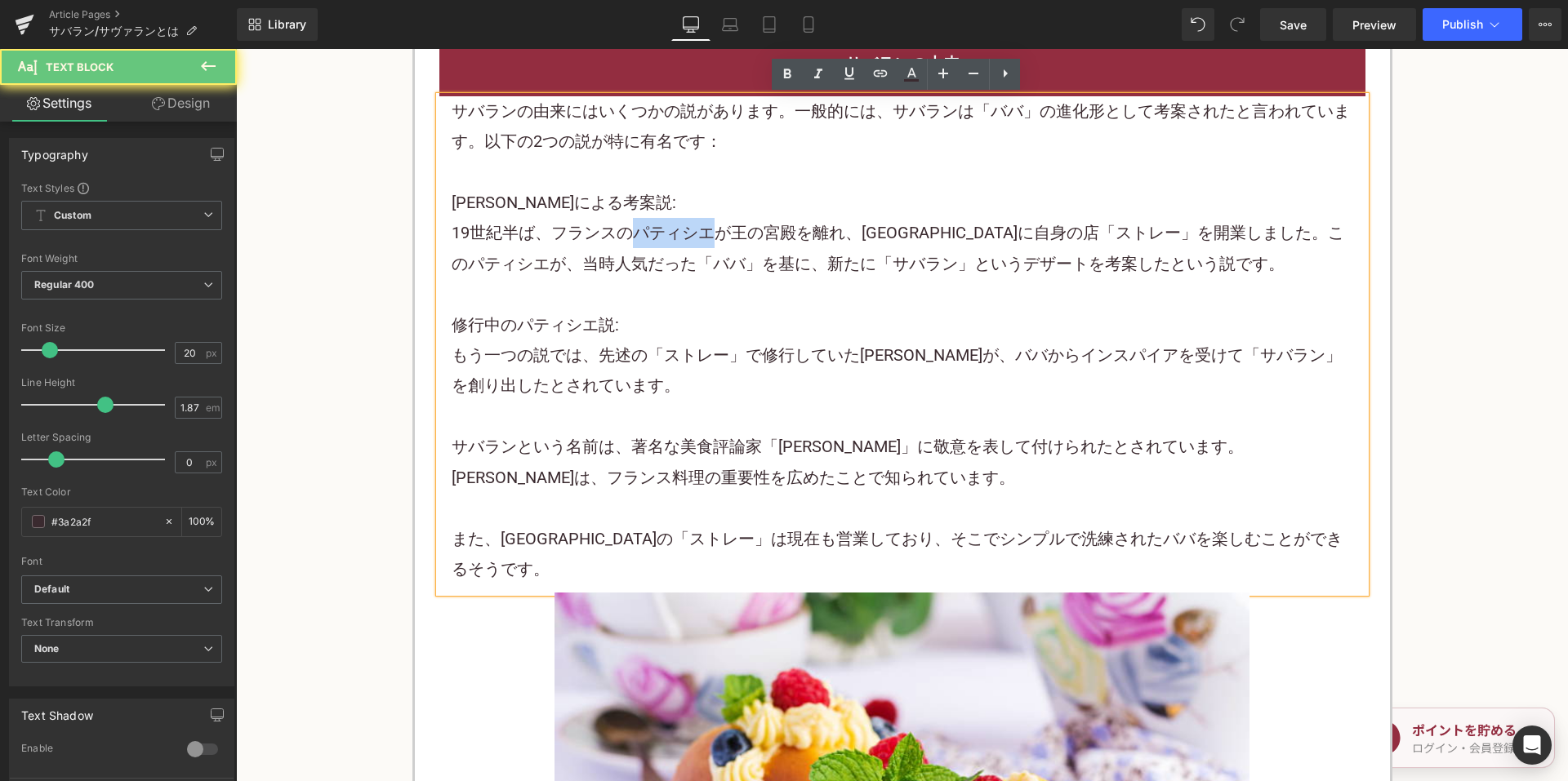
click at [694, 231] on p "19世紀半ば、フランスのパティシエが王の宮殿を離れ、パリに自身の店「ストレー」を開業しました。このパティシエが、当時人気だった「ババ」を基に、新たに「サバラン…" at bounding box center [903, 248] width 902 height 61
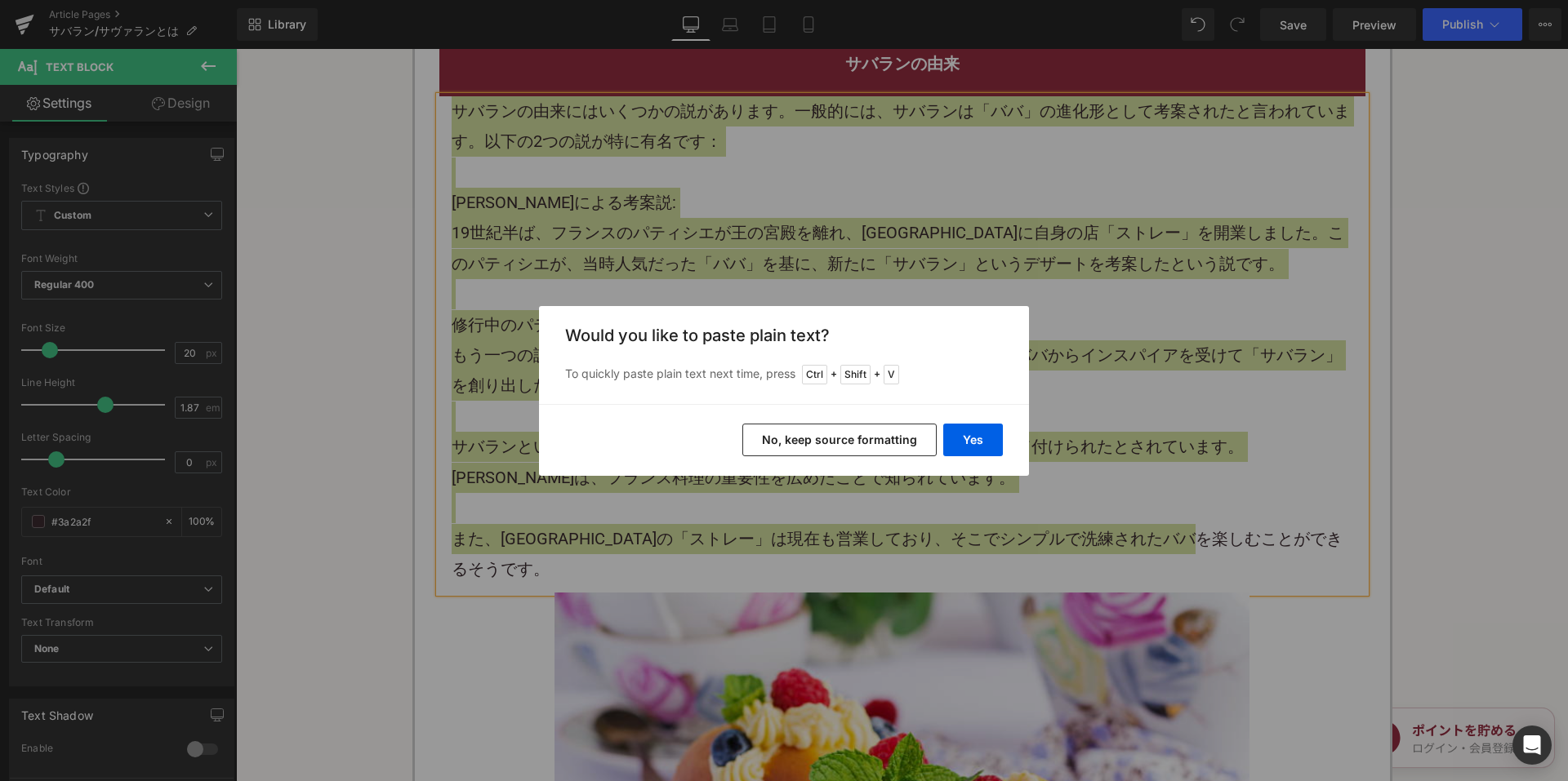
click at [846, 443] on button "No, keep source formatting" at bounding box center [840, 440] width 195 height 33
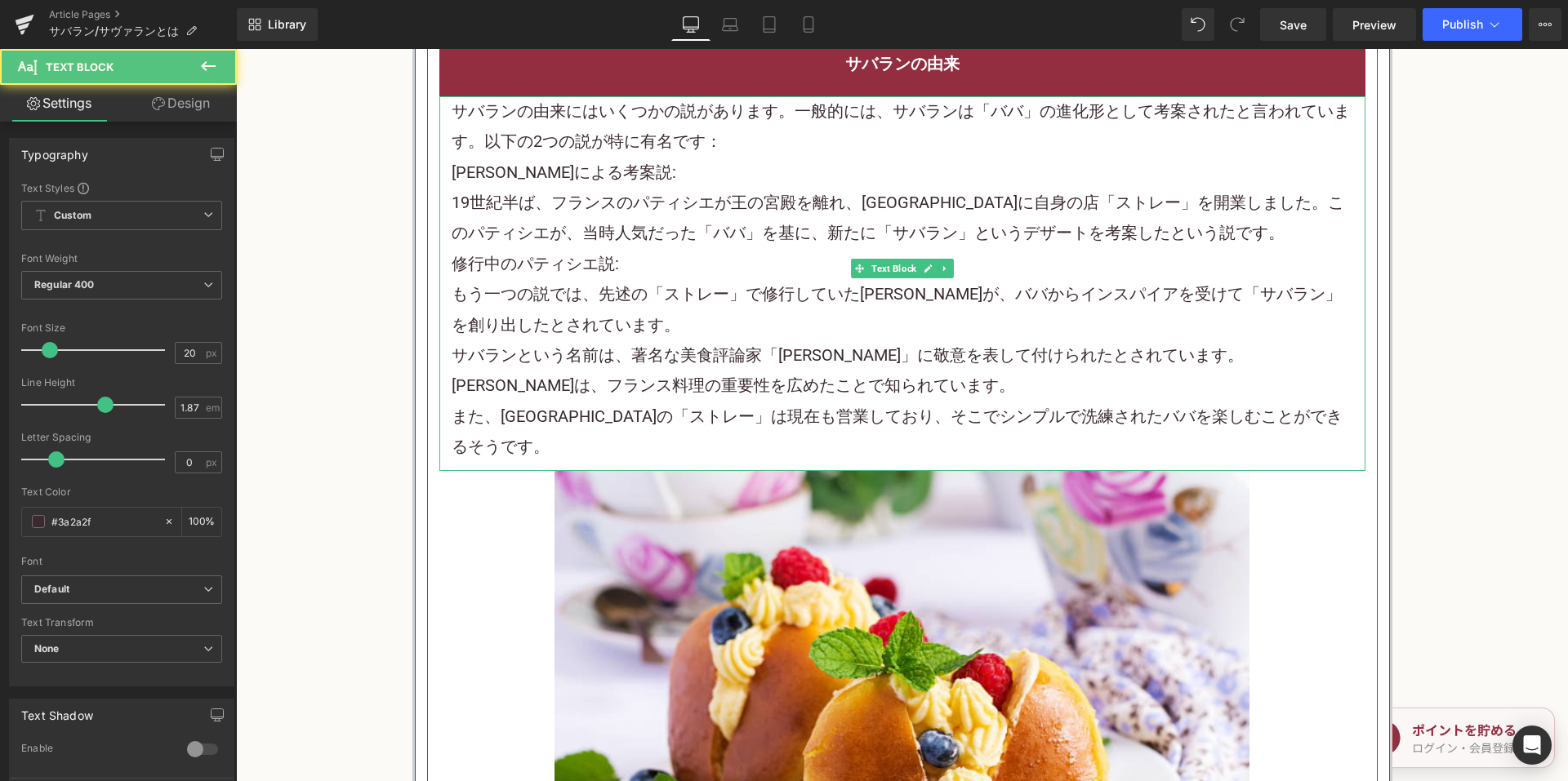
click at [792, 140] on p "サバランの由来にはいくつかの説があります。一般的には、サバランは「ババ」の進化形として考案されたと言われています。以下の2つの説が特に有名です：" at bounding box center [903, 126] width 902 height 61
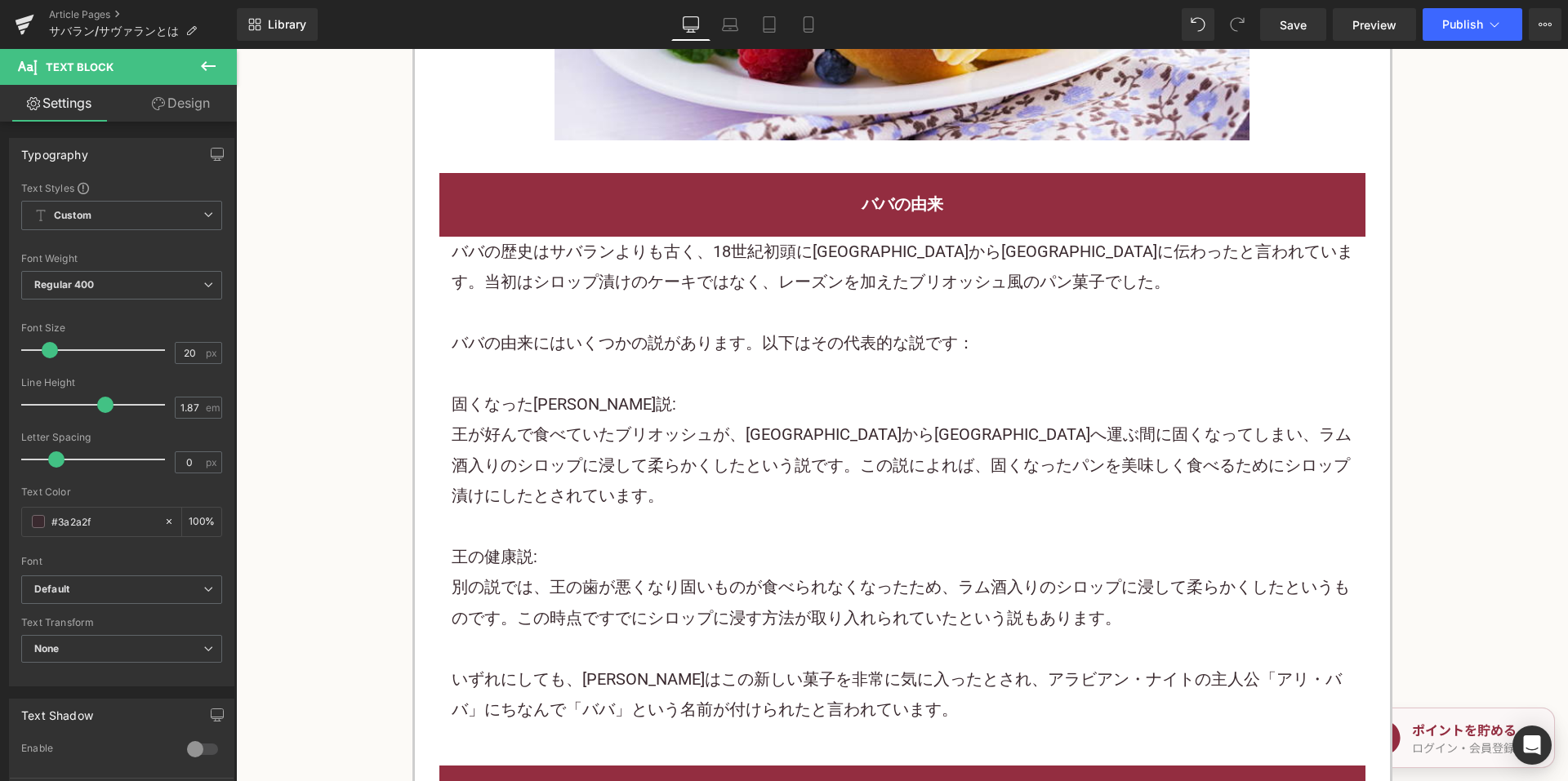
scroll to position [3280, 0]
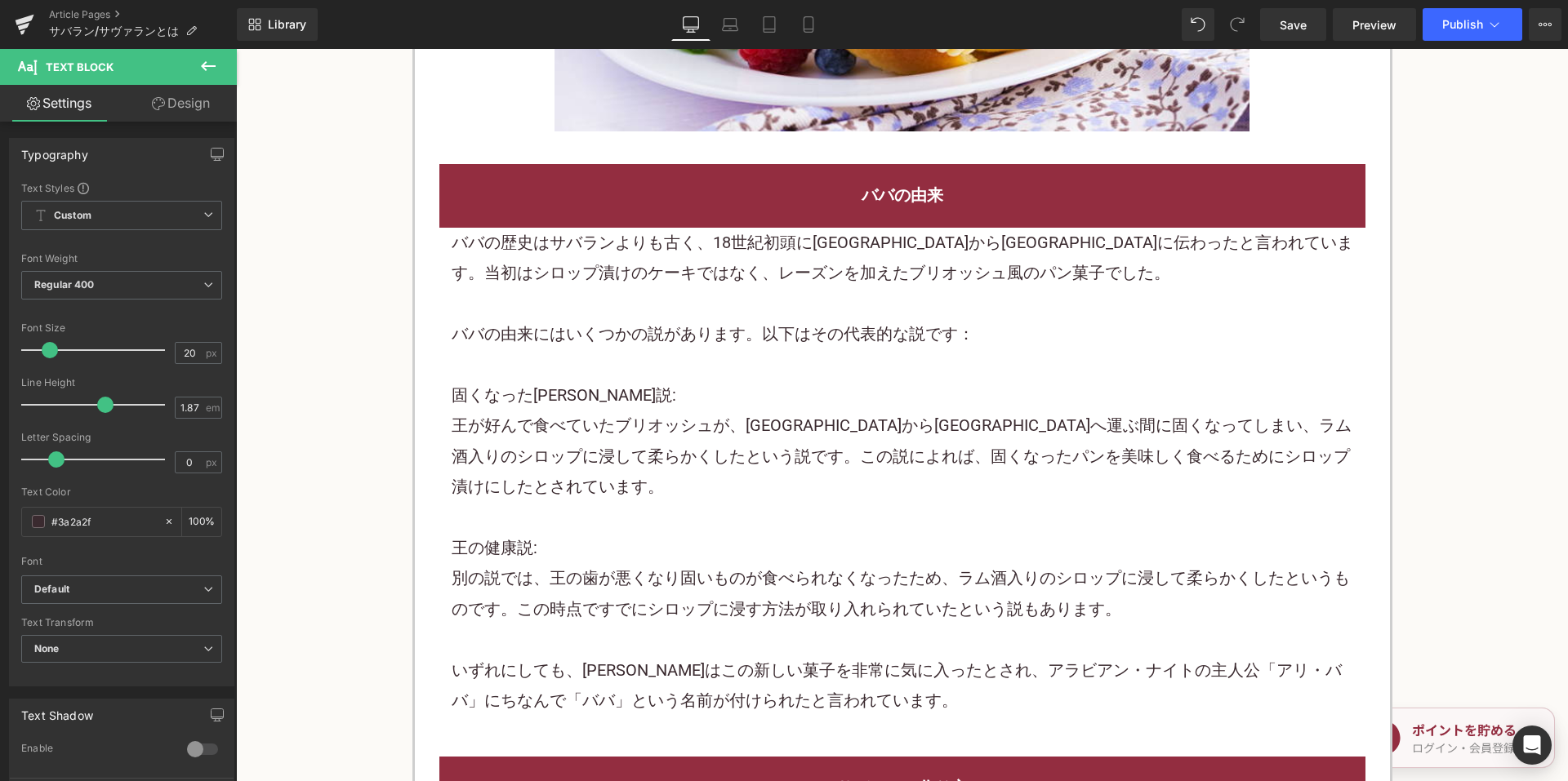
click at [617, 381] on div "固くなったブリオッシュ説:" at bounding box center [903, 396] width 902 height 30
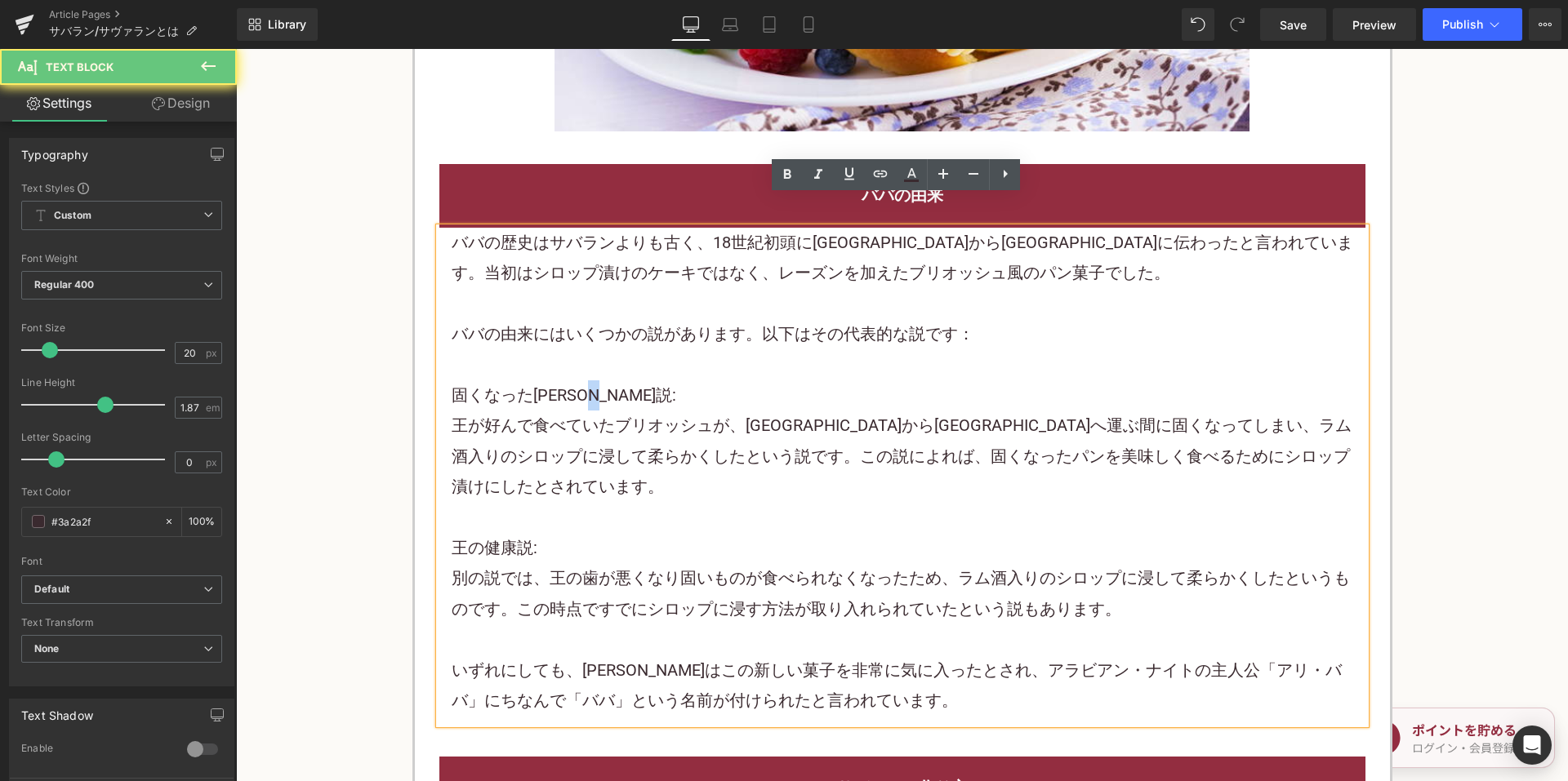
click at [617, 381] on div "固くなったブリオッシュ説:" at bounding box center [903, 396] width 902 height 30
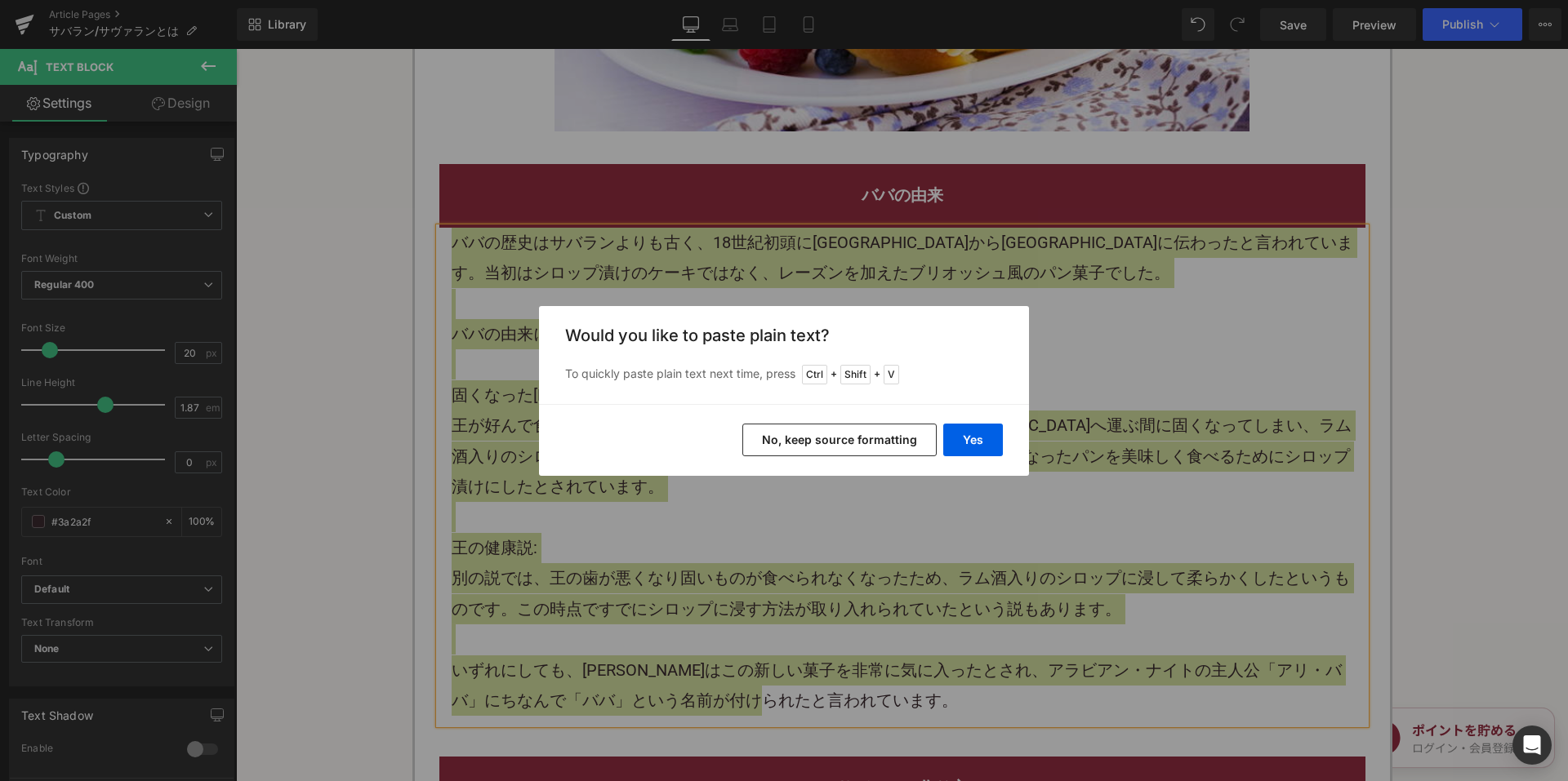
click at [745, 439] on div "Yes No, keep source formatting" at bounding box center [784, 440] width 490 height 72
click at [776, 436] on button "No, keep source formatting" at bounding box center [840, 440] width 195 height 33
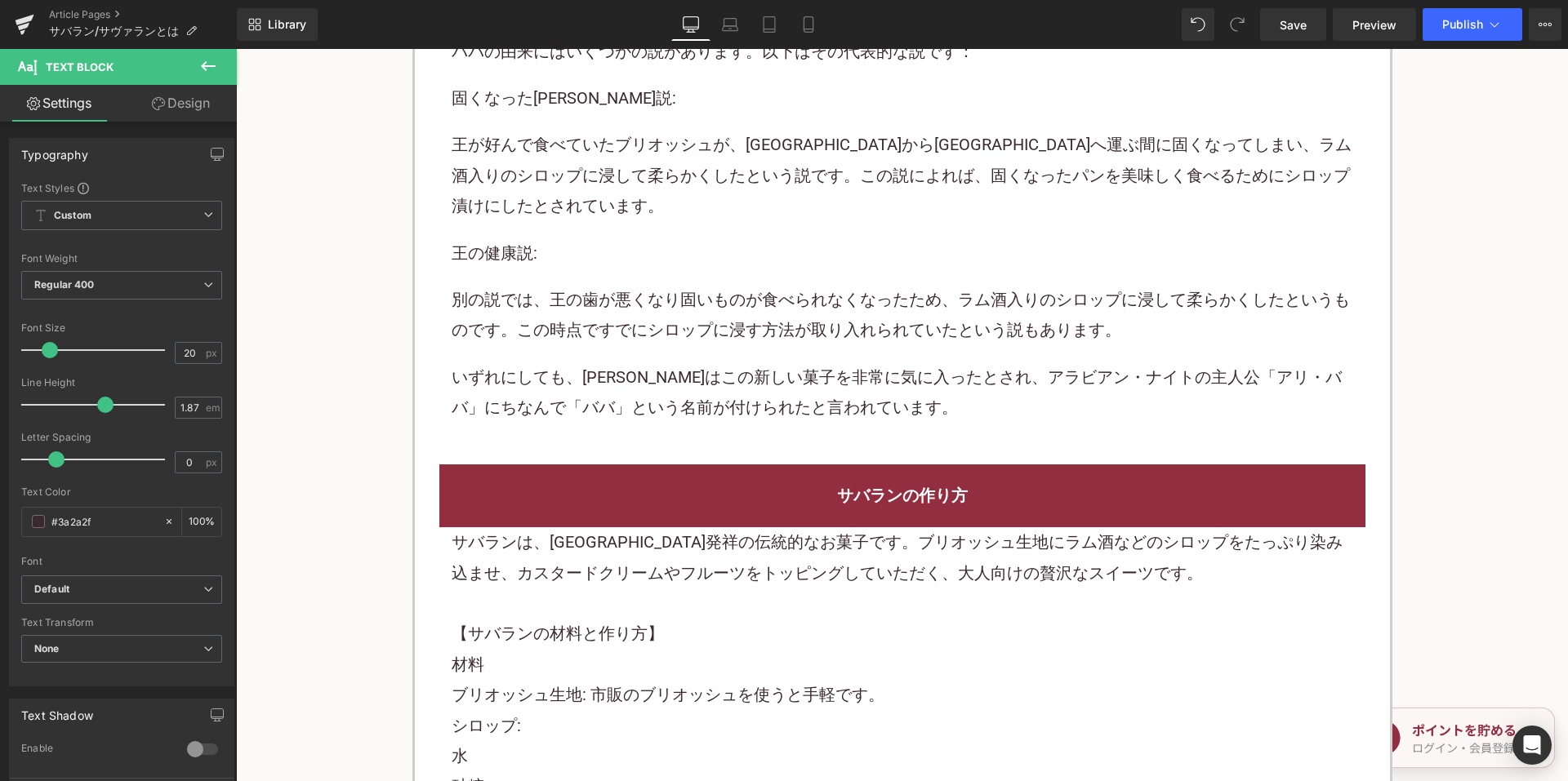
scroll to position [3852, 0]
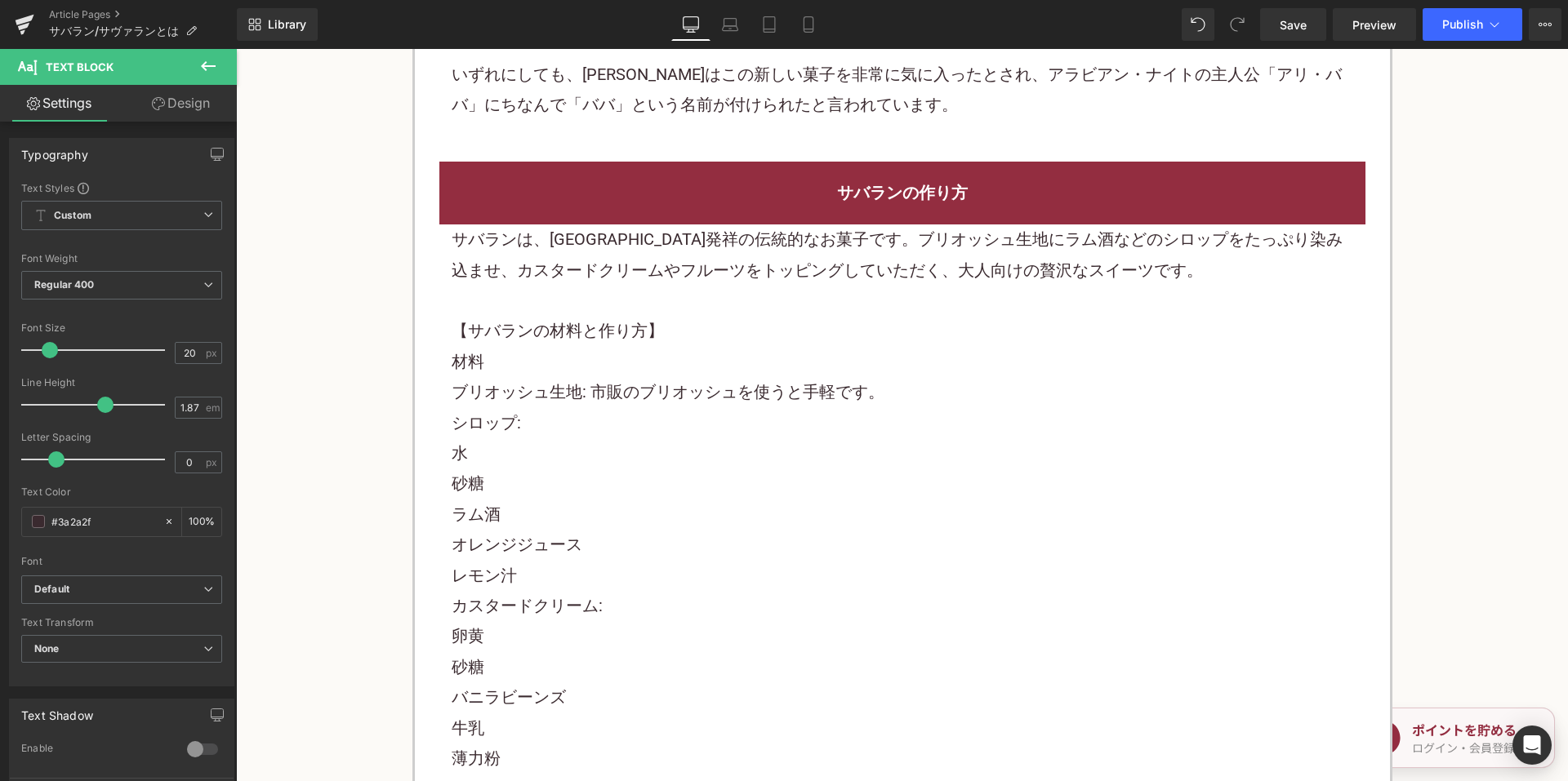
click at [637, 347] on p "材料" at bounding box center [903, 362] width 902 height 30
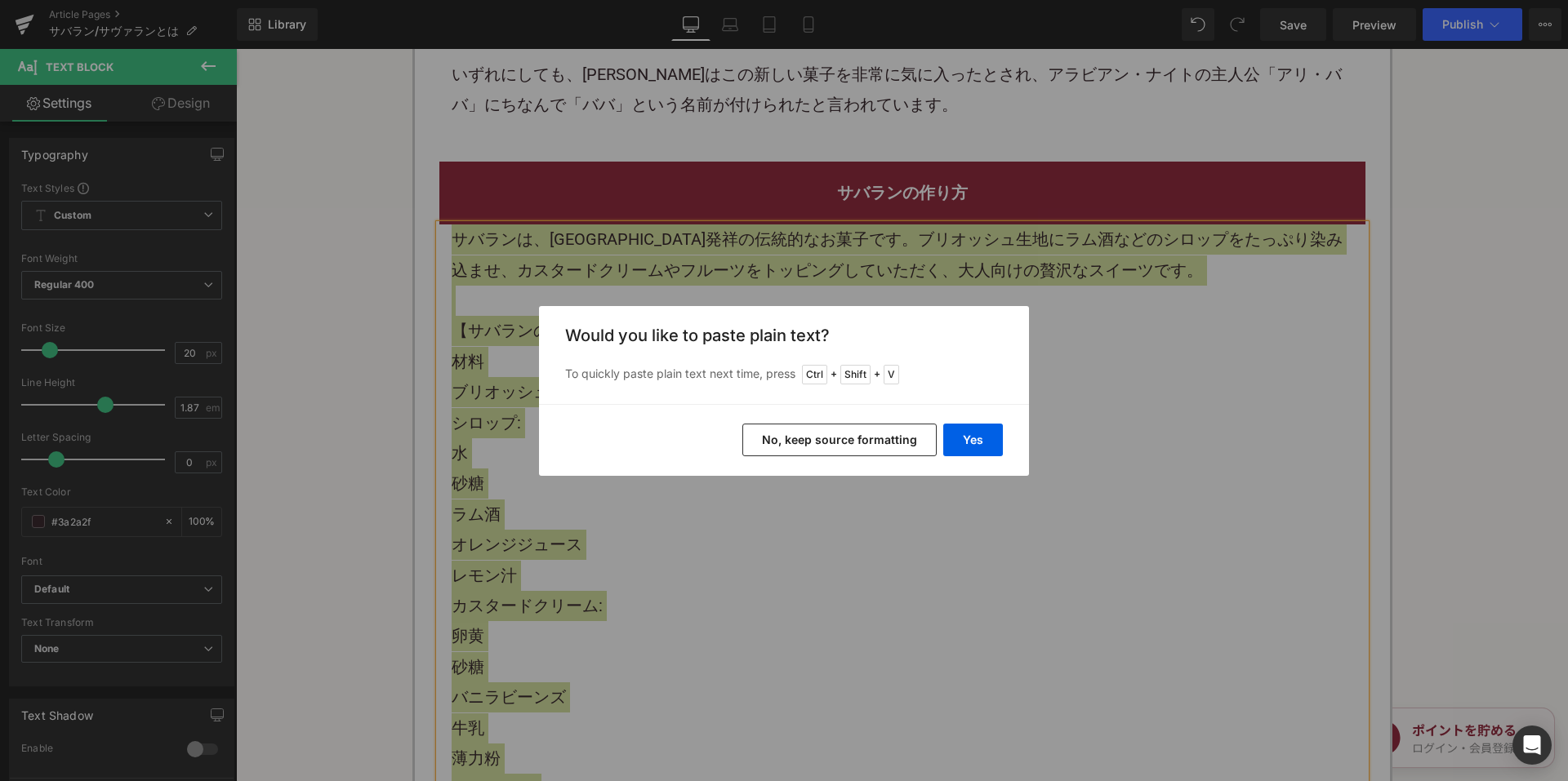
click at [791, 414] on div "Yes No, keep source formatting" at bounding box center [784, 440] width 490 height 72
click at [788, 429] on button "No, keep source formatting" at bounding box center [840, 440] width 195 height 33
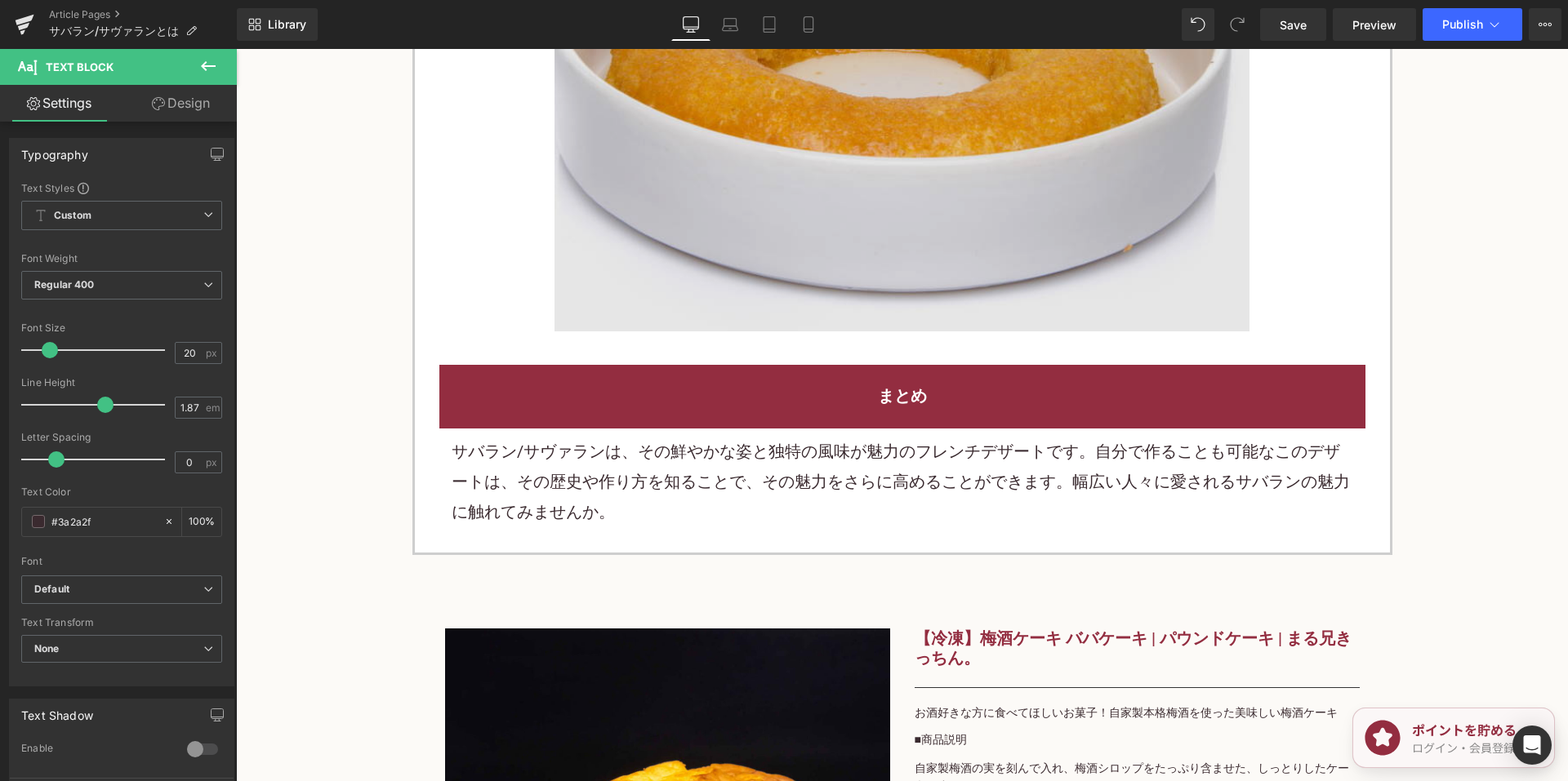
scroll to position [5566, 0]
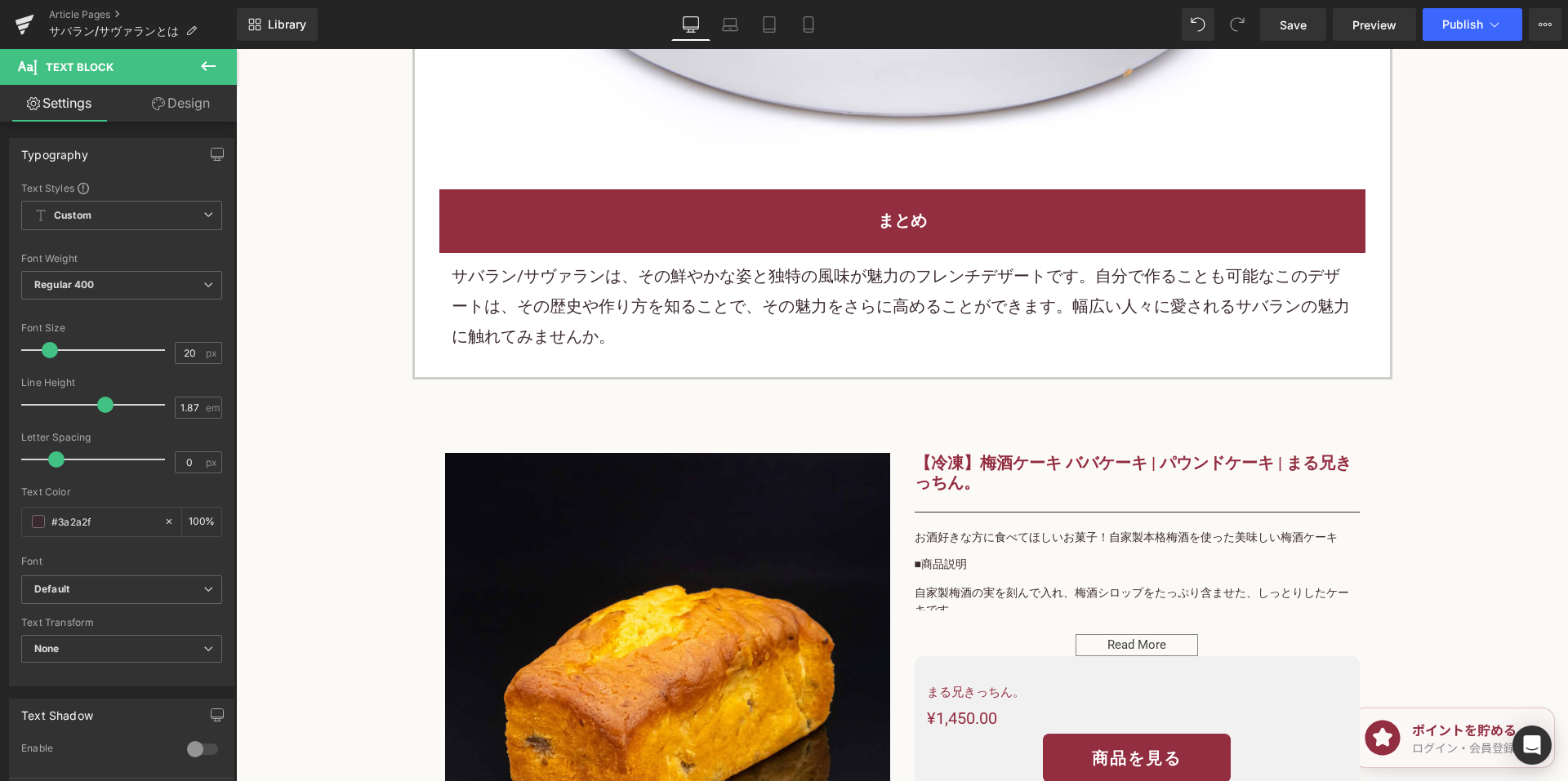
click at [609, 314] on p "サバラン/サヴァランは、その鮮やかな姿と独特の風味が魅力のフレンチデザートです。自分で作ることも可能なこのデザートは、その歴史や作り方を知ることで、その魅力を…" at bounding box center [903, 307] width 902 height 92
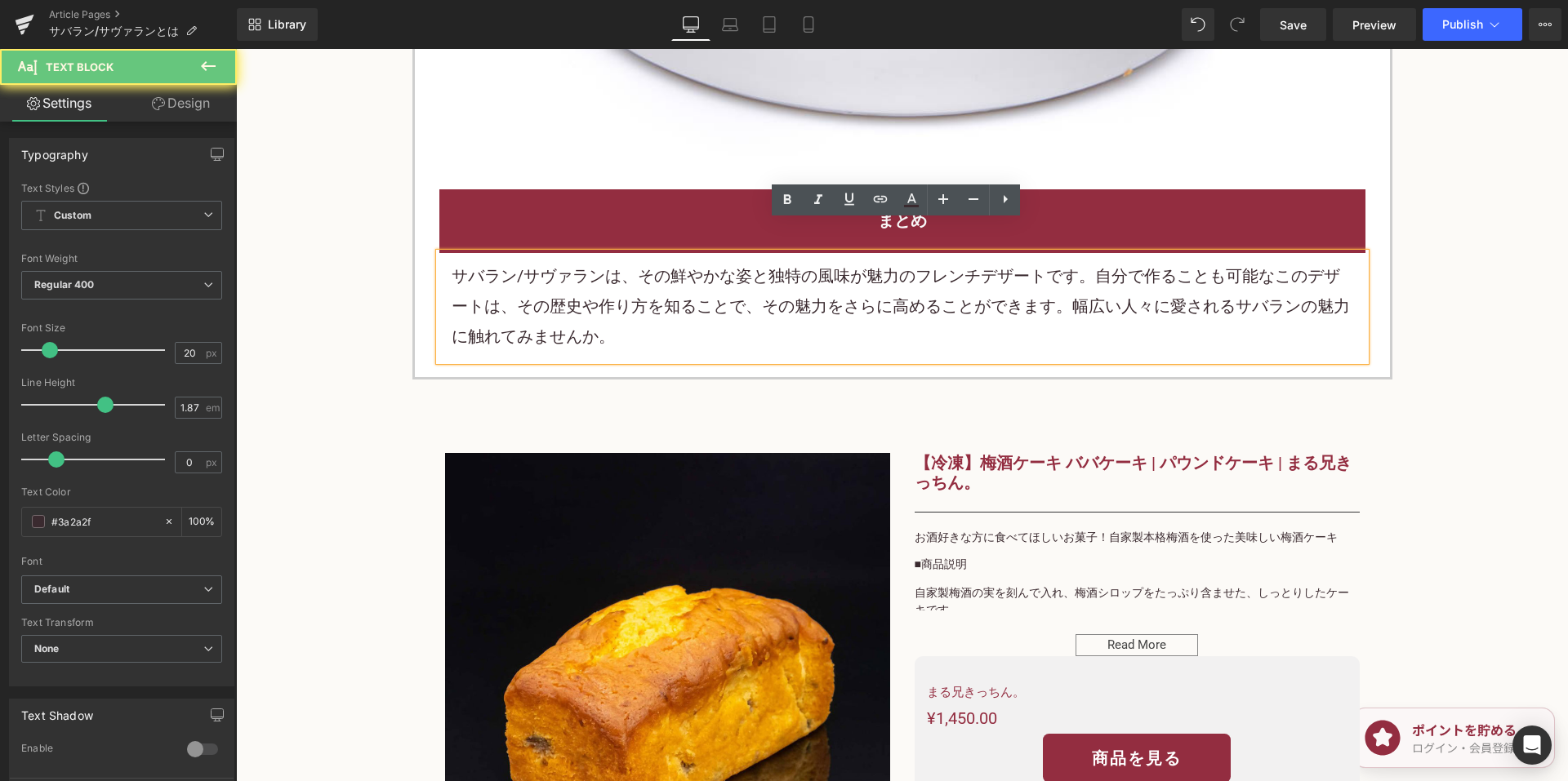
click at [600, 292] on p "サバラン/サヴァランは、その鮮やかな姿と独特の風味が魅力のフレンチデザートです。自分で作ることも可能なこのデザートは、その歴史や作り方を知ることで、その魅力を…" at bounding box center [903, 307] width 902 height 92
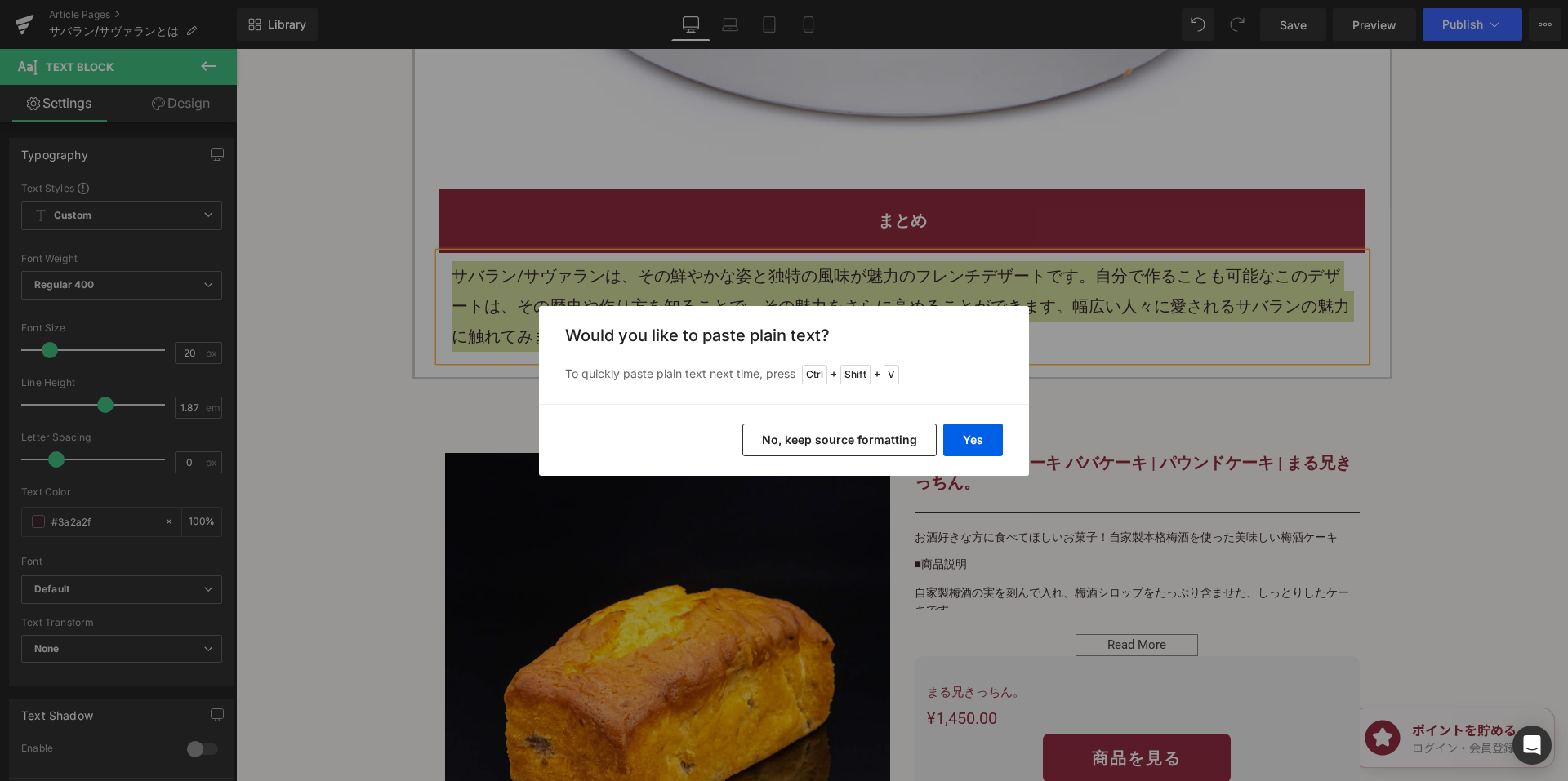
click at [801, 446] on button "No, keep source formatting" at bounding box center [840, 440] width 195 height 33
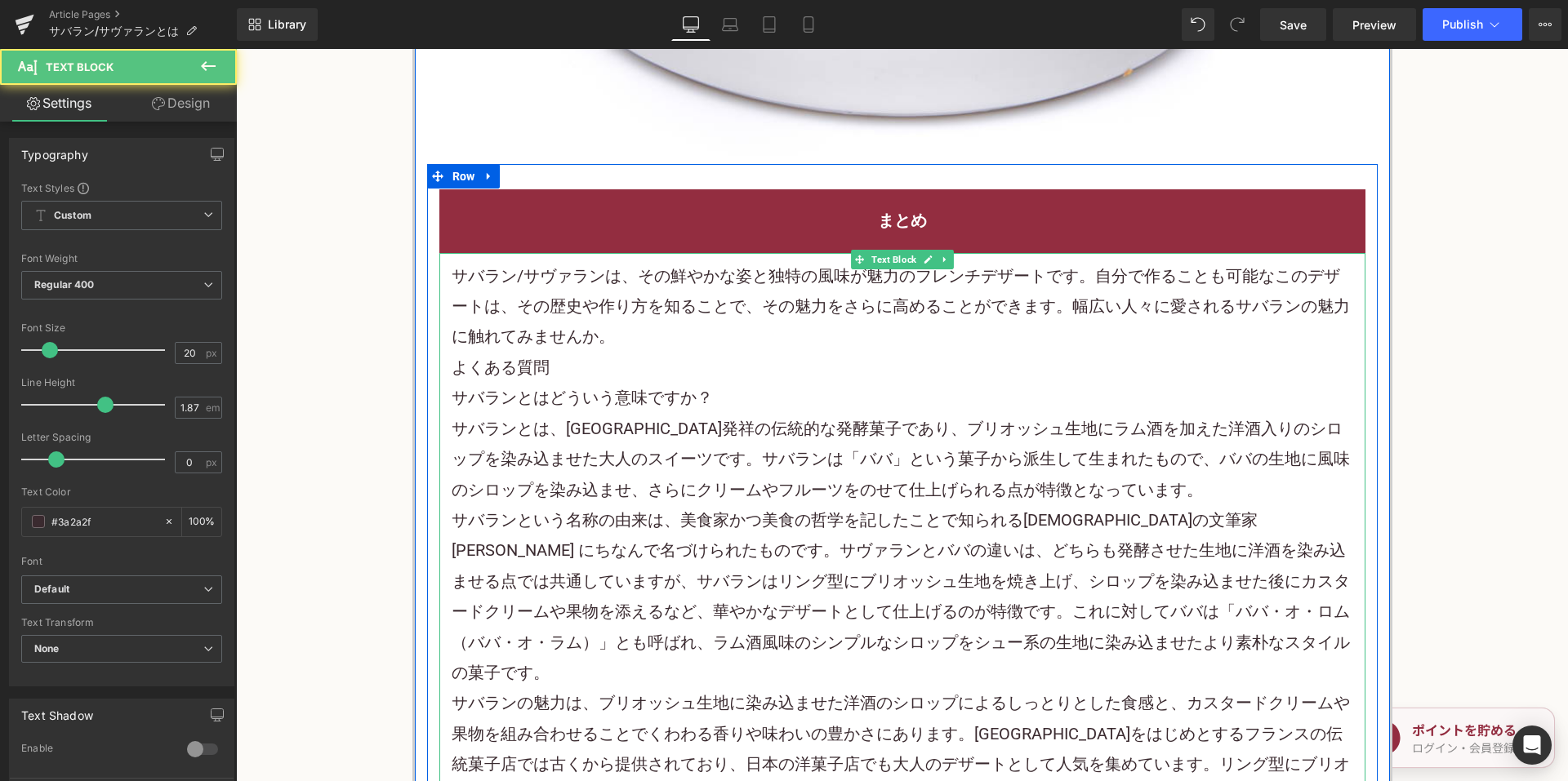
click at [687, 302] on p "サバラン/サヴァランは、その鮮やかな姿と独特の風味が魅力のフレンチデザートです。自分で作ることも可能なこのデザートは、その歴史や作り方を知ることで、その魅力を…" at bounding box center [903, 307] width 902 height 92
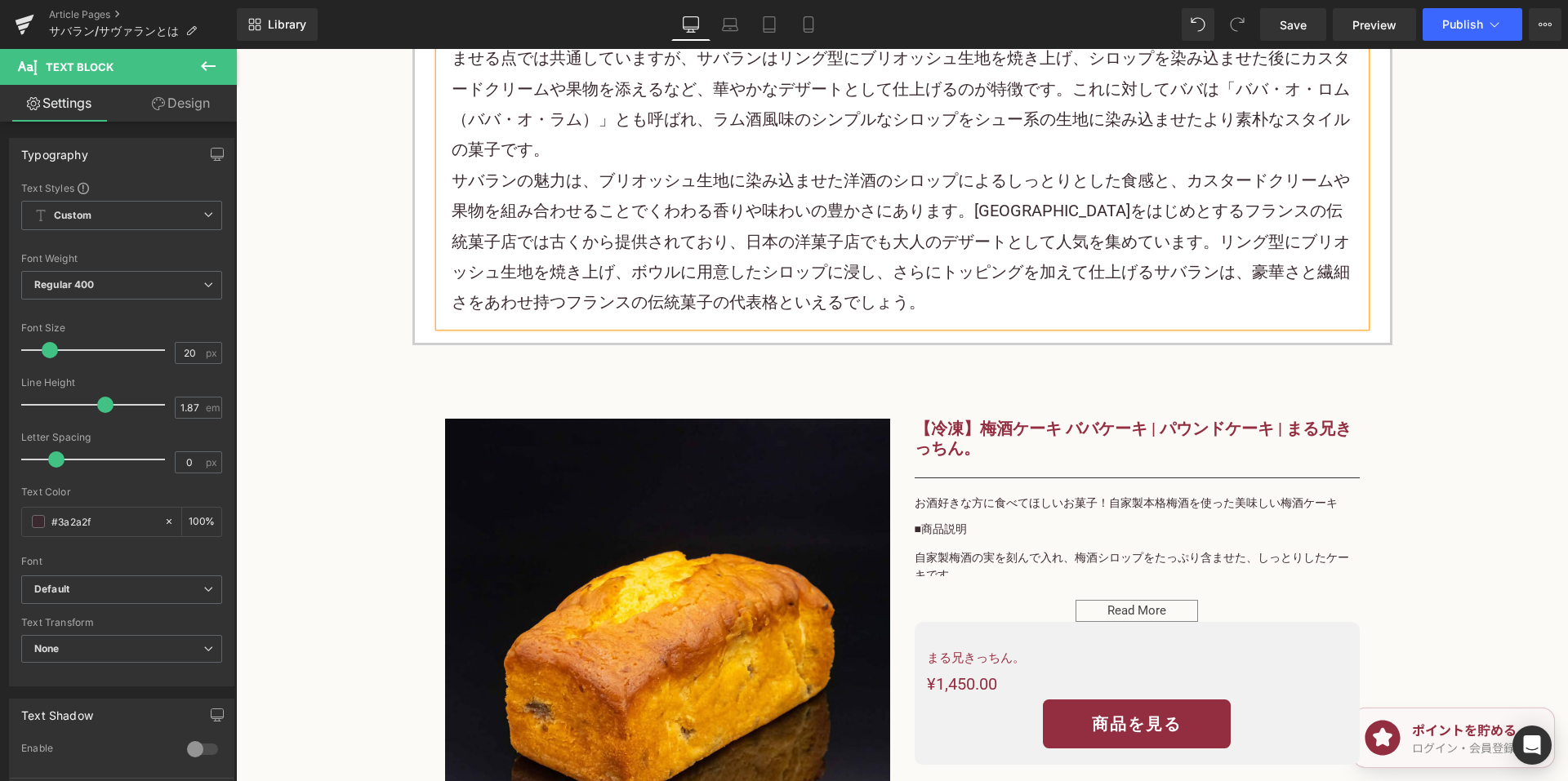
scroll to position [6138, 0]
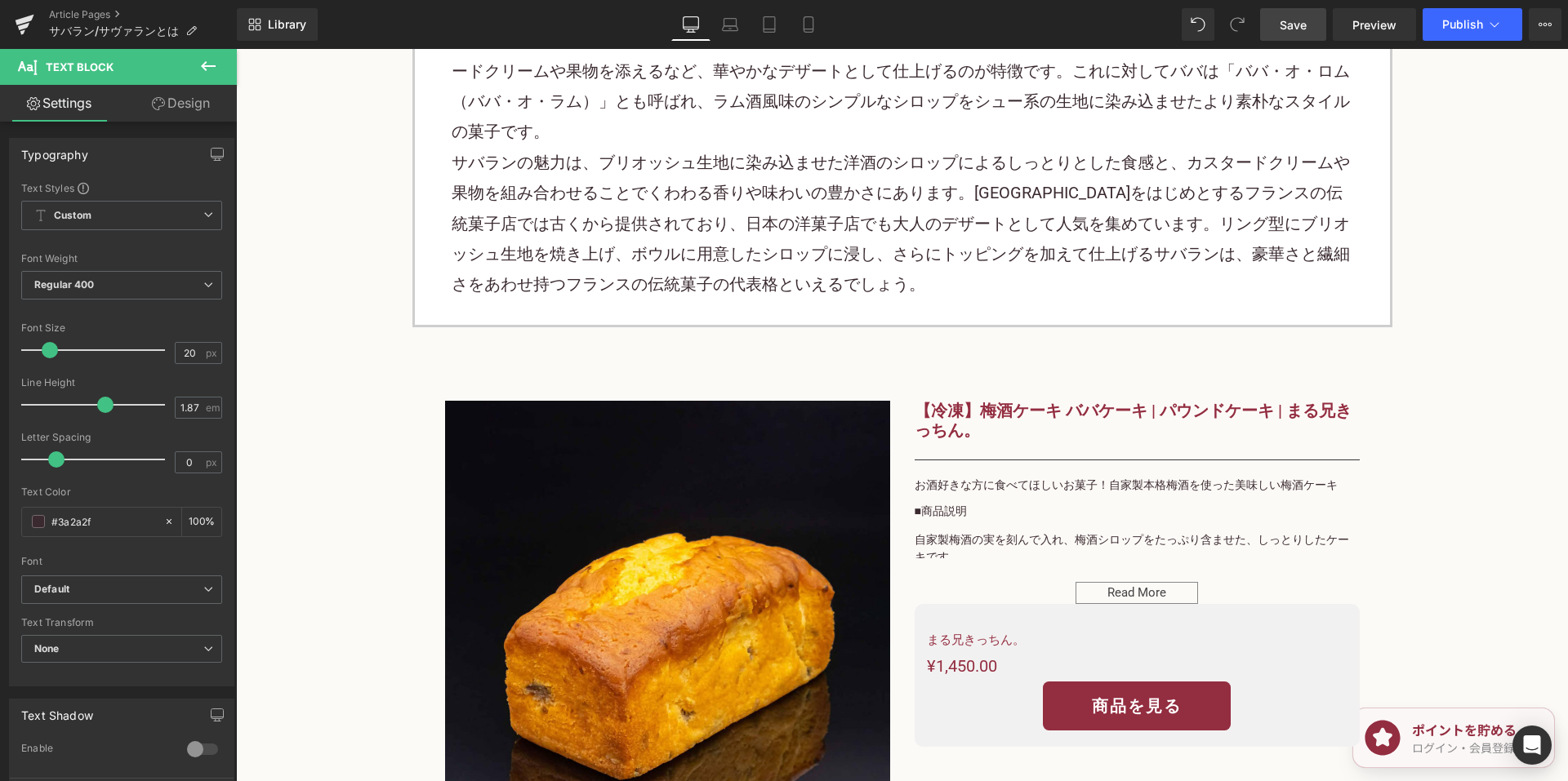
click at [1293, 39] on link "Save" at bounding box center [1293, 24] width 66 height 33
click at [89, 11] on link "Article Pages" at bounding box center [142, 15] width 188 height 13
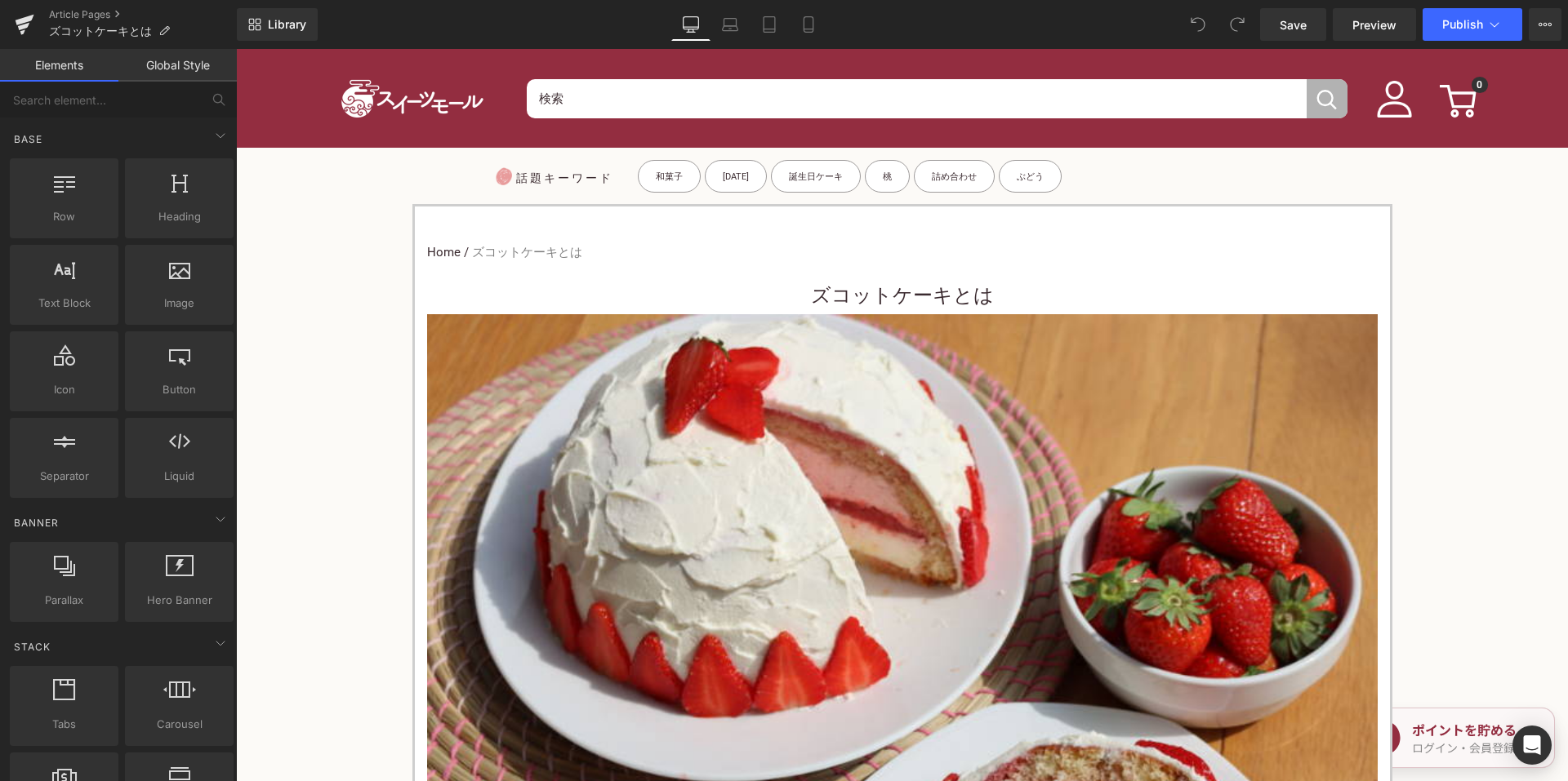
click at [717, 287] on h1 "ズコットケーキとは" at bounding box center [903, 296] width 951 height 36
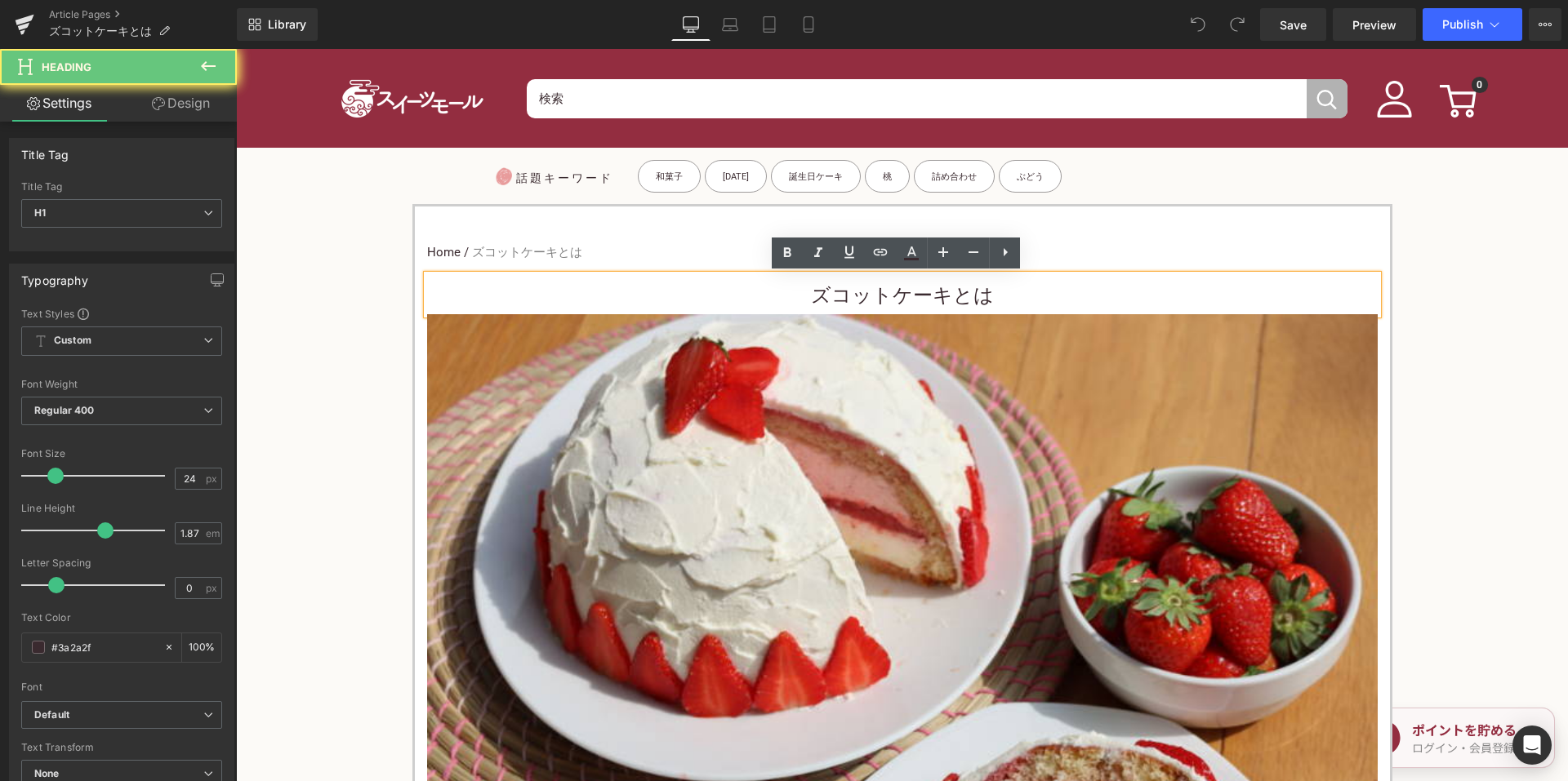
click at [773, 291] on h1 "ズコットケーキとは" at bounding box center [903, 296] width 951 height 36
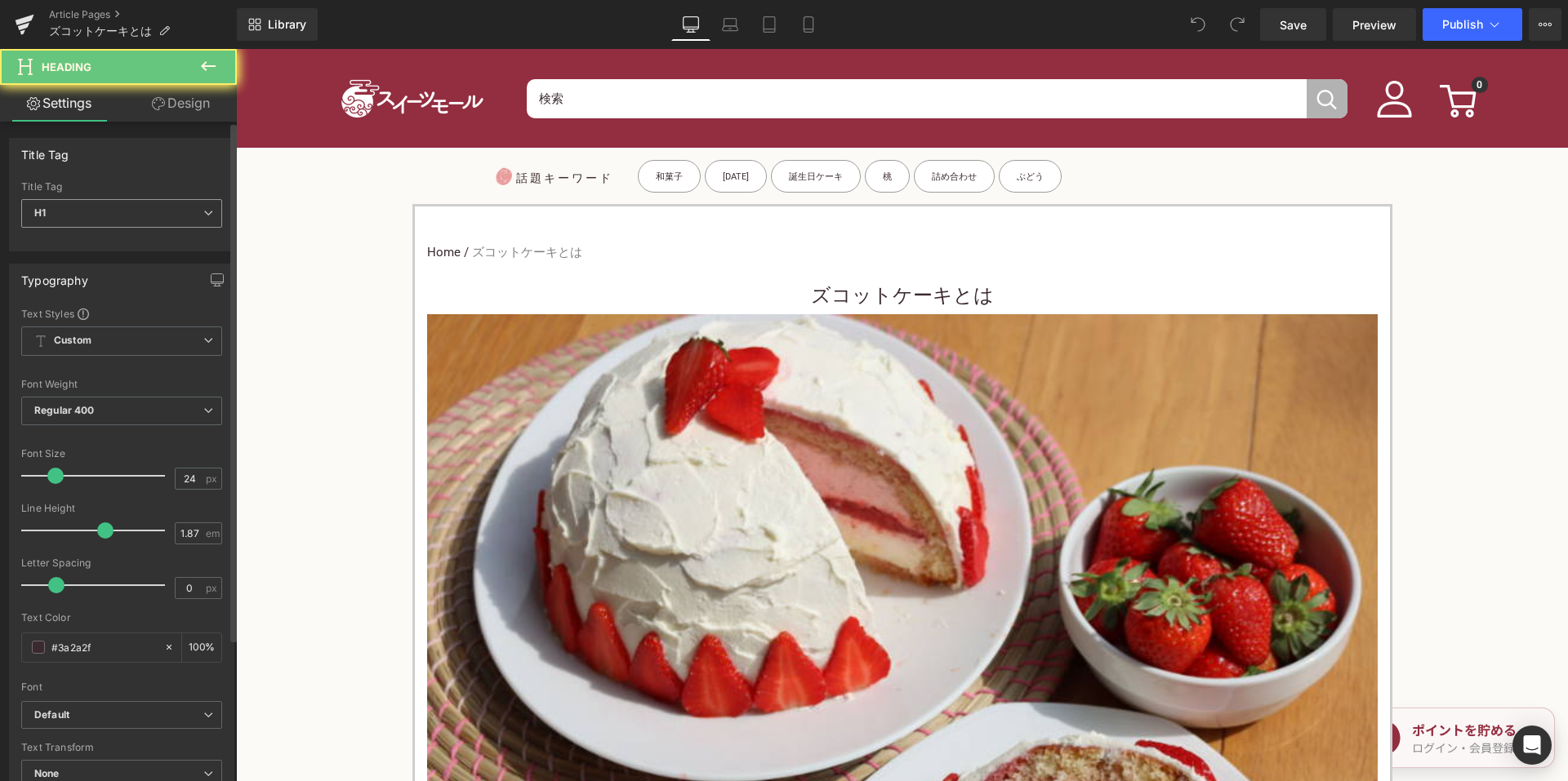
click at [123, 218] on span "H1" at bounding box center [122, 213] width 201 height 29
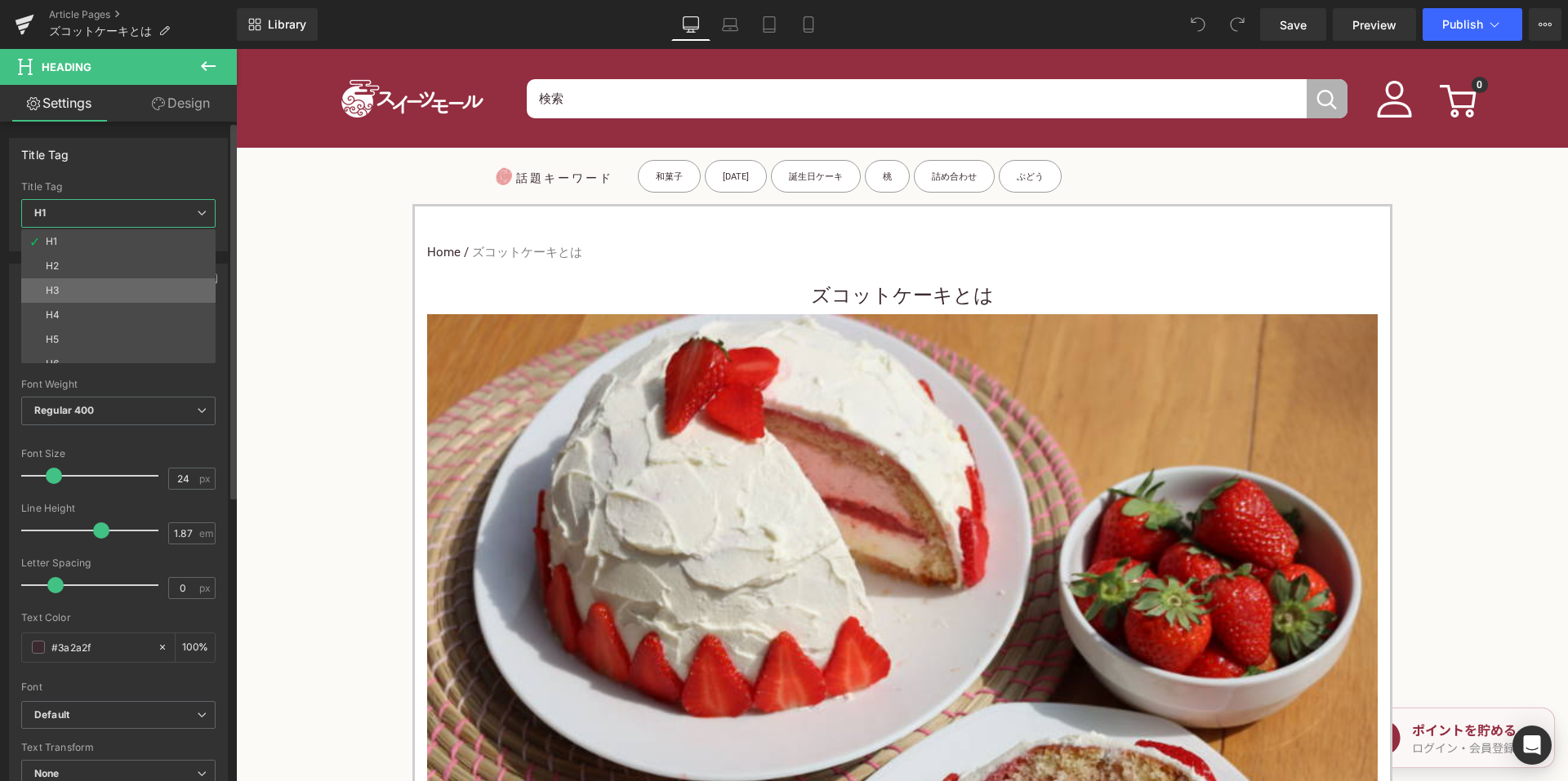
click at [115, 286] on li "H3" at bounding box center [123, 291] width 202 height 24
type input "15"
type input "100"
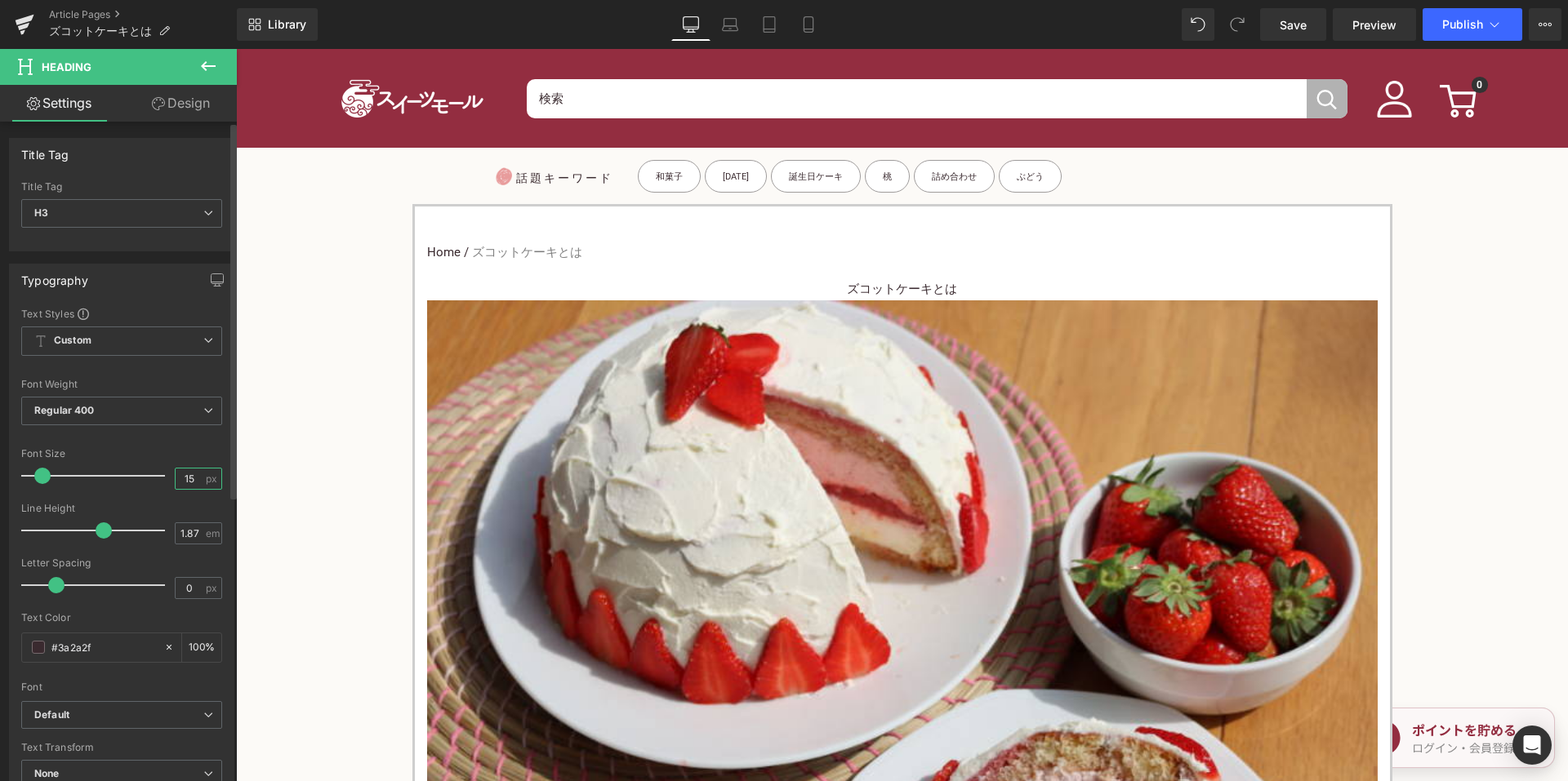
drag, startPoint x: 184, startPoint y: 475, endPoint x: 156, endPoint y: 471, distance: 28.3
click at [152, 470] on div "Font Size 15 px" at bounding box center [122, 475] width 201 height 54
click at [182, 478] on input "15" at bounding box center [190, 479] width 29 height 21
click at [187, 478] on input "15" at bounding box center [190, 479] width 29 height 21
drag, startPoint x: 195, startPoint y: 479, endPoint x: 179, endPoint y: 475, distance: 16.5
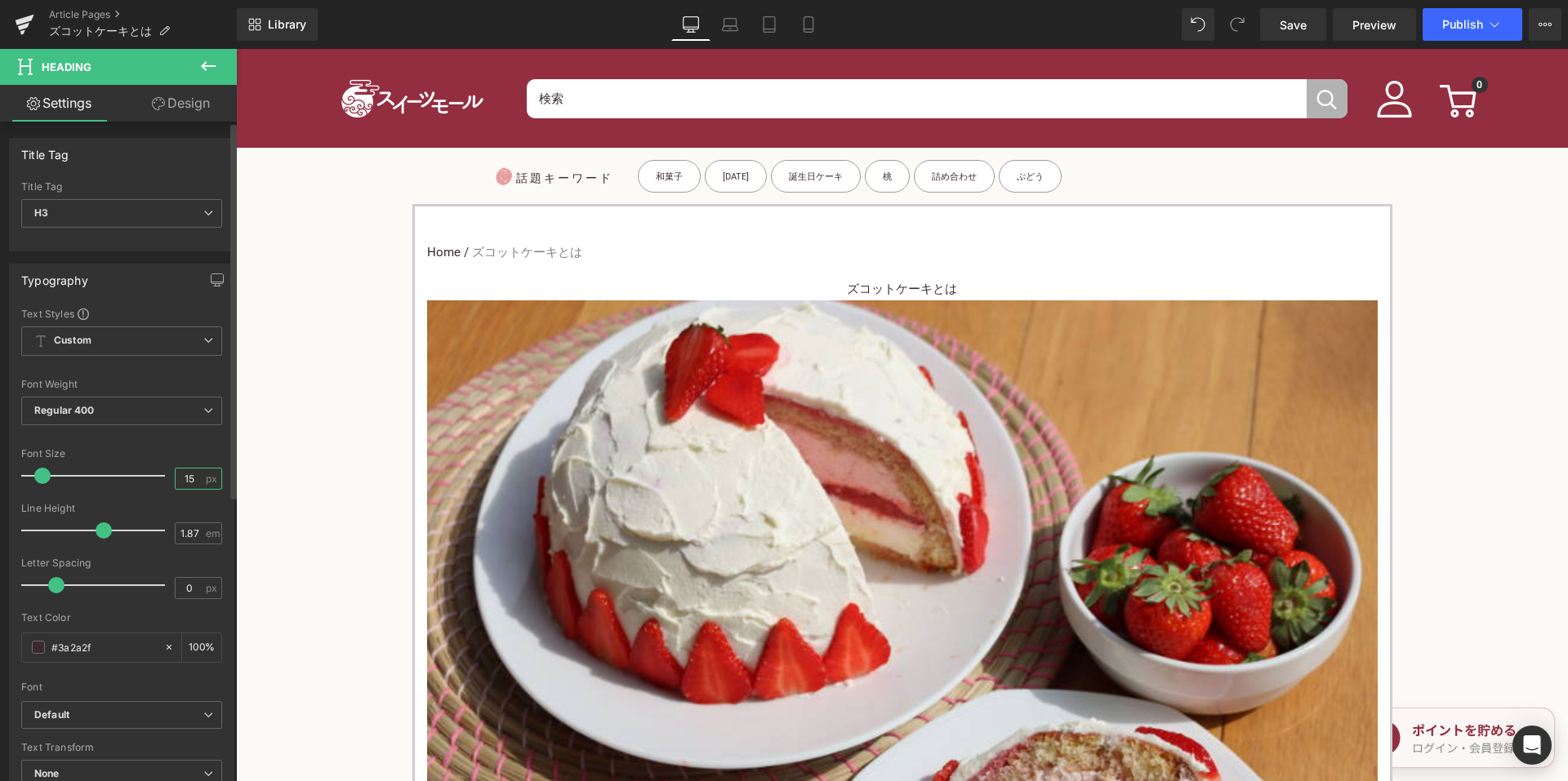
click at [176, 476] on input "15" at bounding box center [190, 479] width 29 height 21
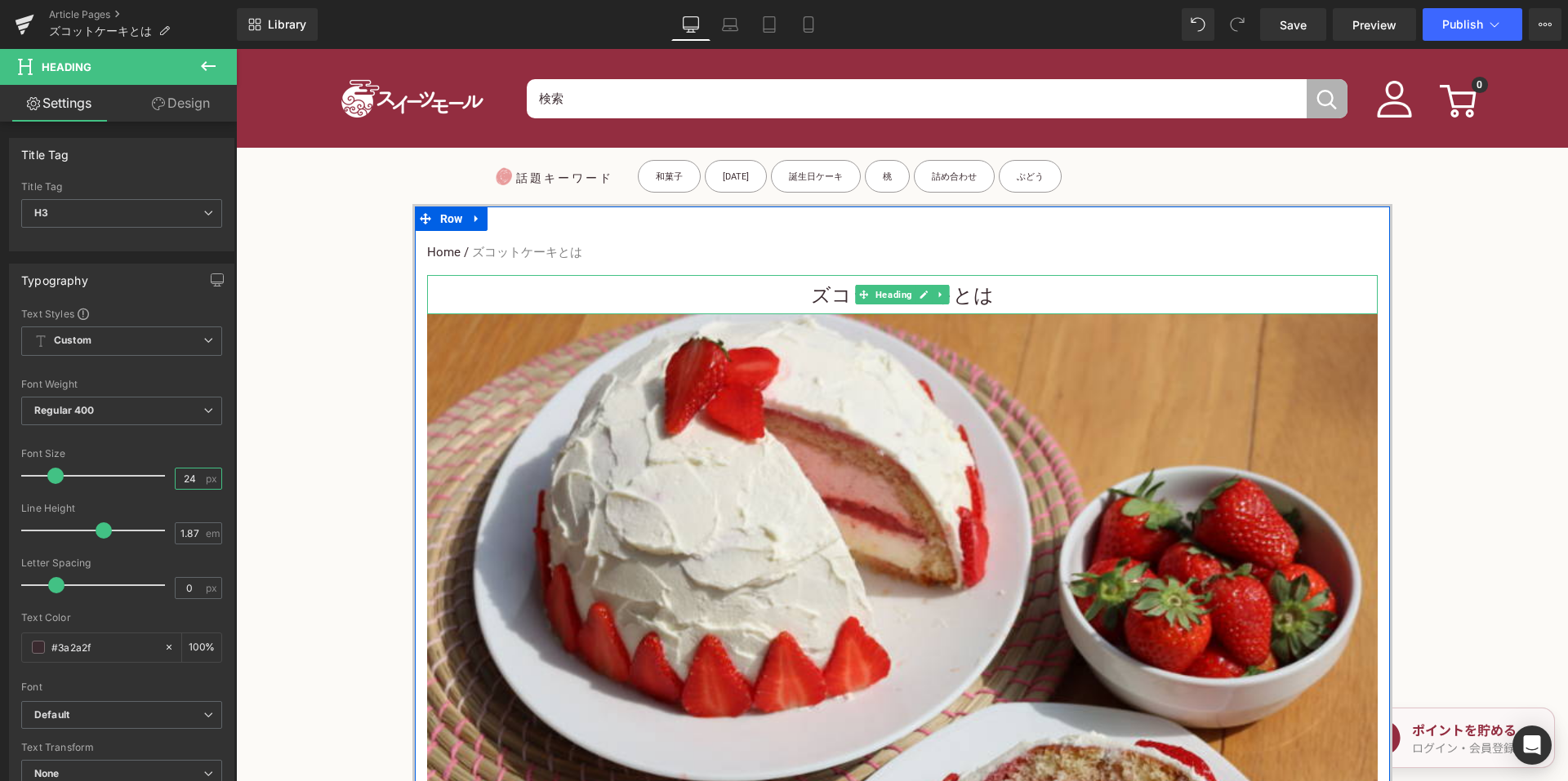
type input "24"
click at [731, 293] on h3 "ズコットケーキとは" at bounding box center [903, 296] width 951 height 36
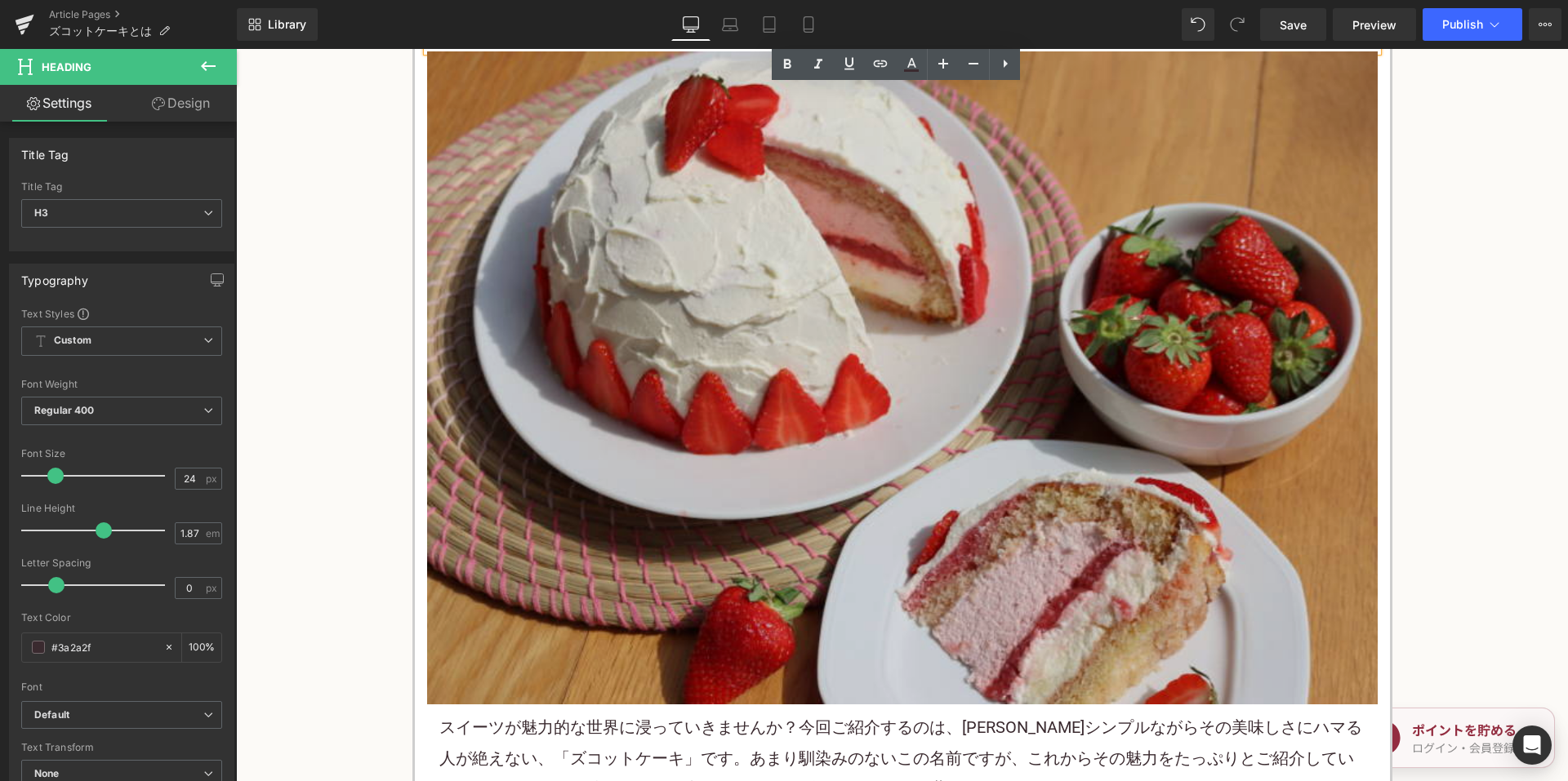
scroll to position [571, 0]
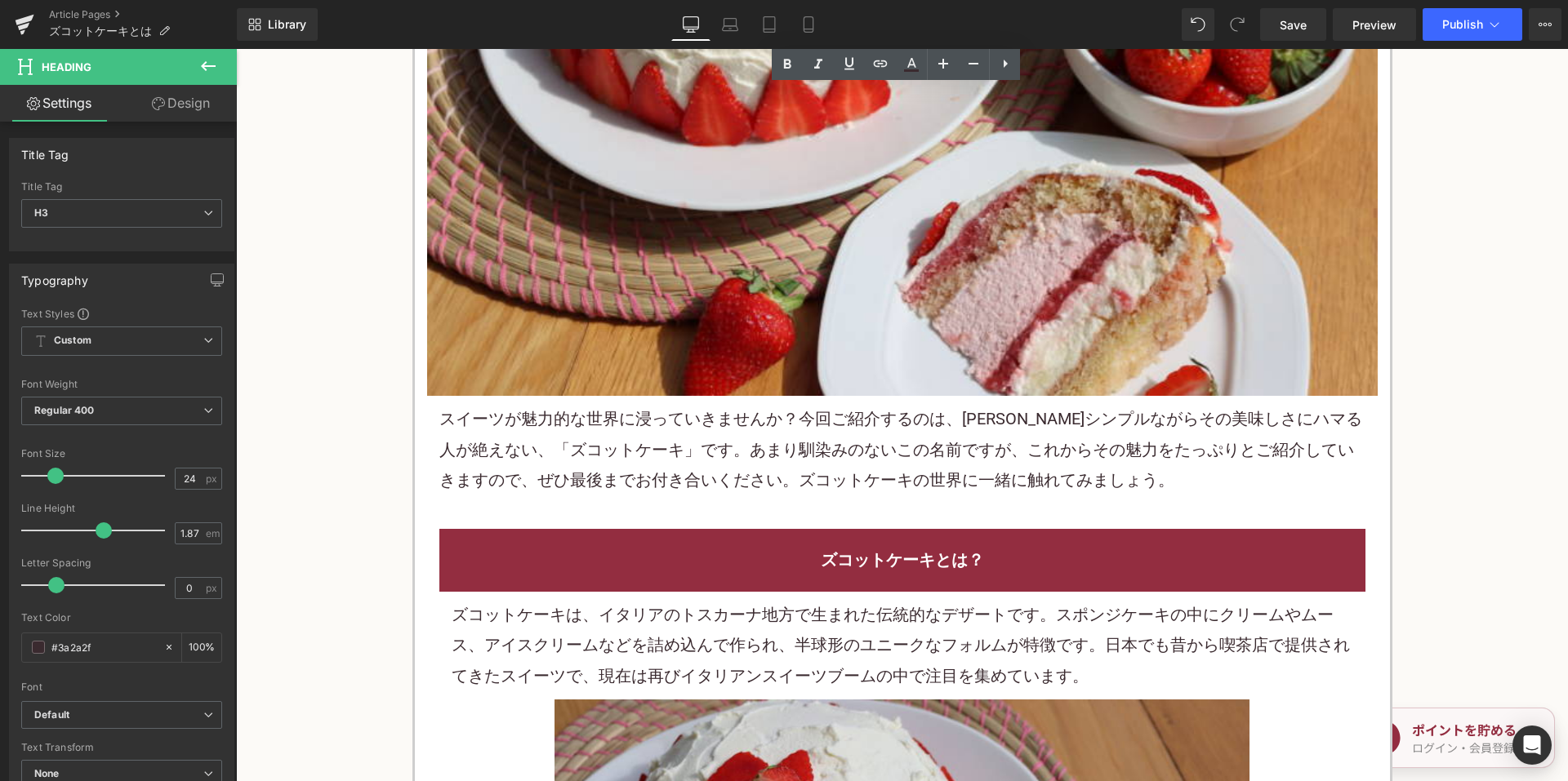
click at [711, 479] on p "スイーツが魅力的な世界に浸っていきませんか？今回ご紹介するのは、[PERSON_NAME]シンプルながらその美味しさにハマる人が絶えない、「ズコットケーキ」で…" at bounding box center [903, 450] width 926 height 92
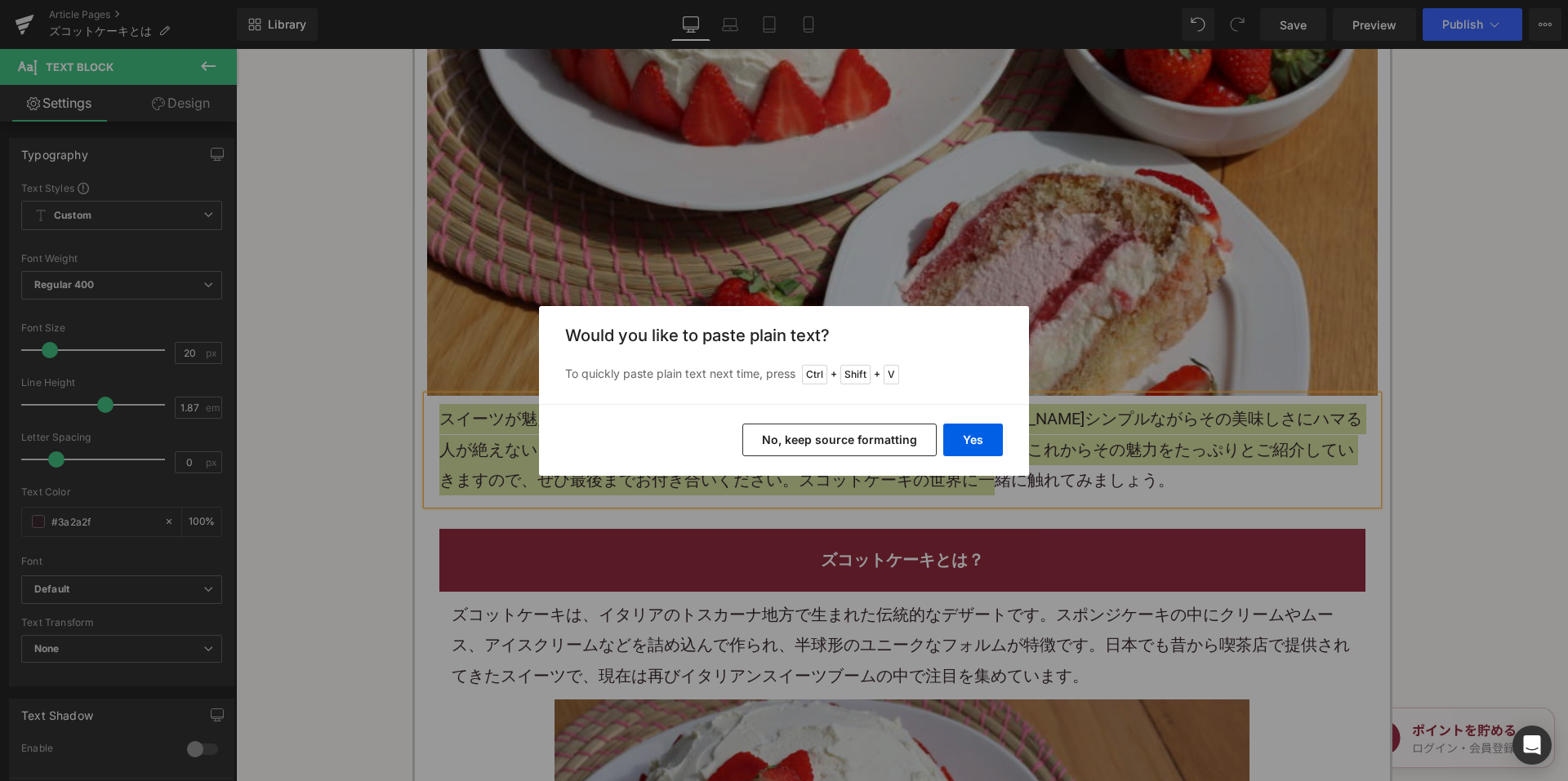
click at [836, 434] on button "No, keep source formatting" at bounding box center [840, 440] width 195 height 33
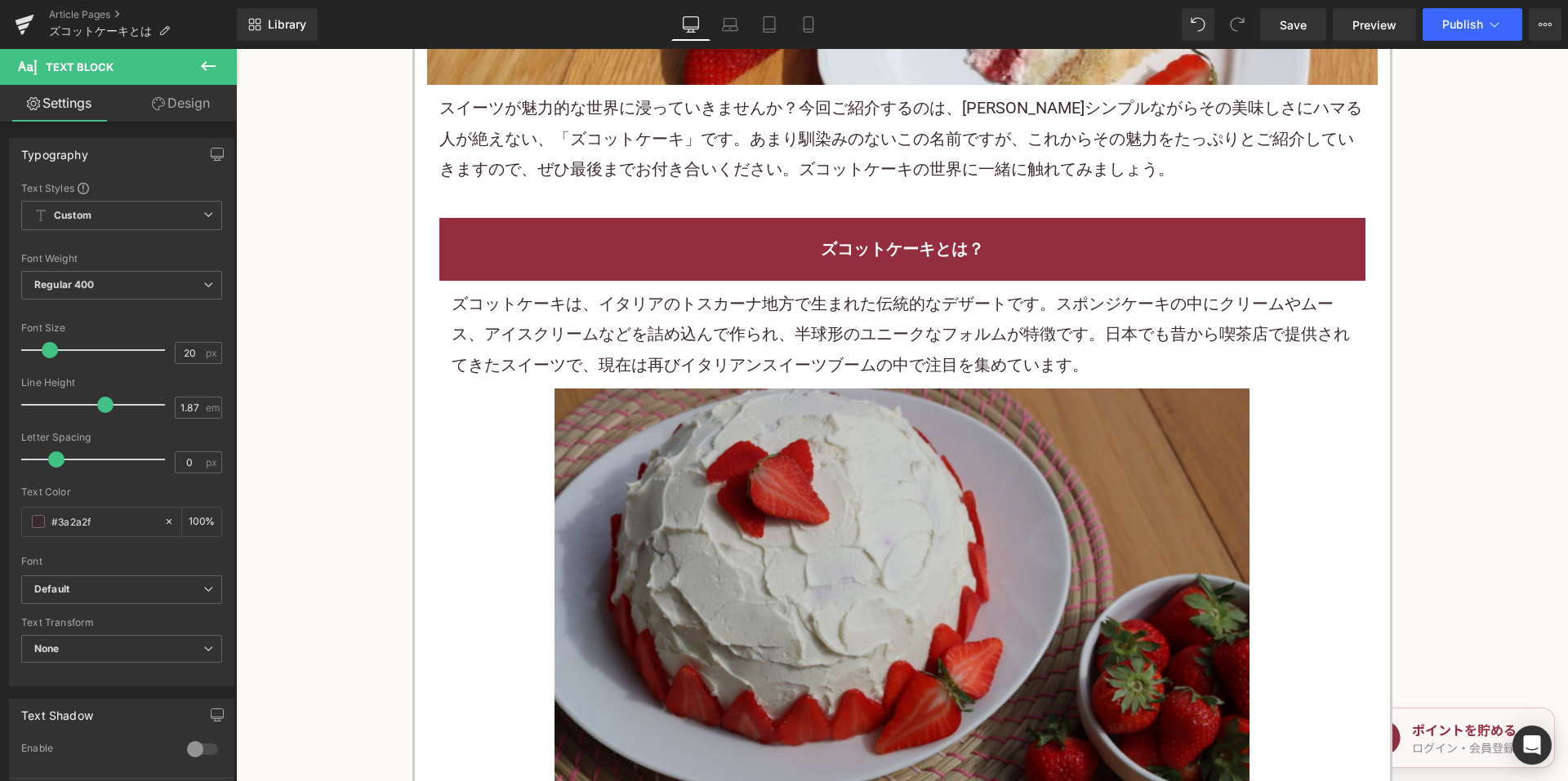
scroll to position [980, 0]
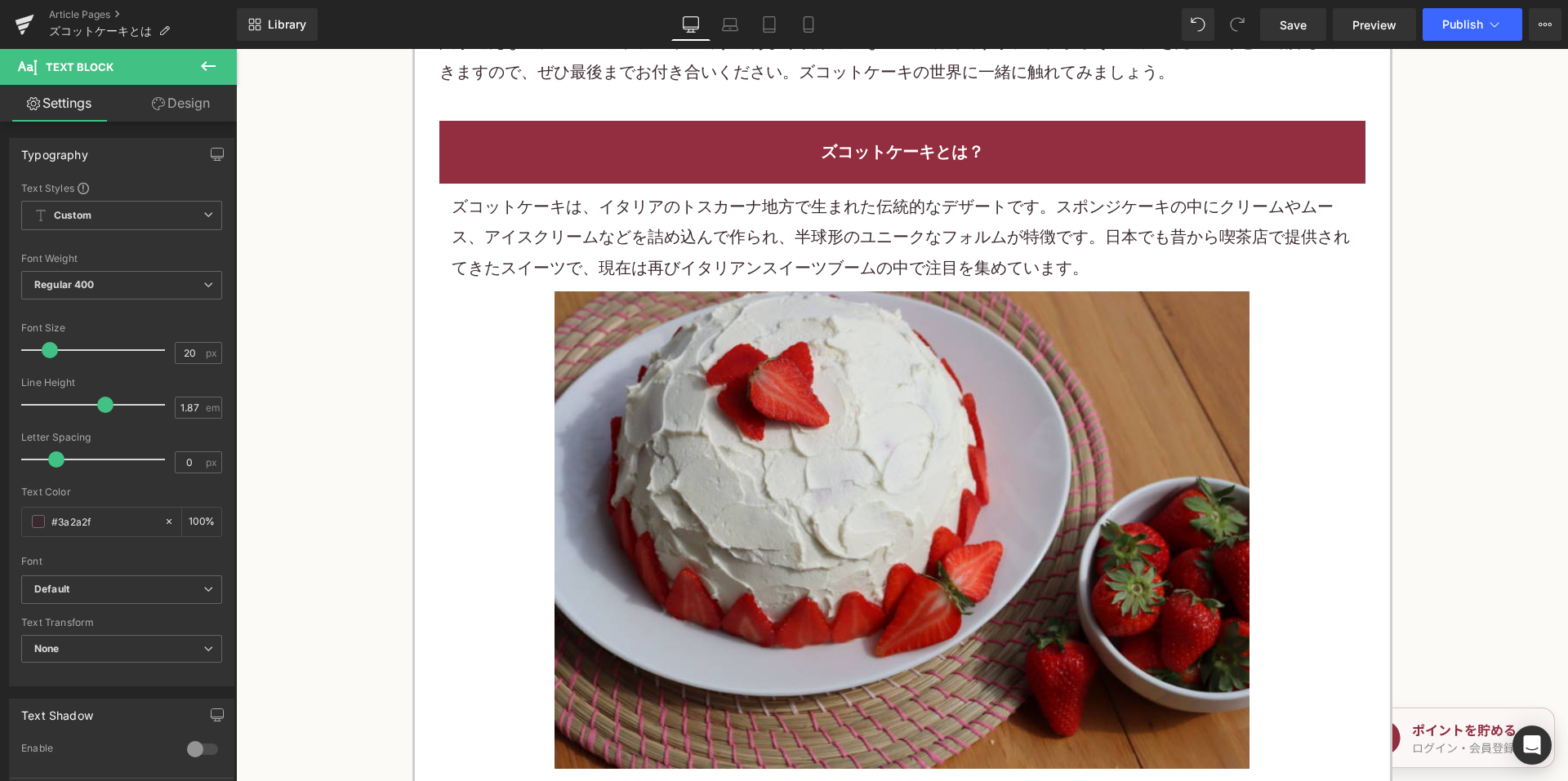
click at [583, 253] on p "ズコットケーキは、イタリアのトスカーナ地方で生まれた伝統的なデザートです。スポンジケーキの中にクリームやムース、アイスクリームなどを詰め込んで作られ、半球形の…" at bounding box center [903, 238] width 902 height 92
drag, startPoint x: 583, startPoint y: 253, endPoint x: 614, endPoint y: 253, distance: 31.0
click at [584, 253] on p "ズコットケーキは、イタリアのトスカーナ地方で生まれた伝統的なデザートです。スポンジケーキの中にクリームやムース、アイスクリームなどを詰め込んで作られ、半球形の…" at bounding box center [903, 238] width 902 height 92
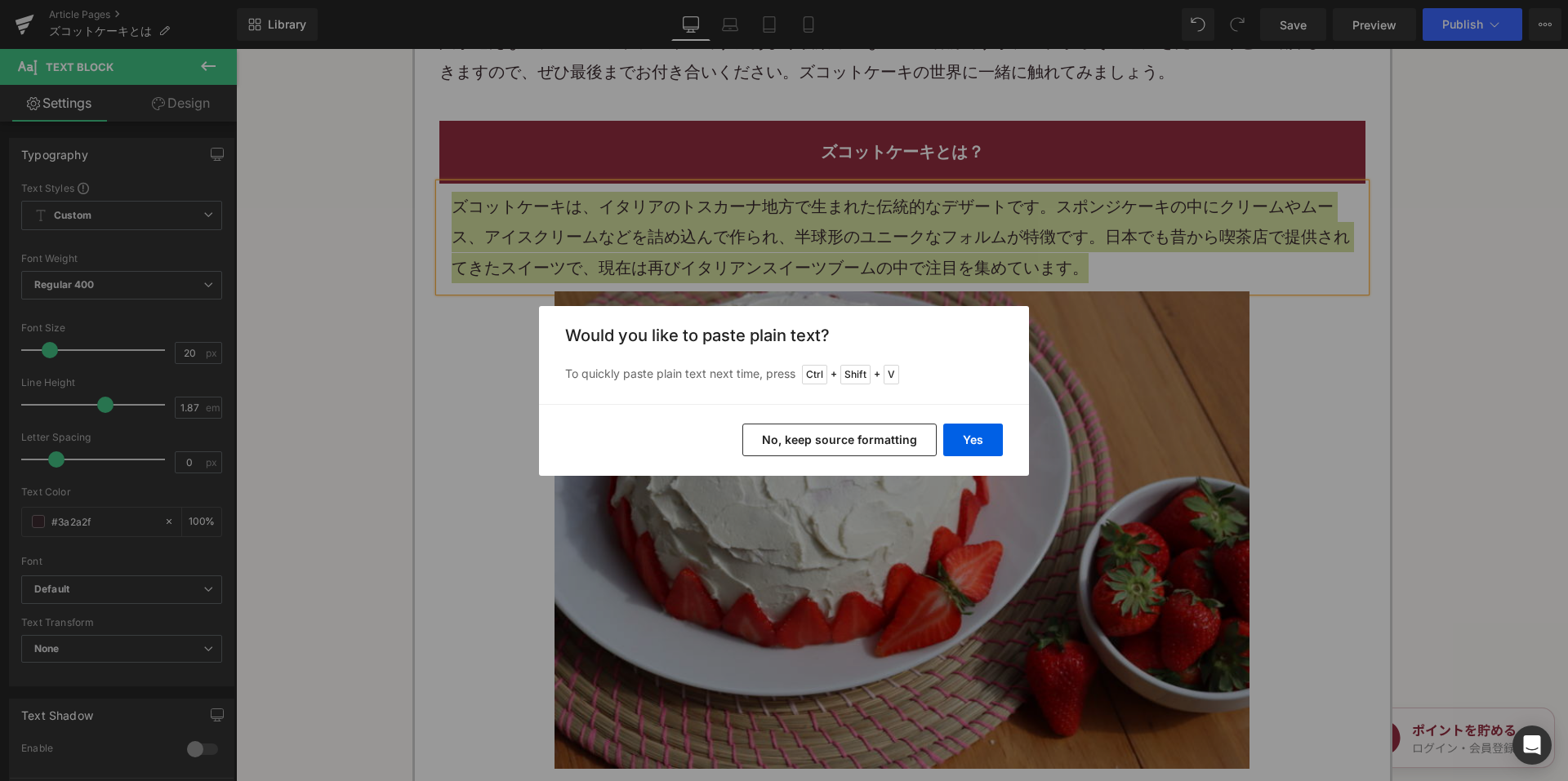
click at [800, 435] on button "No, keep source formatting" at bounding box center [840, 440] width 195 height 33
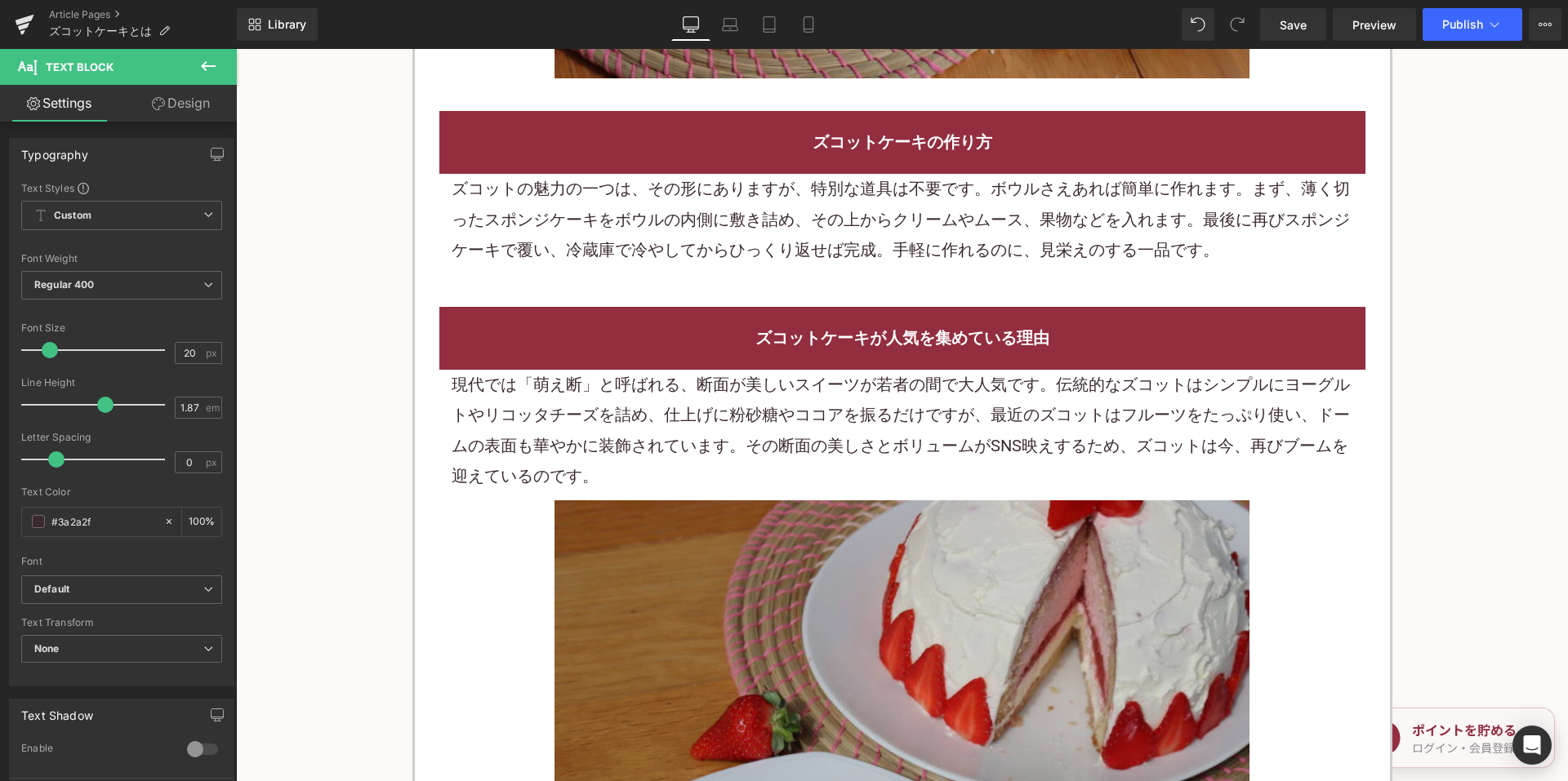
scroll to position [1797, 0]
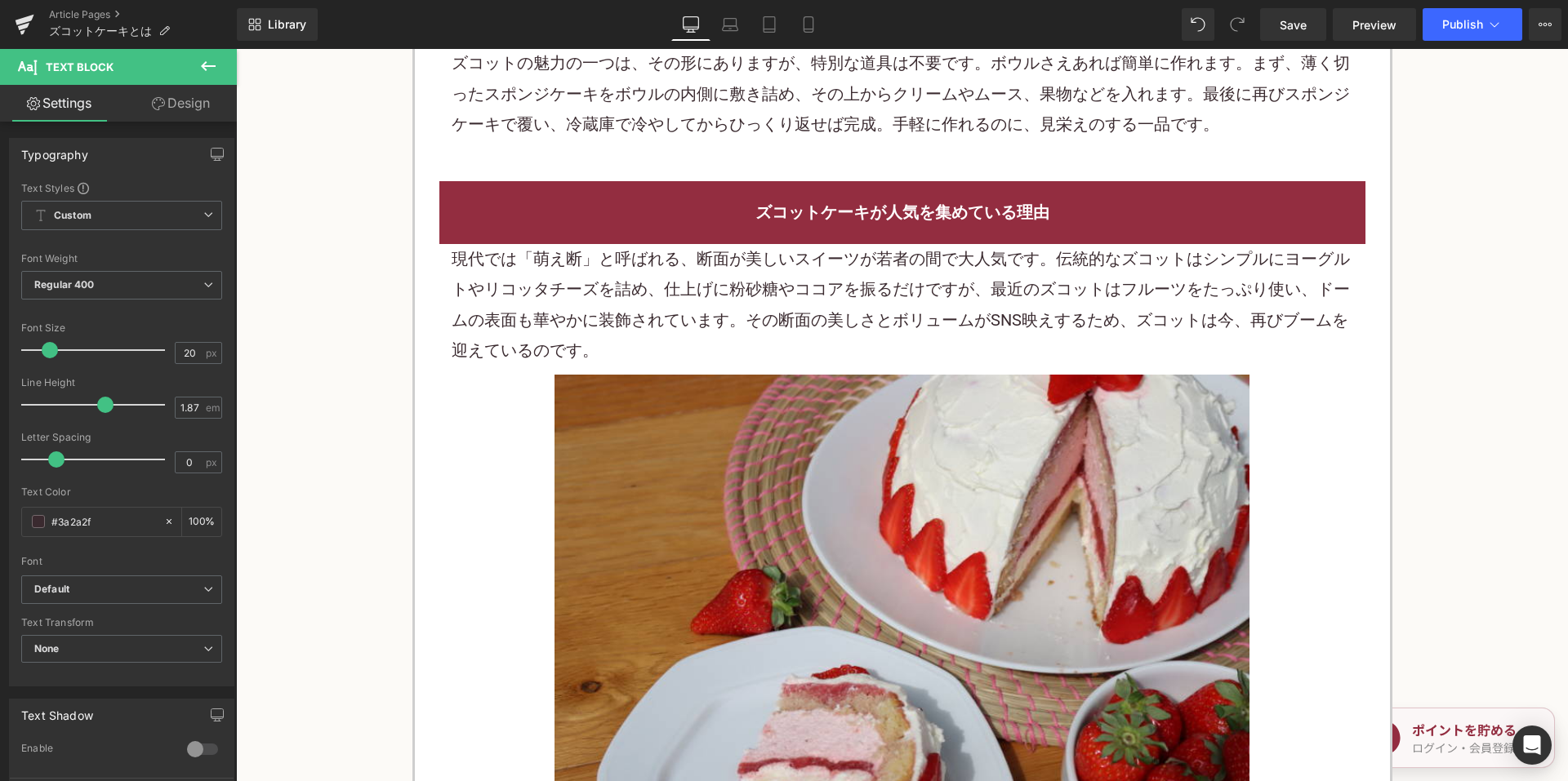
click at [616, 335] on p "現代では「萌え断」と呼ばれる、断面が美しいスイーツが若者の間で大人気です。伝統的なズコットはシンプルにヨーグルトやリコッタチーズを詰め、仕上げに粉砂糖やココア…" at bounding box center [903, 305] width 902 height 123
click at [614, 325] on p "現代では「萌え断」と呼ばれる、断面が美しいスイーツが若者の間で大人気です。伝統的なズコットはシンプルにヨーグルトやリコッタチーズを詰め、仕上げに粉砂糖やココア…" at bounding box center [903, 305] width 902 height 123
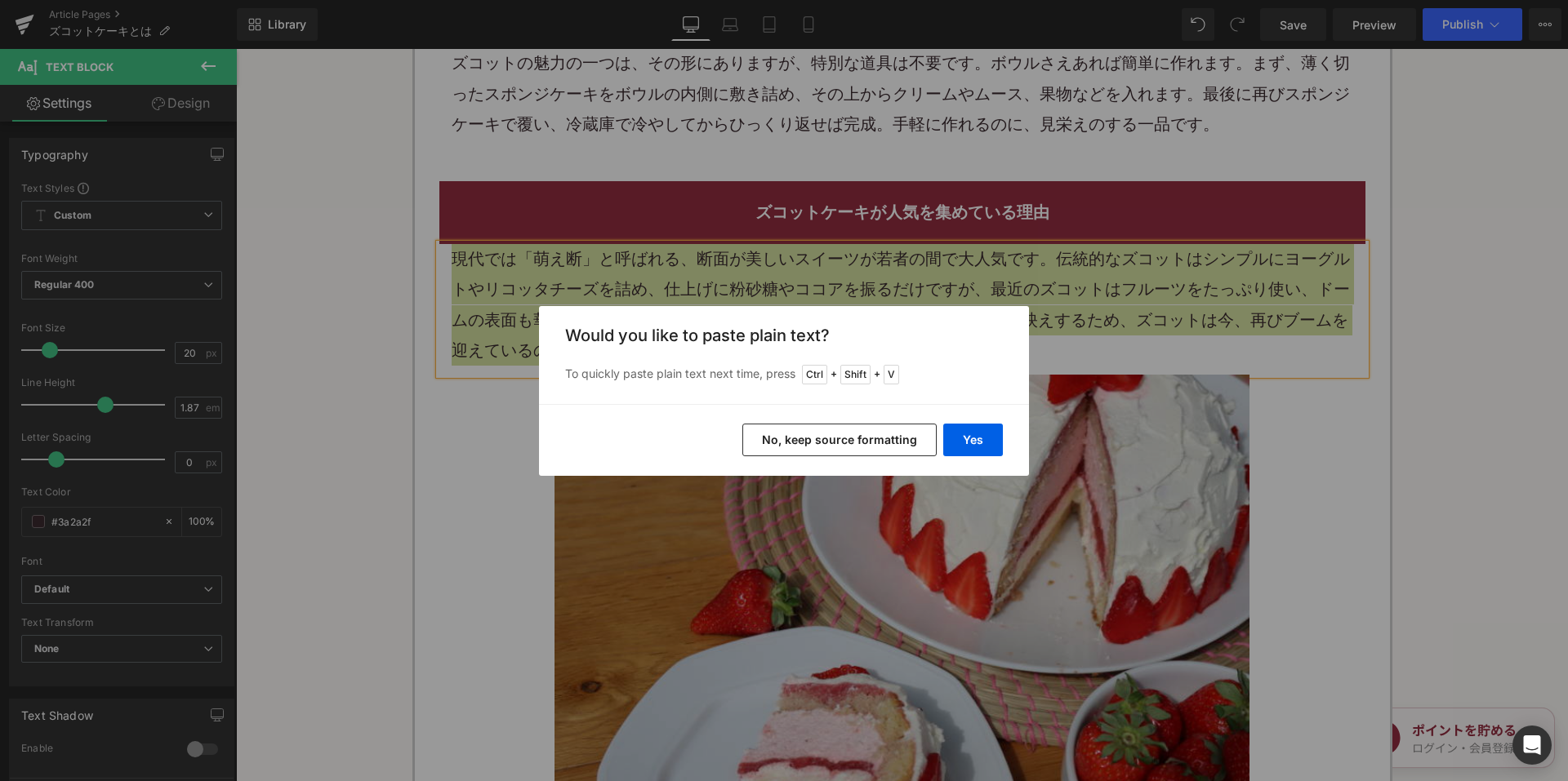
click at [768, 432] on button "No, keep source formatting" at bounding box center [840, 440] width 195 height 33
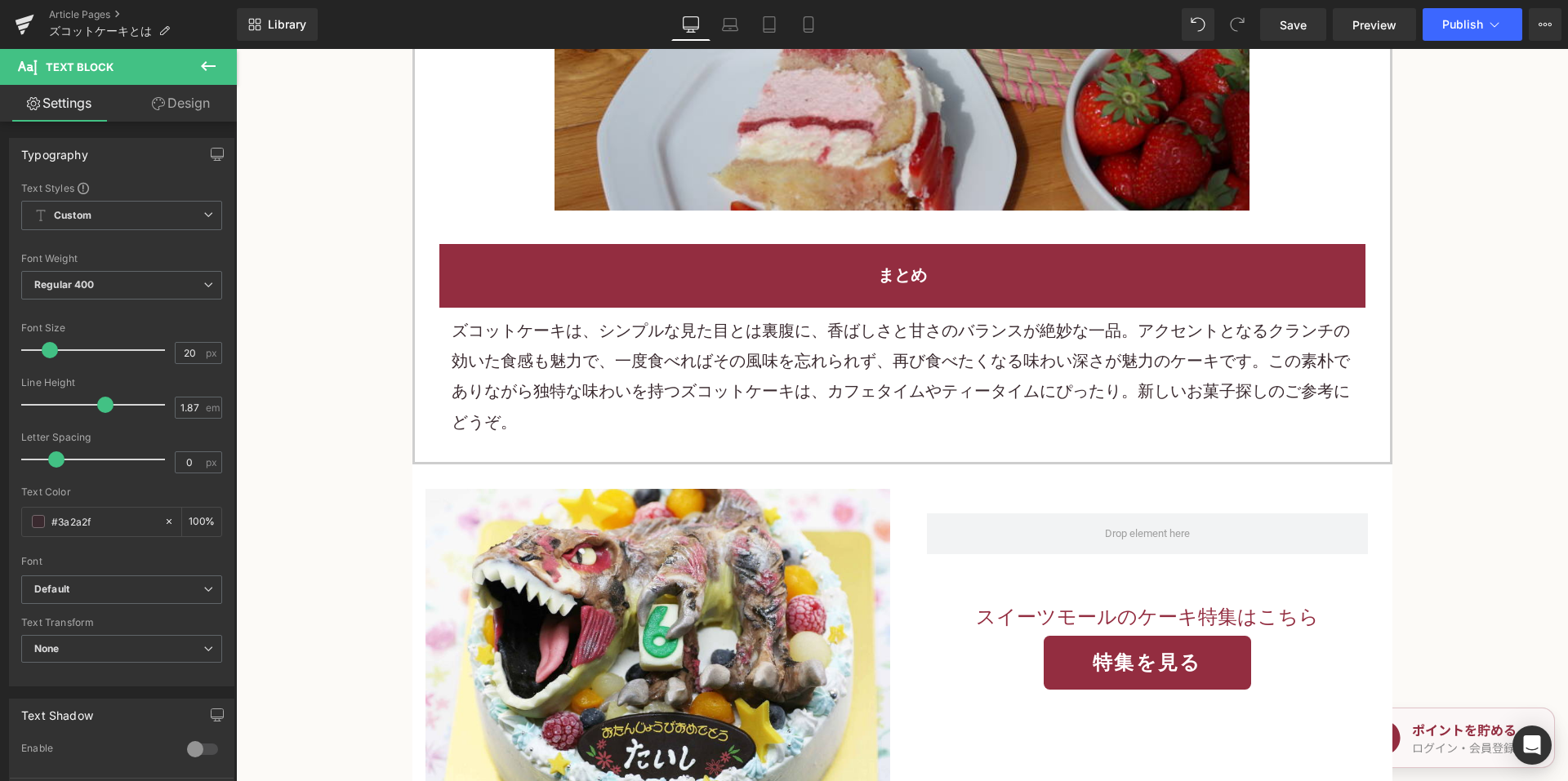
scroll to position [2531, 0]
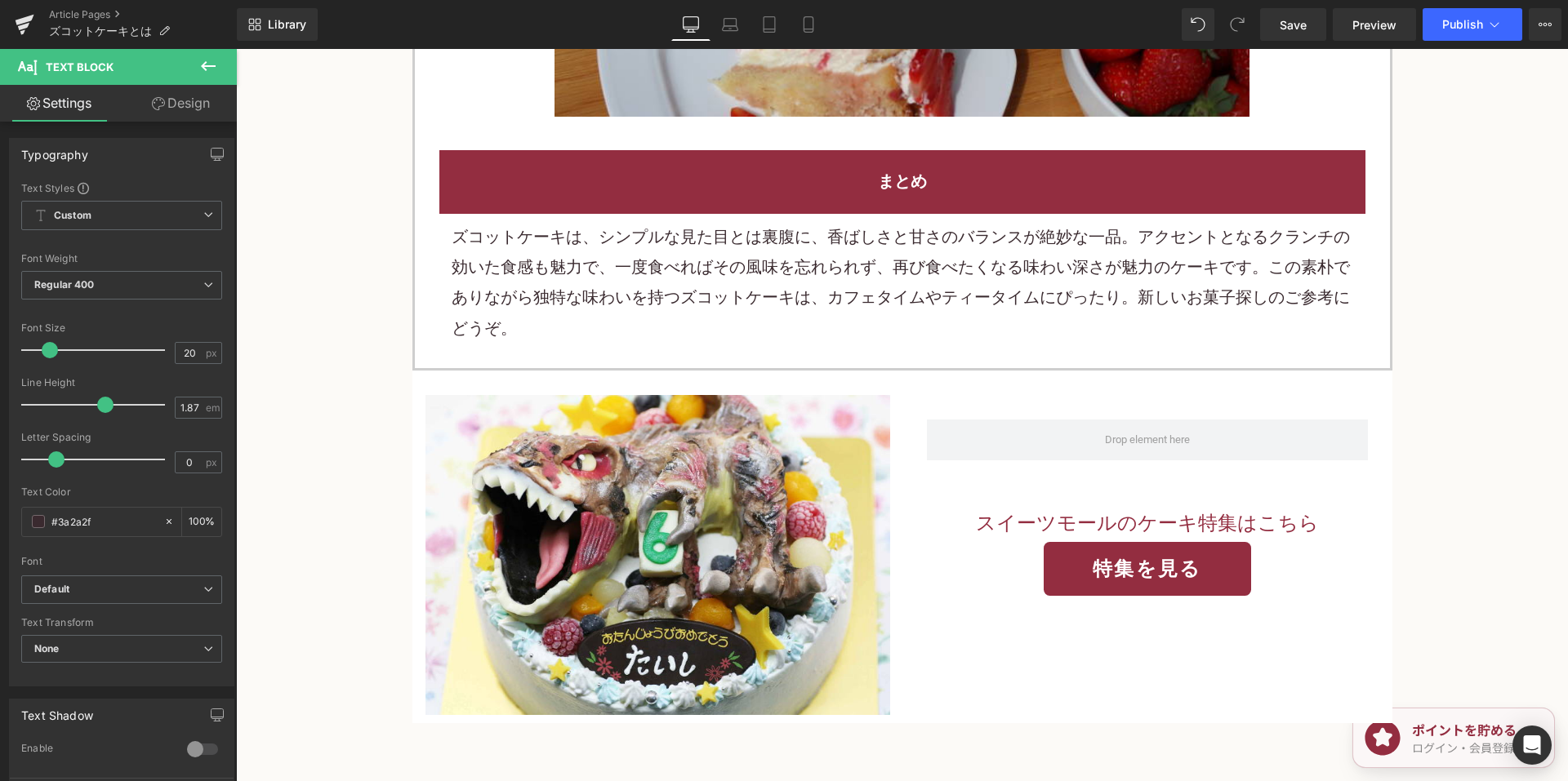
click at [574, 296] on p "ズコットケーキは、シンプルな見た目とは裏腹に、香ばしさと甘さのバランスが絶妙な一品。アクセントとなるクランチの効いた食感も魅力で、一度食べればその風味を忘れら…" at bounding box center [903, 282] width 902 height 123
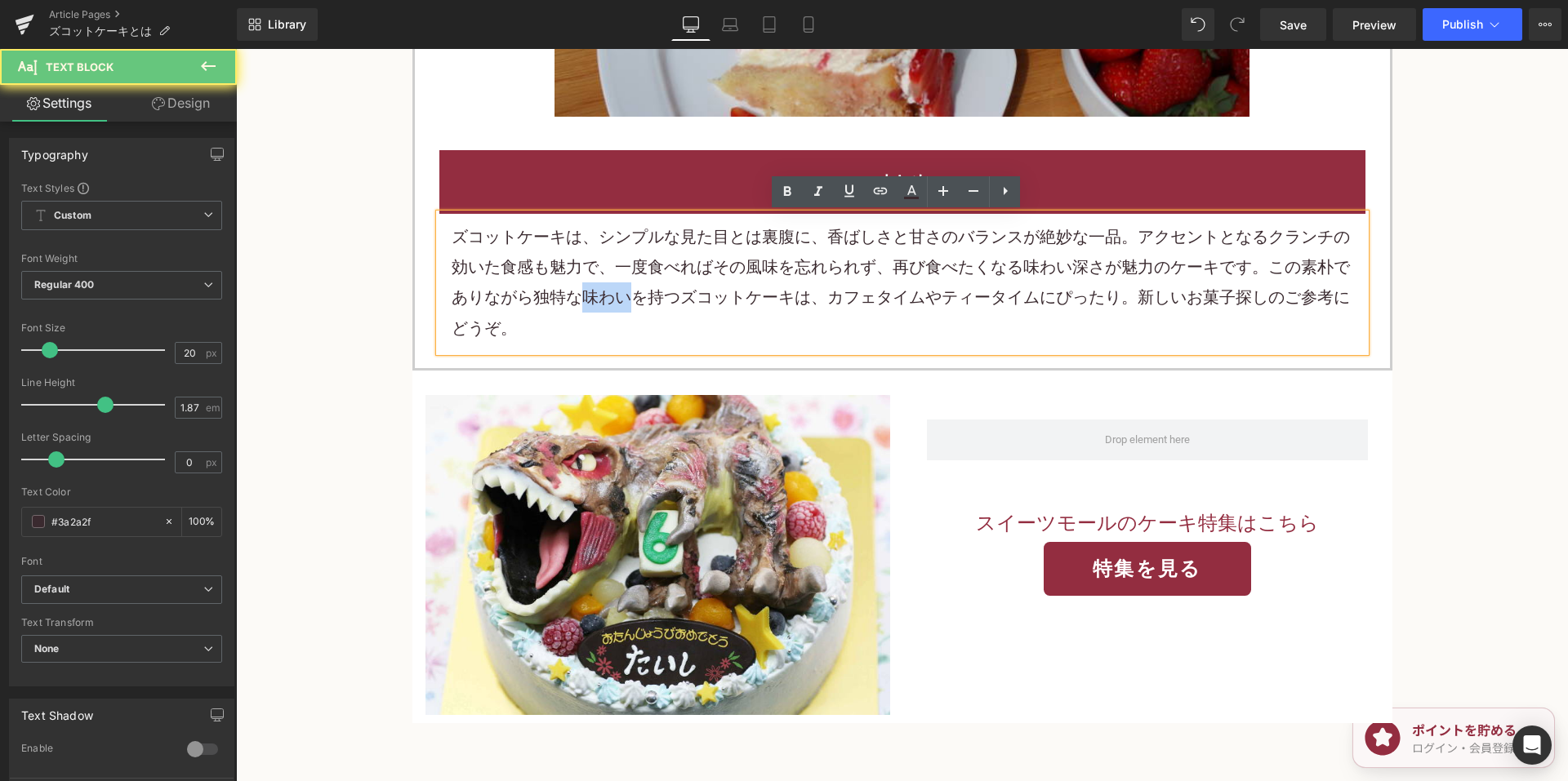
drag, startPoint x: 574, startPoint y: 296, endPoint x: 661, endPoint y: 293, distance: 87.1
click at [575, 296] on p "ズコットケーキは、シンプルな見た目とは裏腹に、香ばしさと甘さのバランスが絶妙な一品。アクセントとなるクランチの効いた食感も魅力で、一度食べればその風味を忘れら…" at bounding box center [903, 282] width 902 height 123
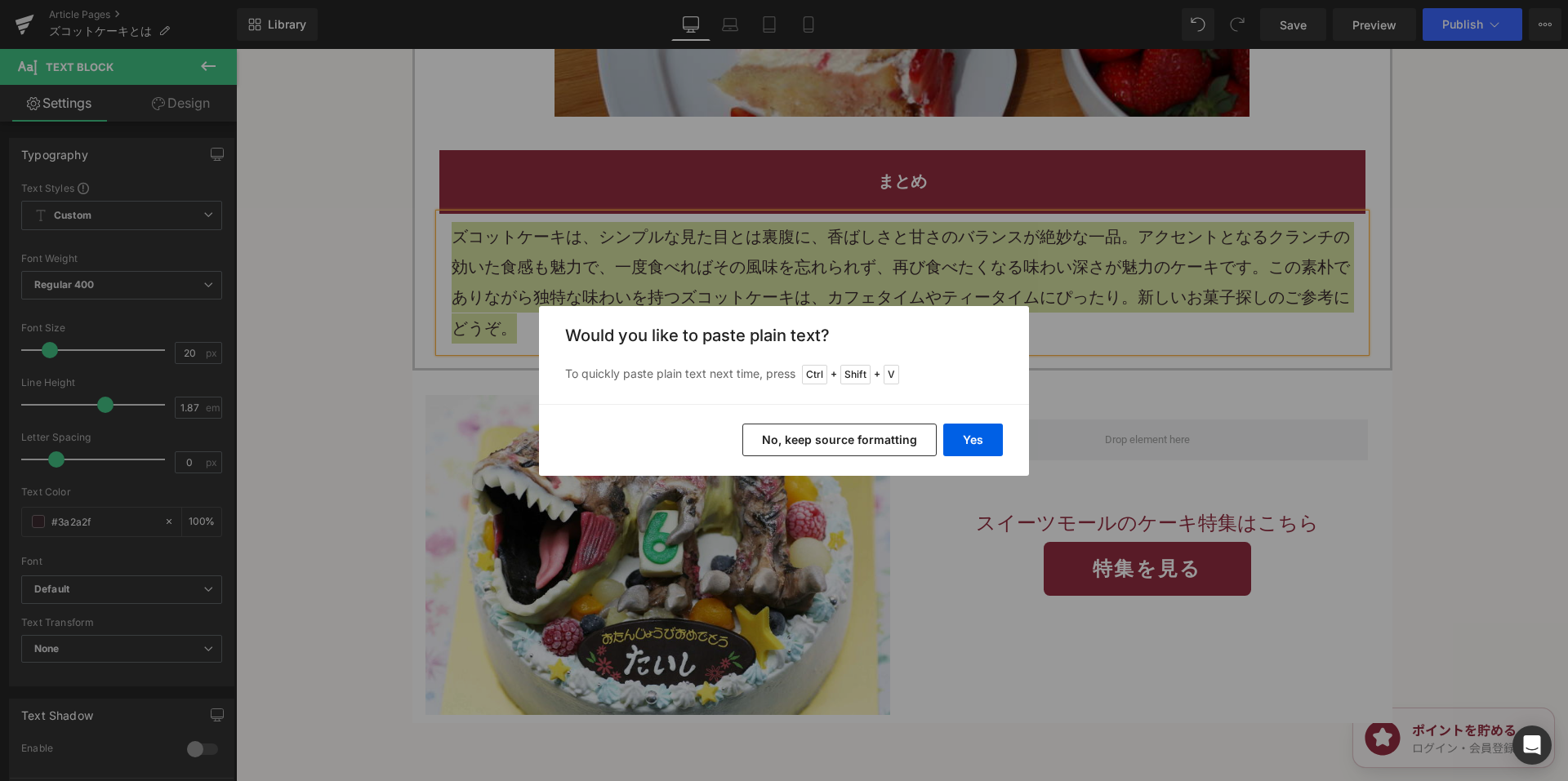
click at [795, 441] on button "No, keep source formatting" at bounding box center [840, 440] width 195 height 33
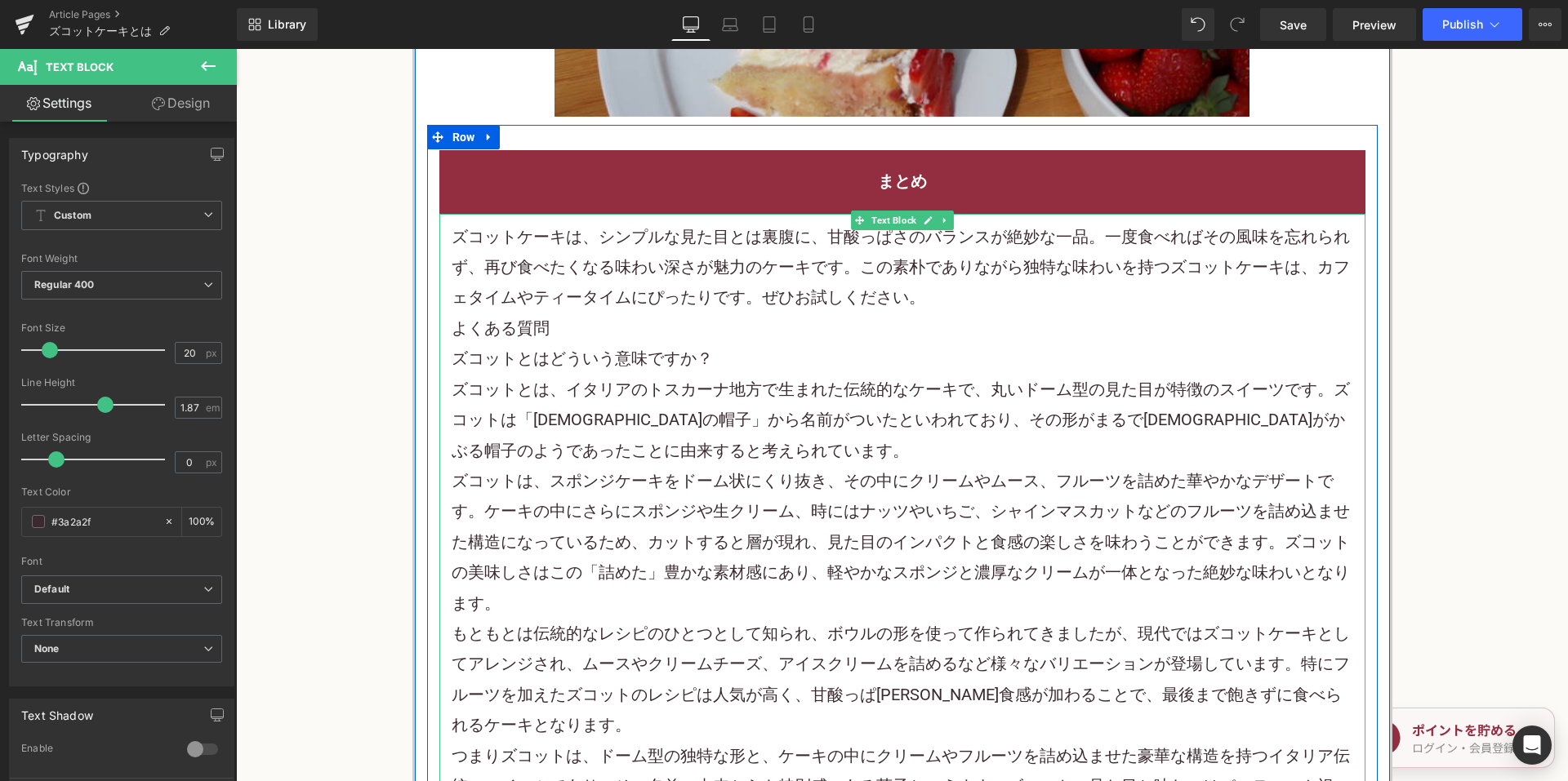
click at [949, 305] on p "ズコットケーキは、シンプルな見た目とは裏腹に、甘酸っぱさのバランスが絶妙な一品。一度食べればその風味を忘れられず、再び食べたくなる味わい深さが魅力のケーキです…" at bounding box center [903, 268] width 902 height 92
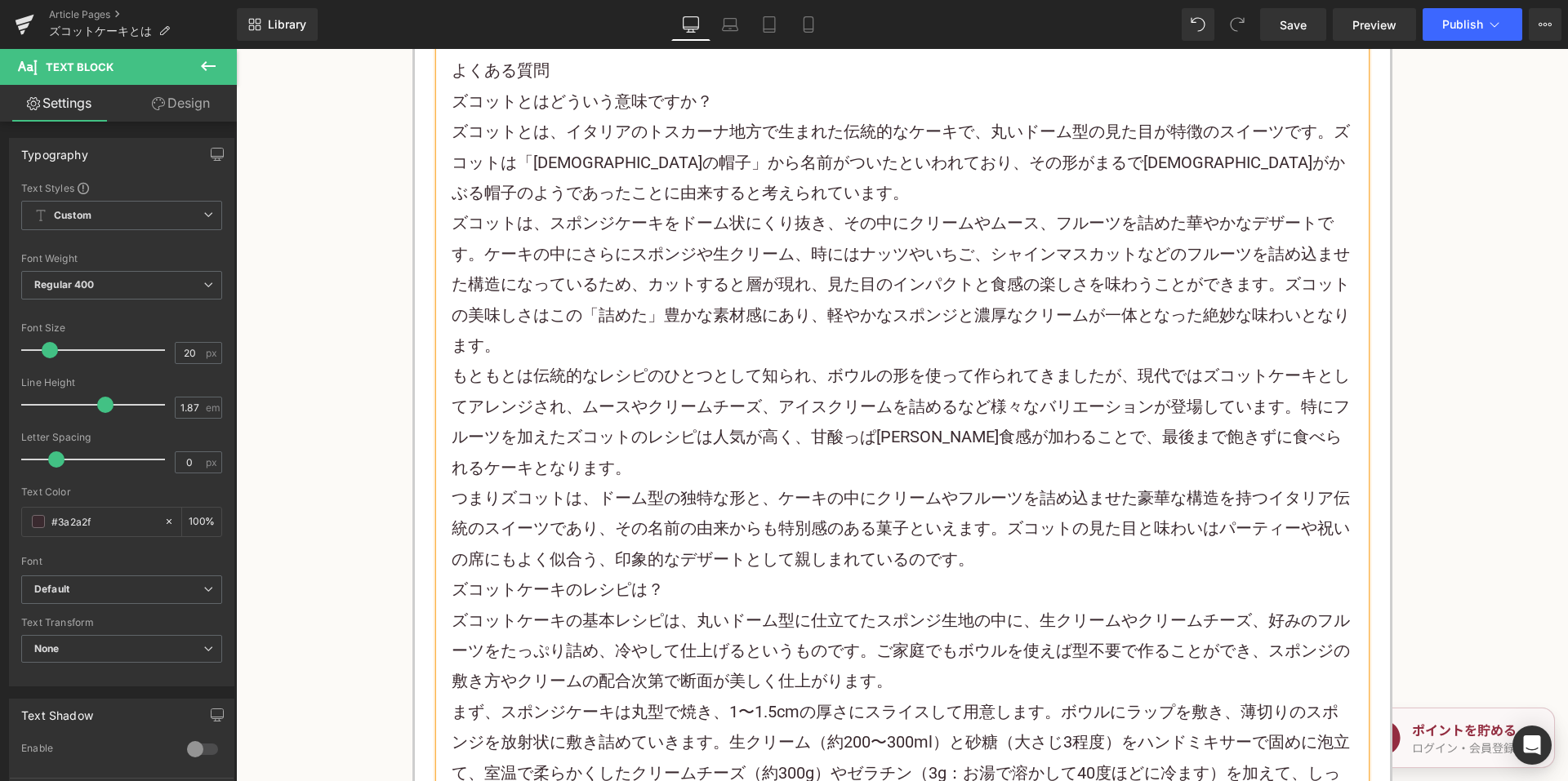
scroll to position [2857, 0]
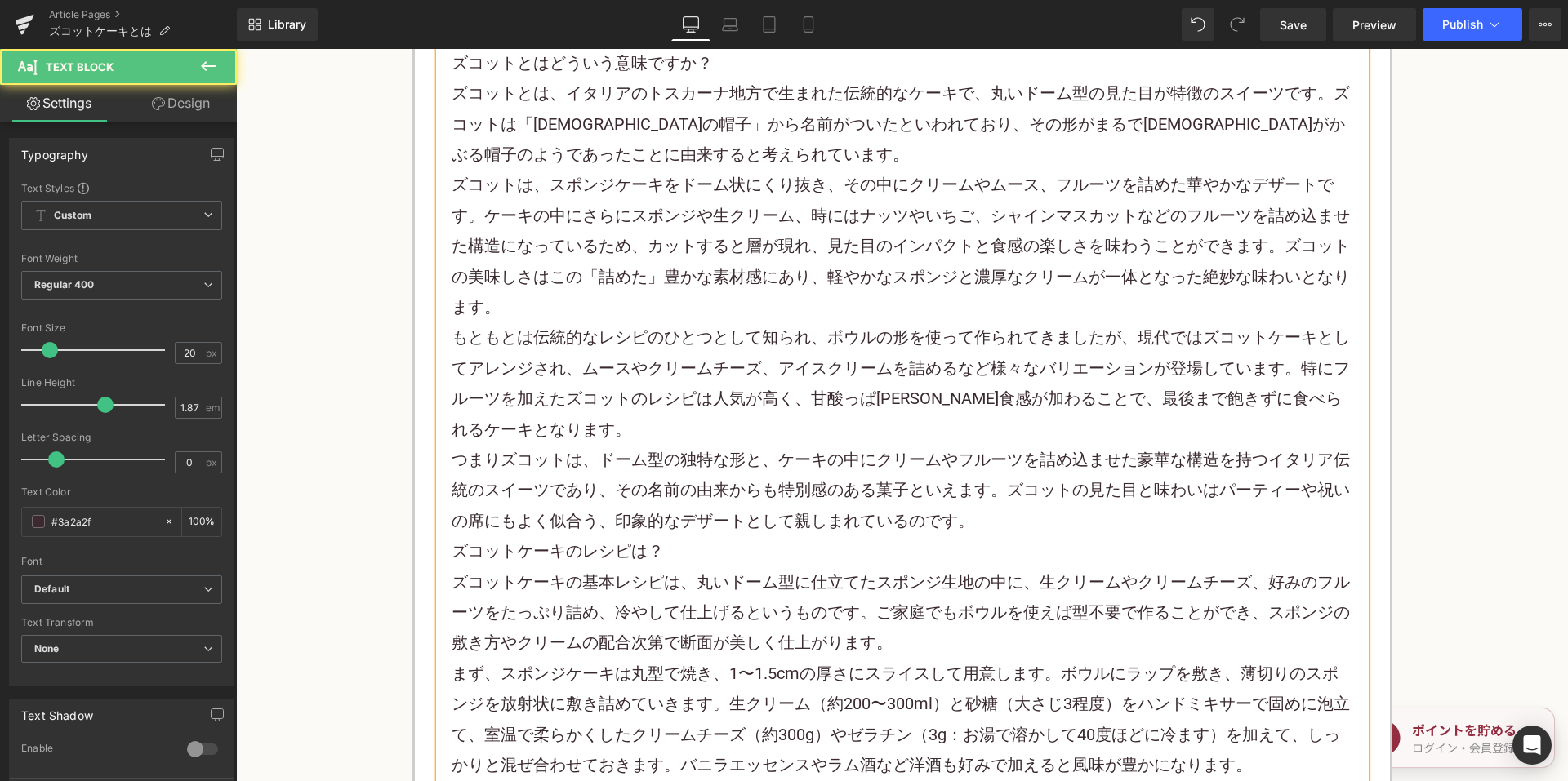
click at [1028, 516] on p "つまりズコットは、ドーム型の独特な形と、ケーキの中にクリームやフルーツを詰め込ませた豪華な構造を持つイタリア伝統のスイーツであり、その名前の由来からも特別感の…" at bounding box center [903, 491] width 902 height 92
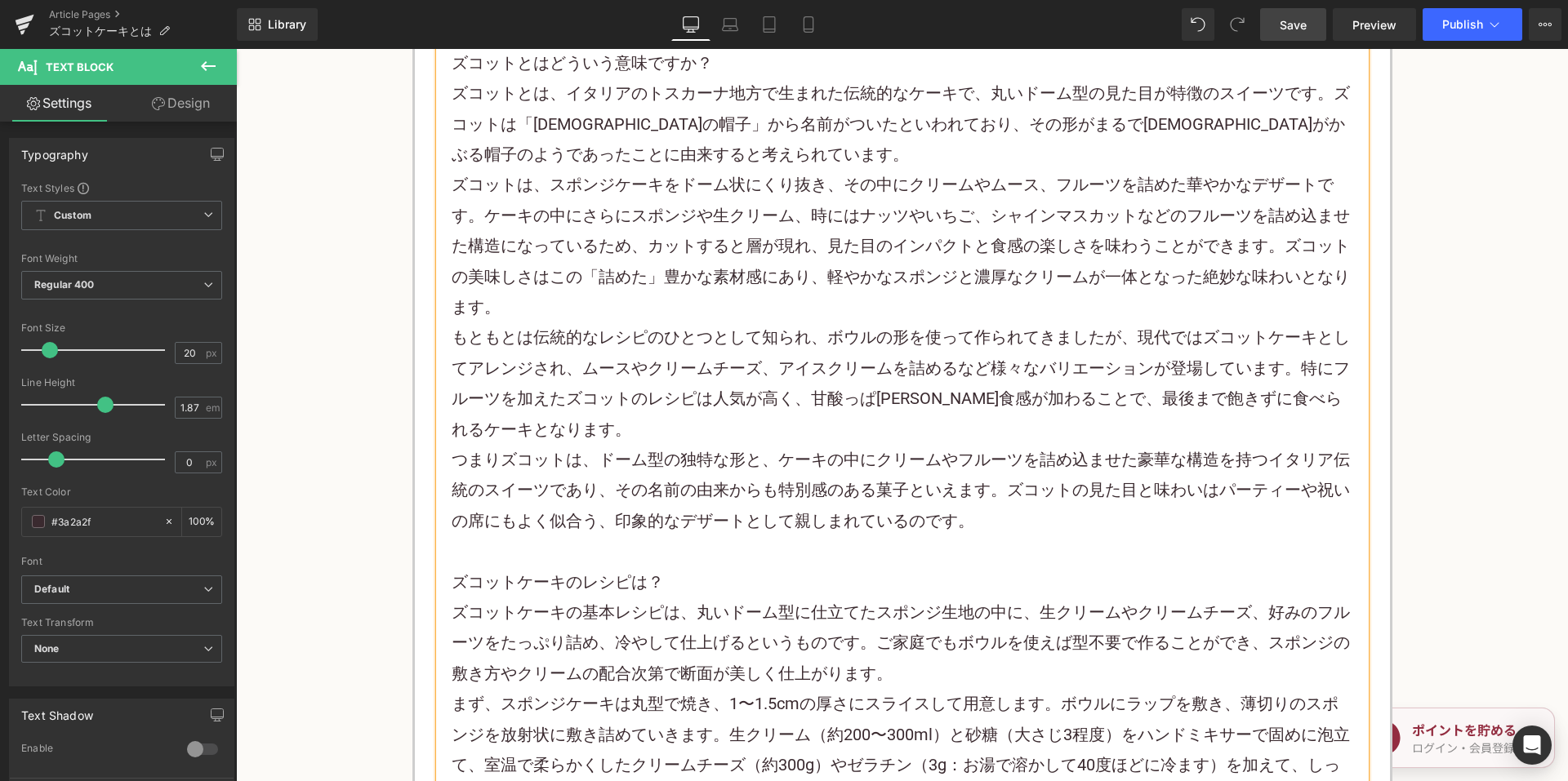
click at [1298, 20] on span "Save" at bounding box center [1293, 24] width 27 height 17
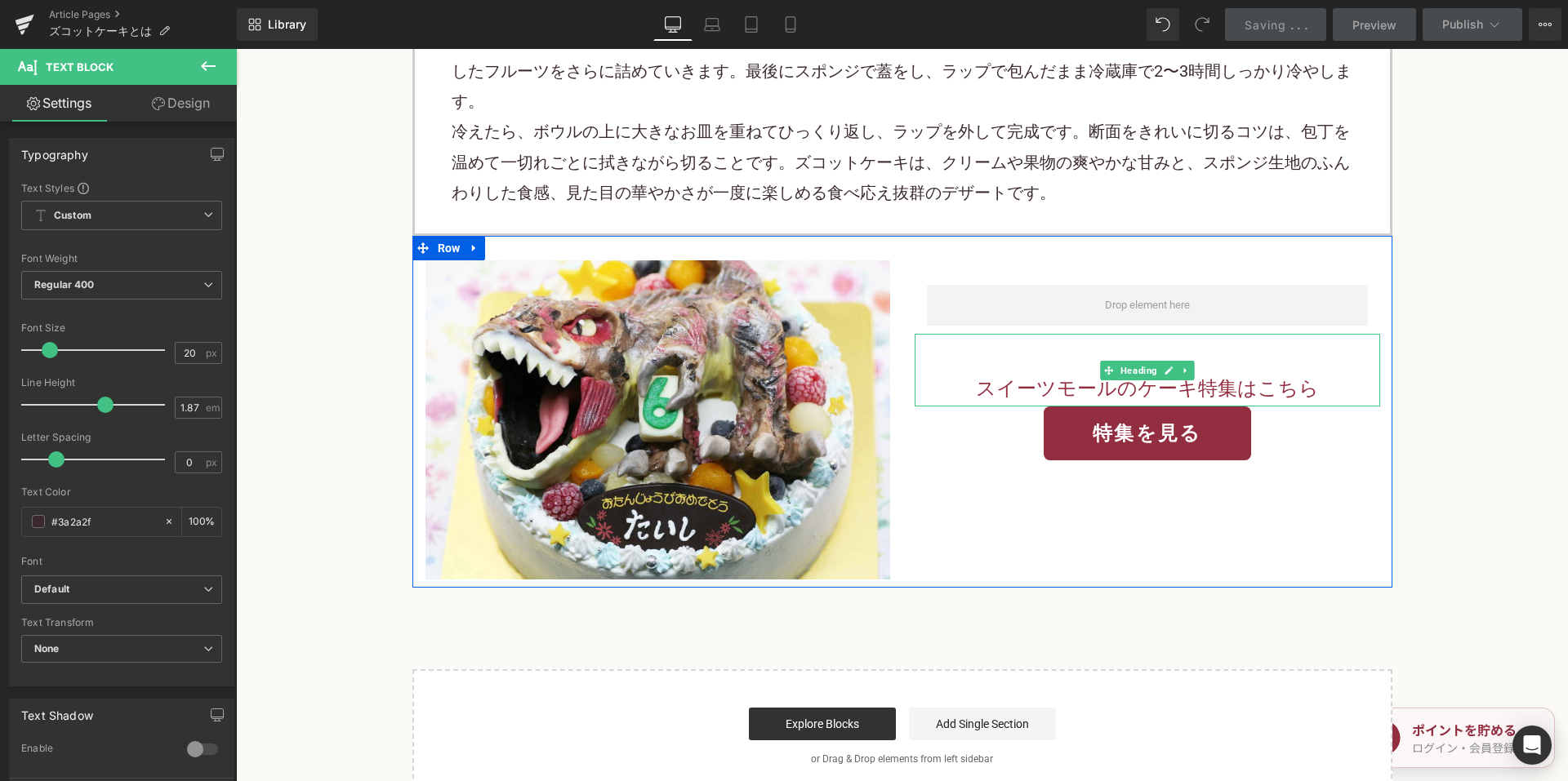
scroll to position [3021, 0]
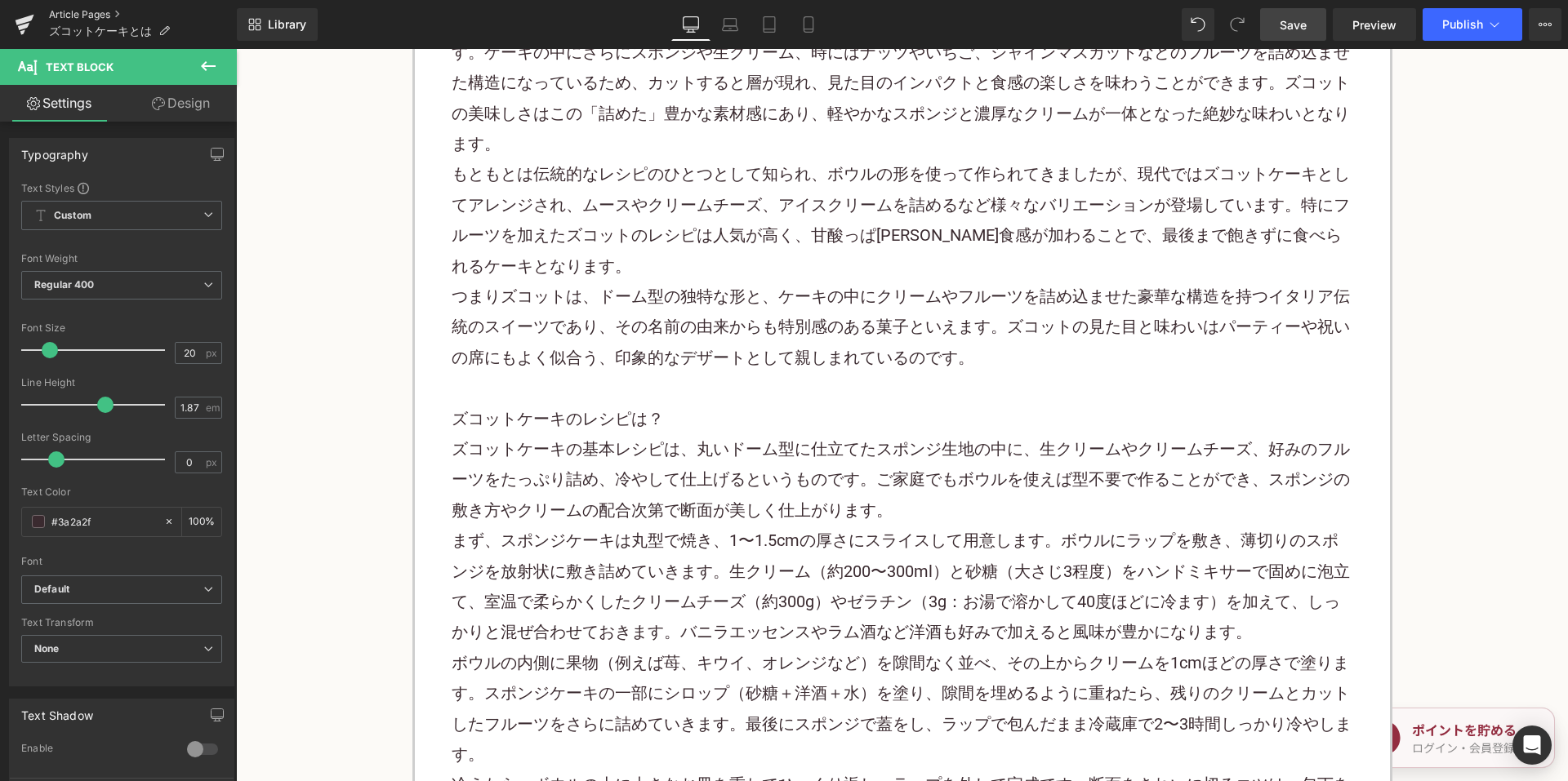
click at [83, 11] on link "Article Pages" at bounding box center [142, 15] width 188 height 13
